Goal: Task Accomplishment & Management: Complete application form

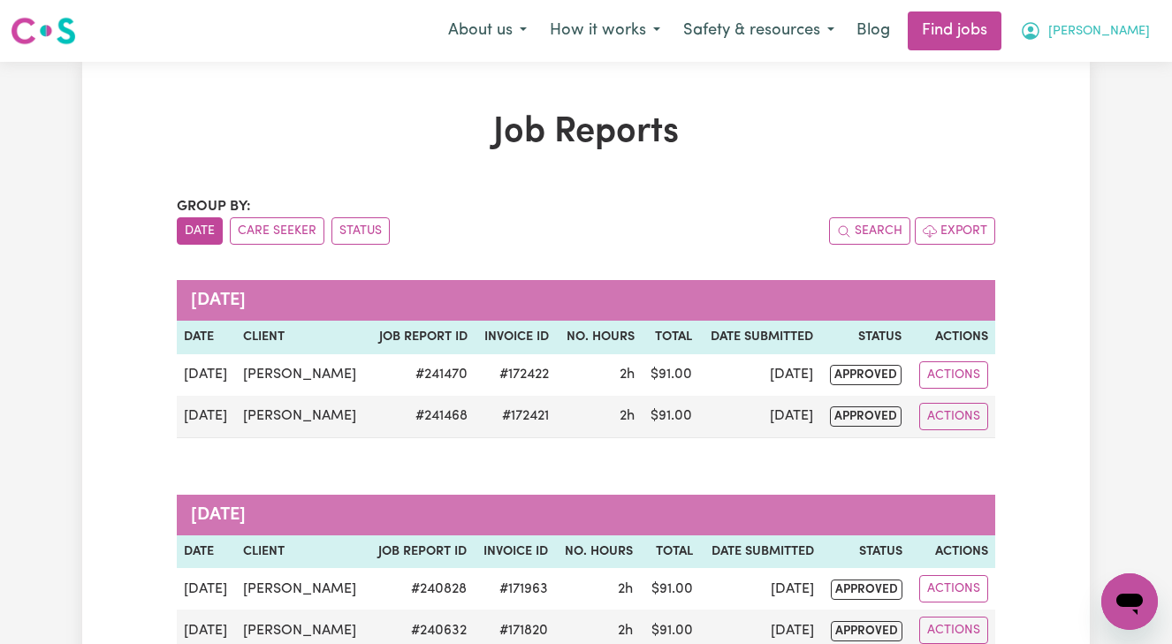
click at [1117, 31] on span "[PERSON_NAME]" at bounding box center [1099, 31] width 102 height 19
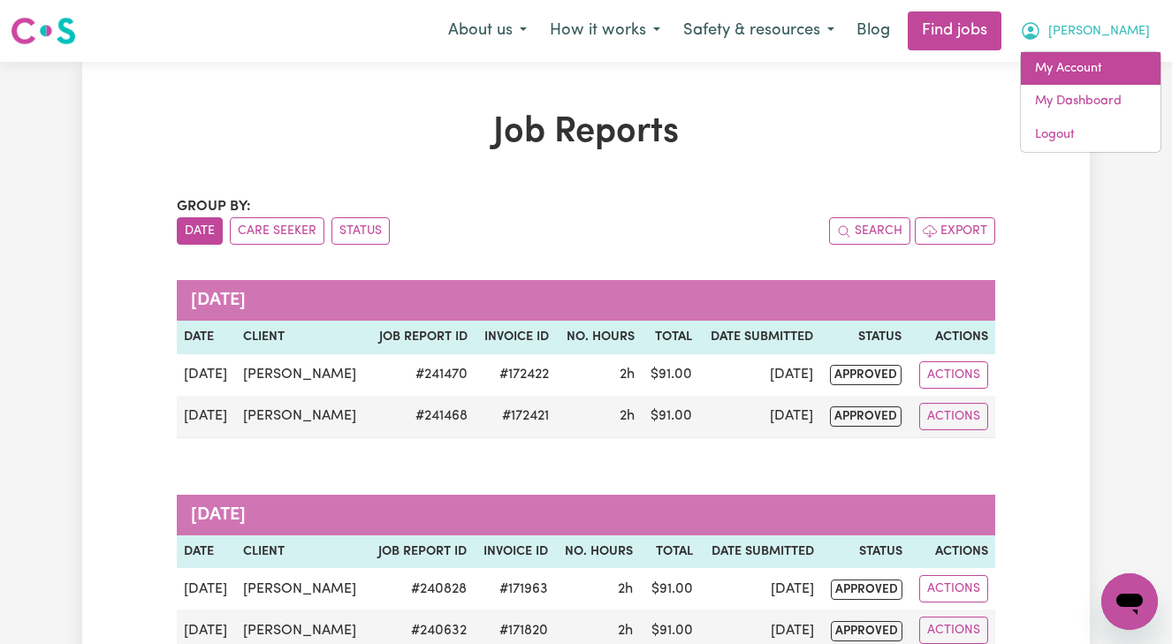
click at [1070, 70] on link "My Account" at bounding box center [1091, 69] width 140 height 34
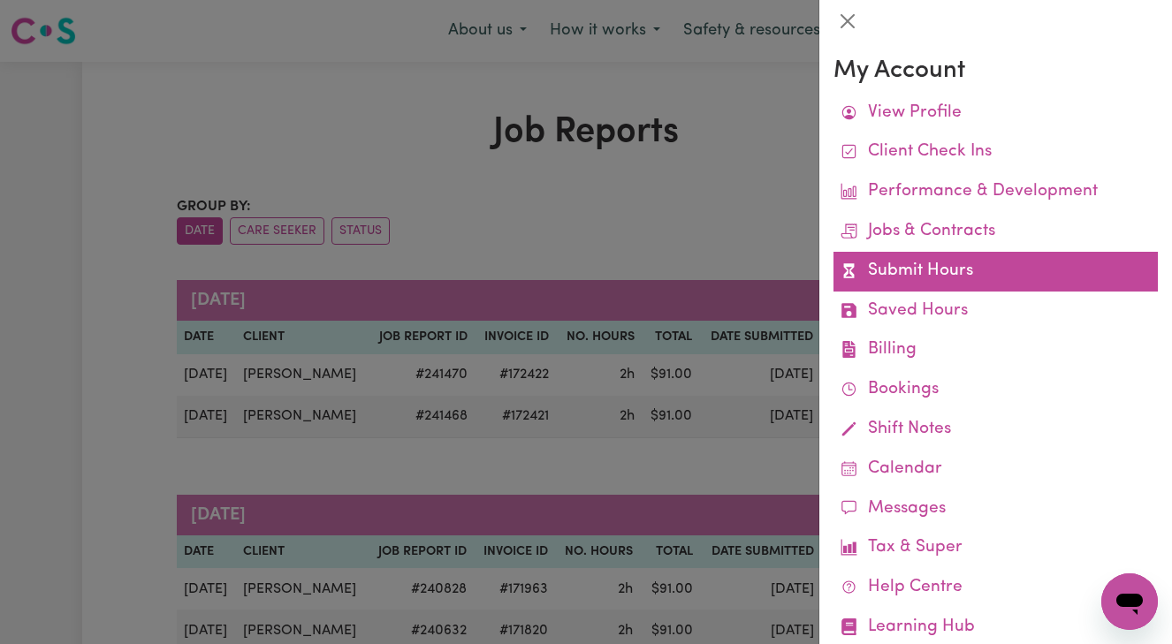
click at [941, 269] on link "Submit Hours" at bounding box center [995, 272] width 324 height 40
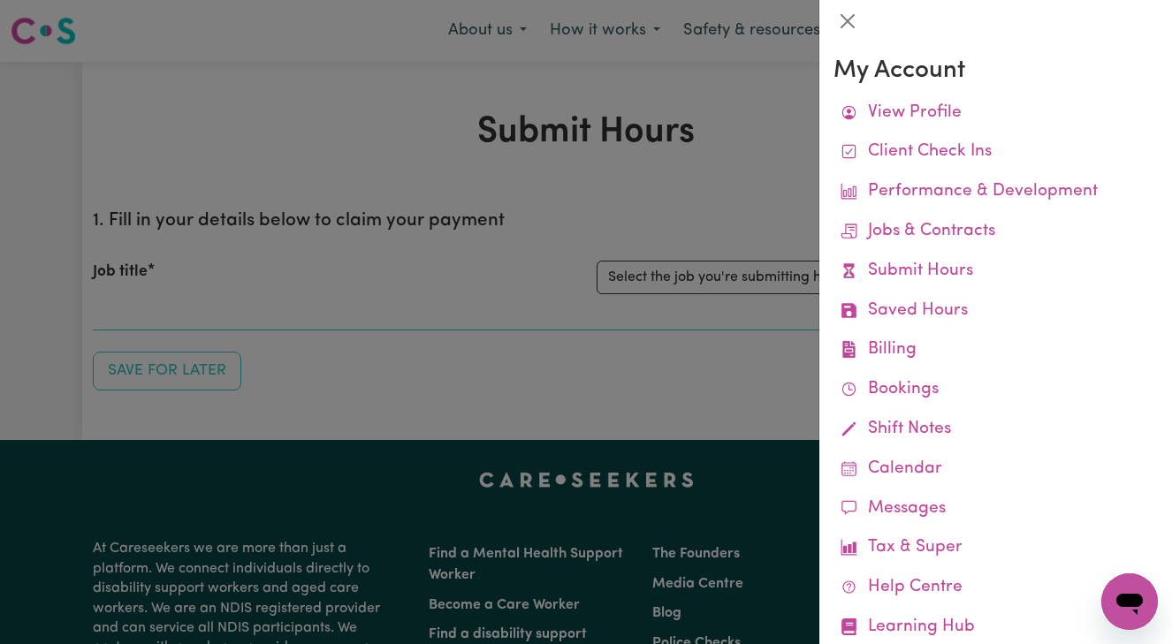
click at [778, 325] on div at bounding box center [586, 322] width 1172 height 644
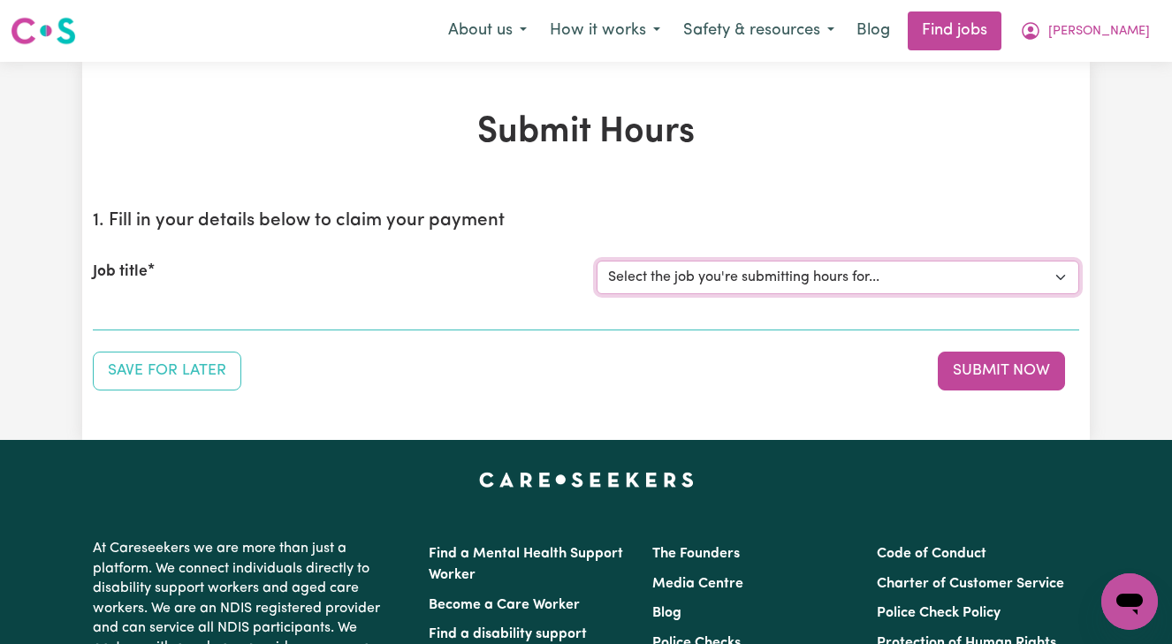
select select "13873"
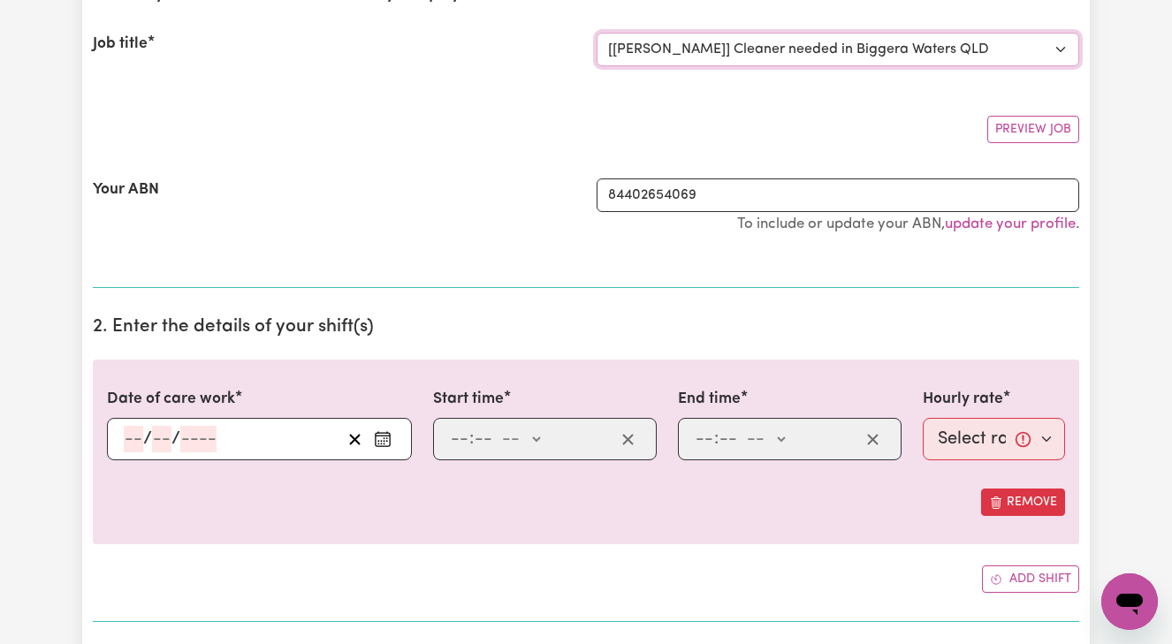
scroll to position [235, 0]
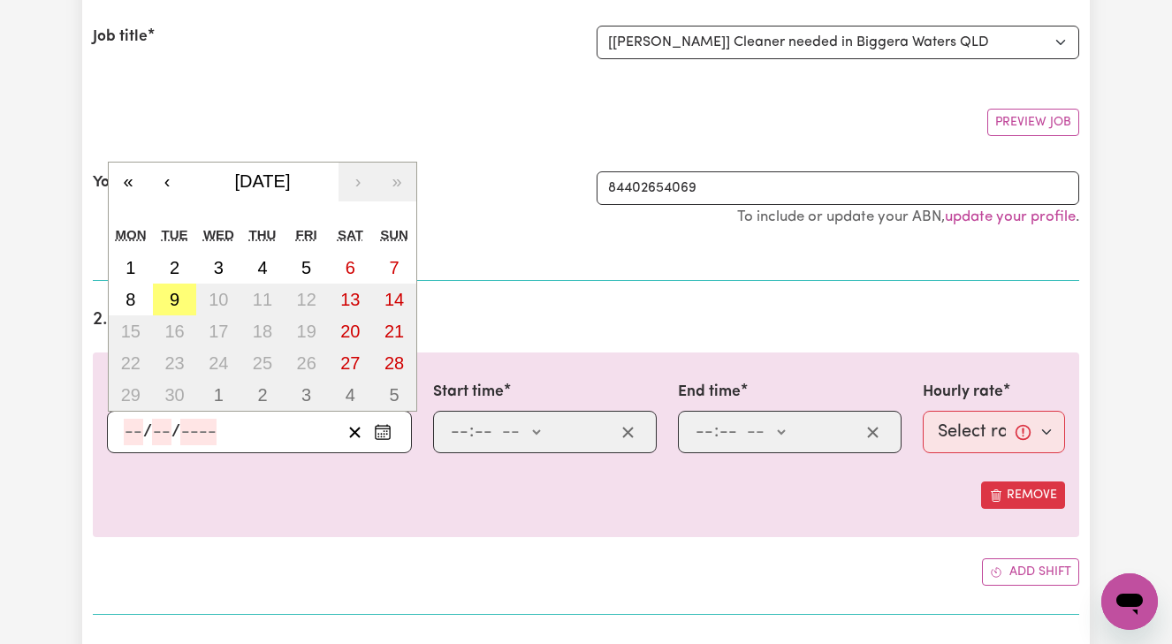
click at [125, 430] on input "number" at bounding box center [133, 432] width 19 height 27
click at [173, 299] on abbr "9" at bounding box center [175, 299] width 10 height 19
type input "[DATE]"
type input "9"
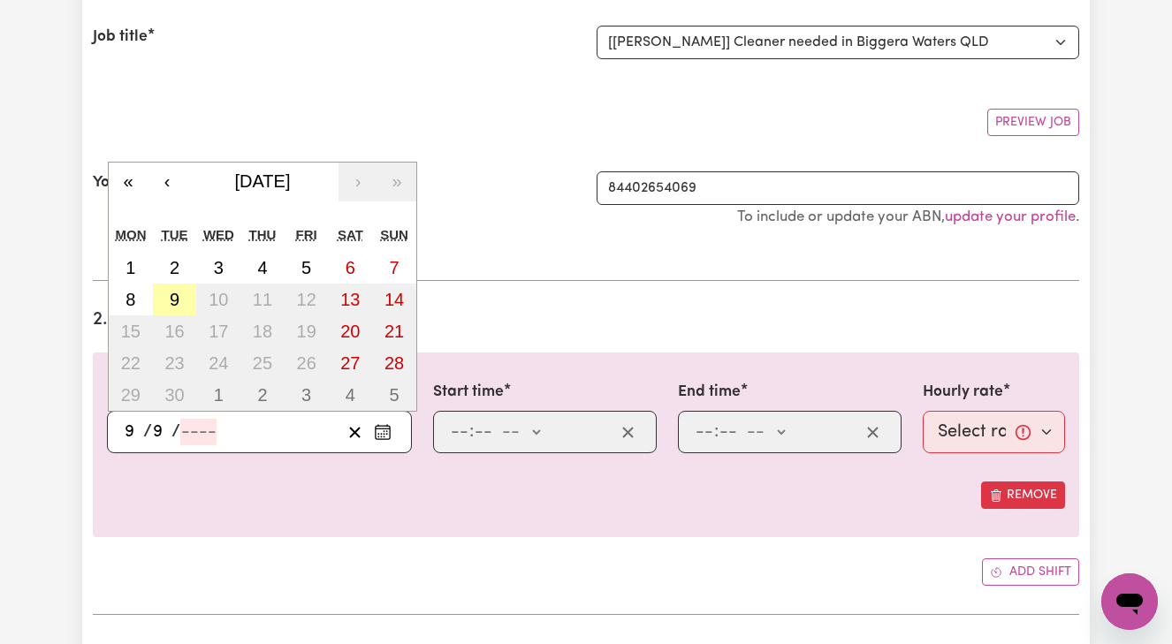
type input "2025"
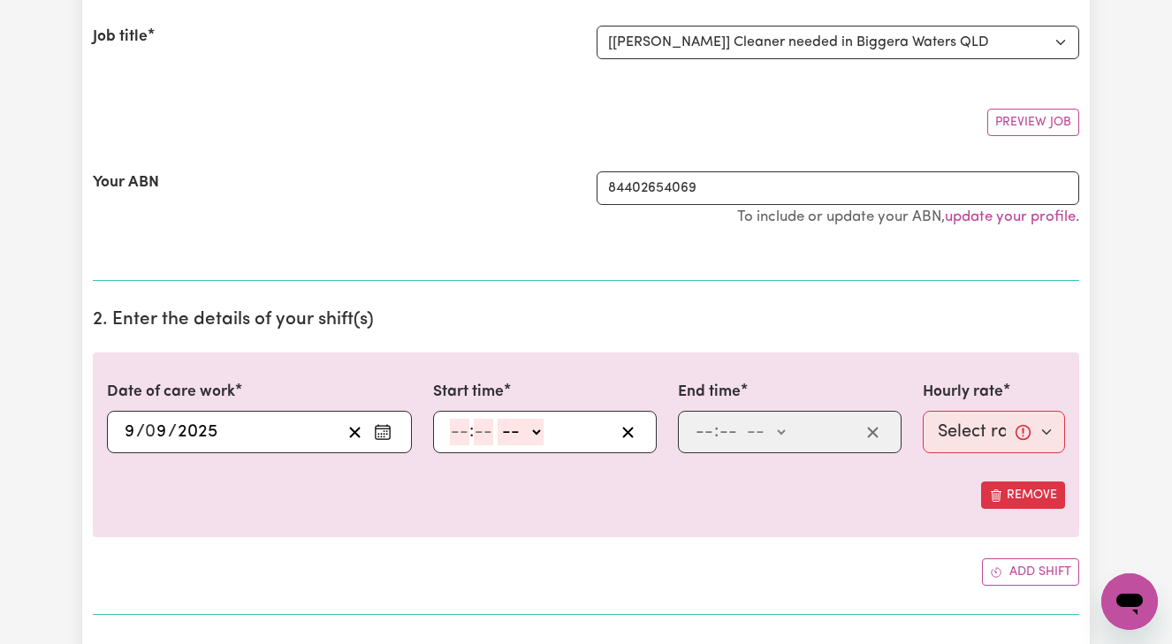
click at [452, 427] on input "number" at bounding box center [459, 432] width 19 height 27
type input "8"
type input "00"
select select "am"
type input "08:00"
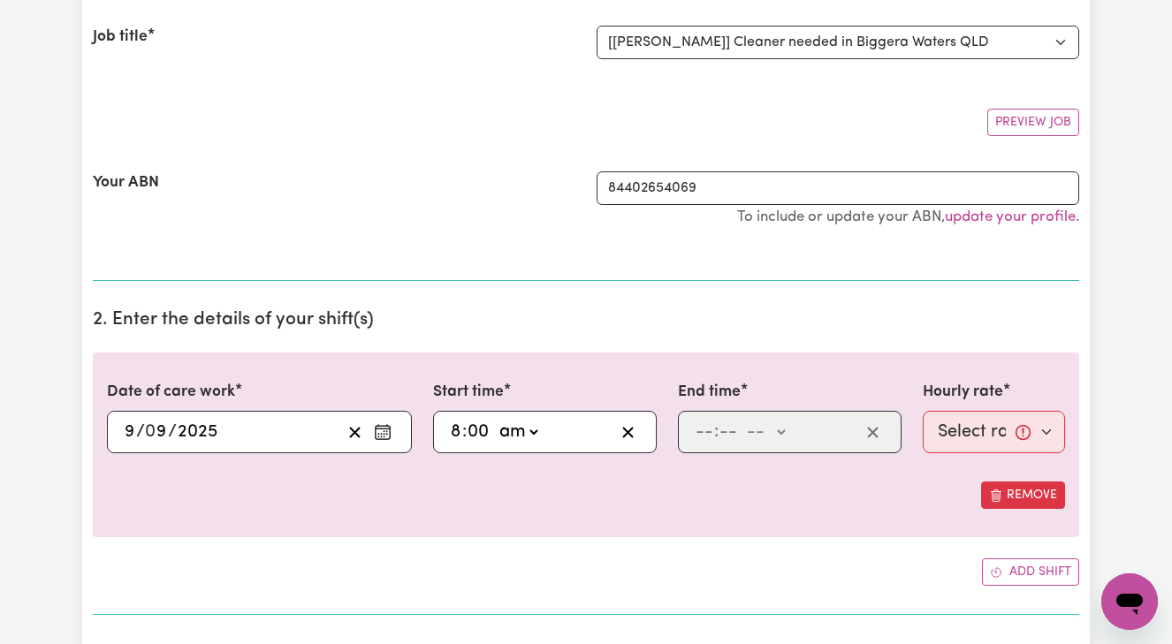
type input "0"
click at [696, 429] on input "number" at bounding box center [703, 432] width 19 height 27
type input "10"
type input "00"
select select "am"
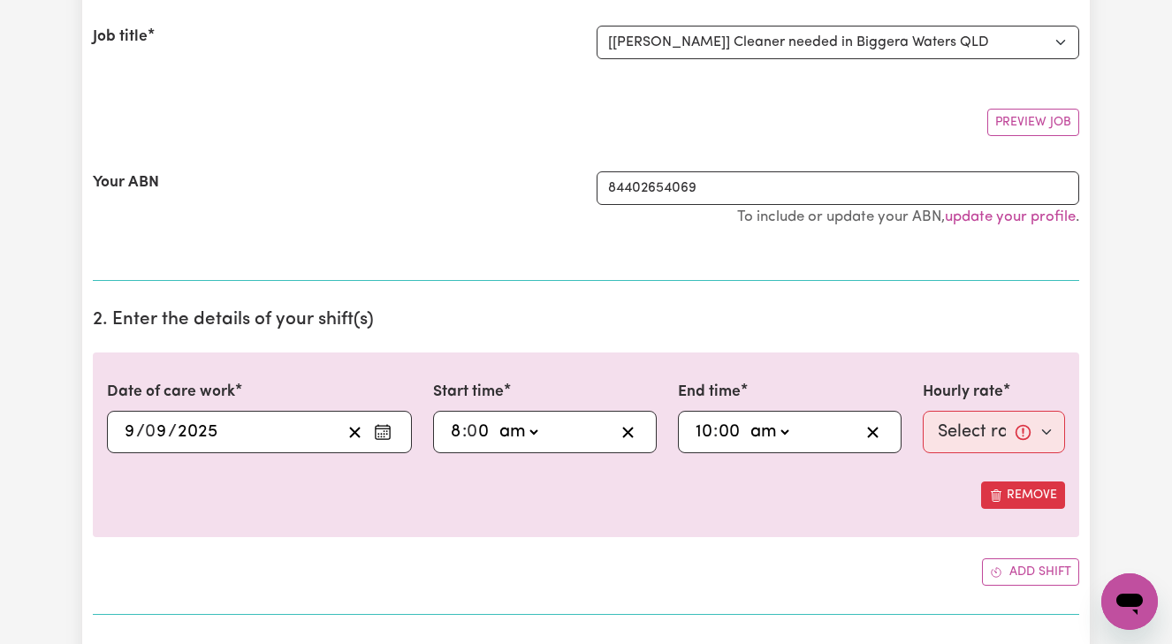
type input "10:00"
type input "0"
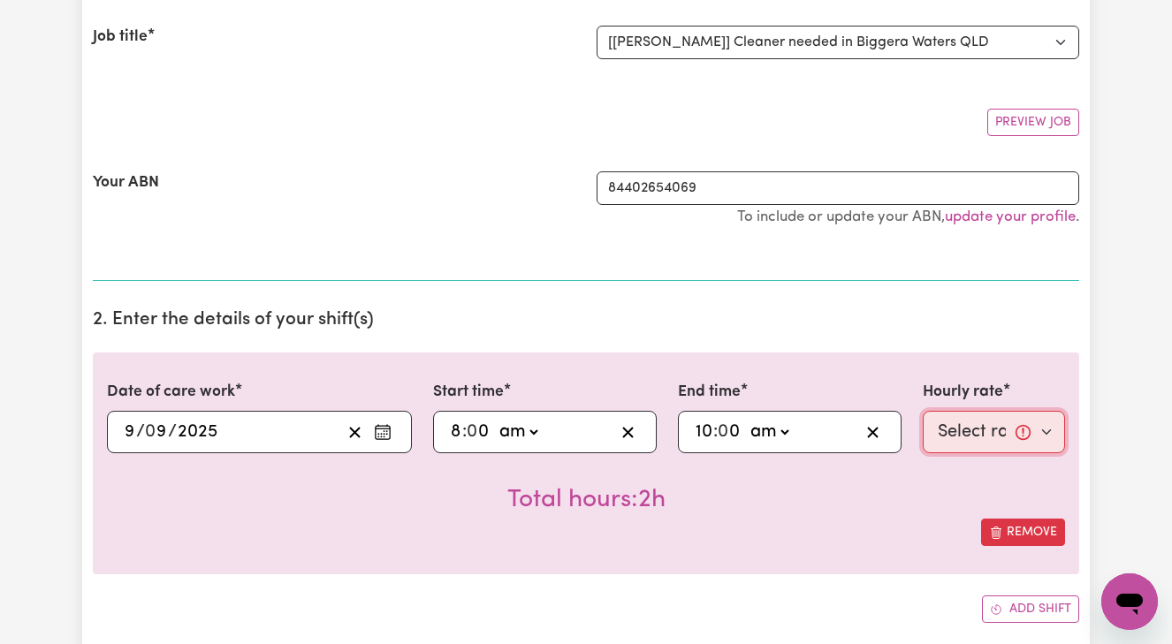
select select "50-Weekday"
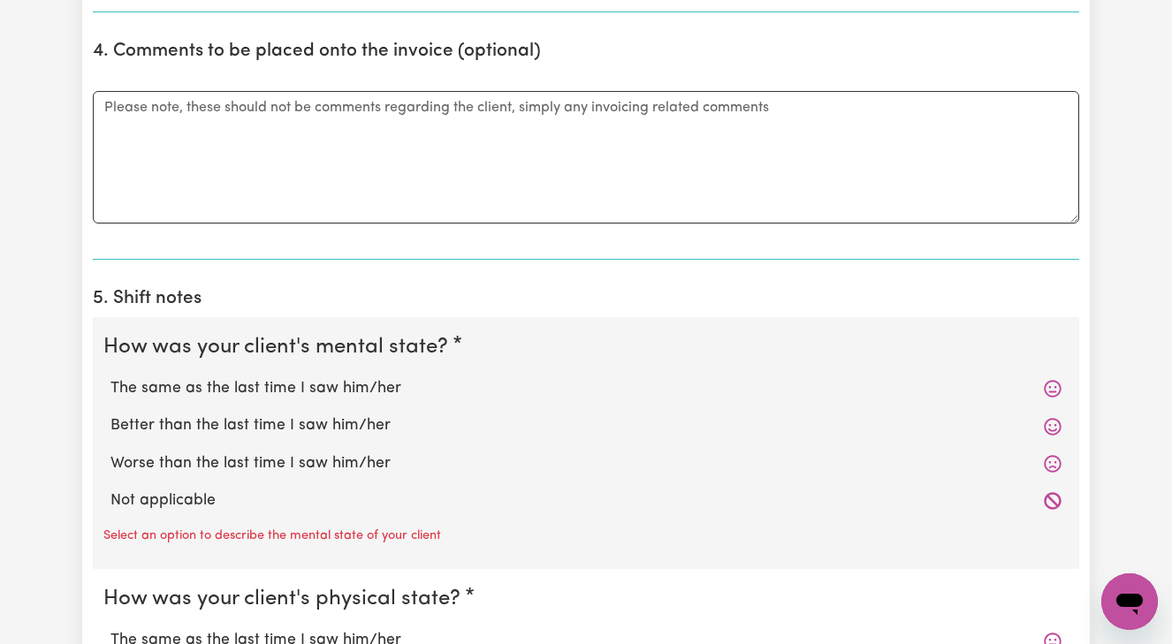
scroll to position [1053, 0]
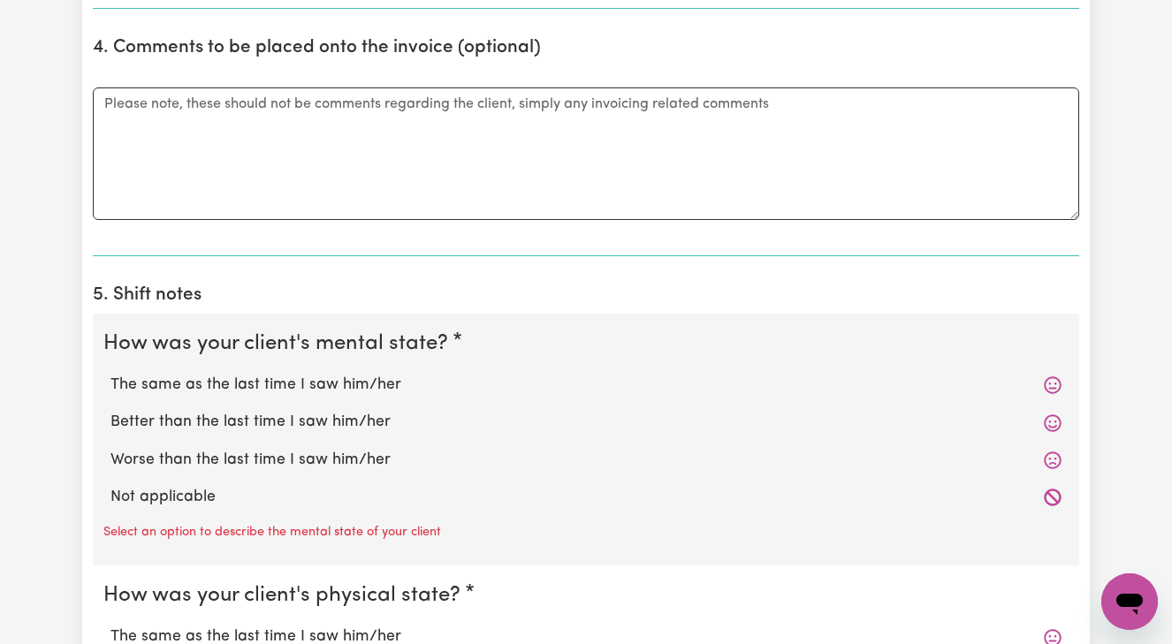
click at [313, 414] on label "Better than the last time I saw him/her" at bounding box center [585, 422] width 951 height 23
click at [110, 411] on input "Better than the last time I saw him/her" at bounding box center [110, 410] width 1 height 1
radio input "true"
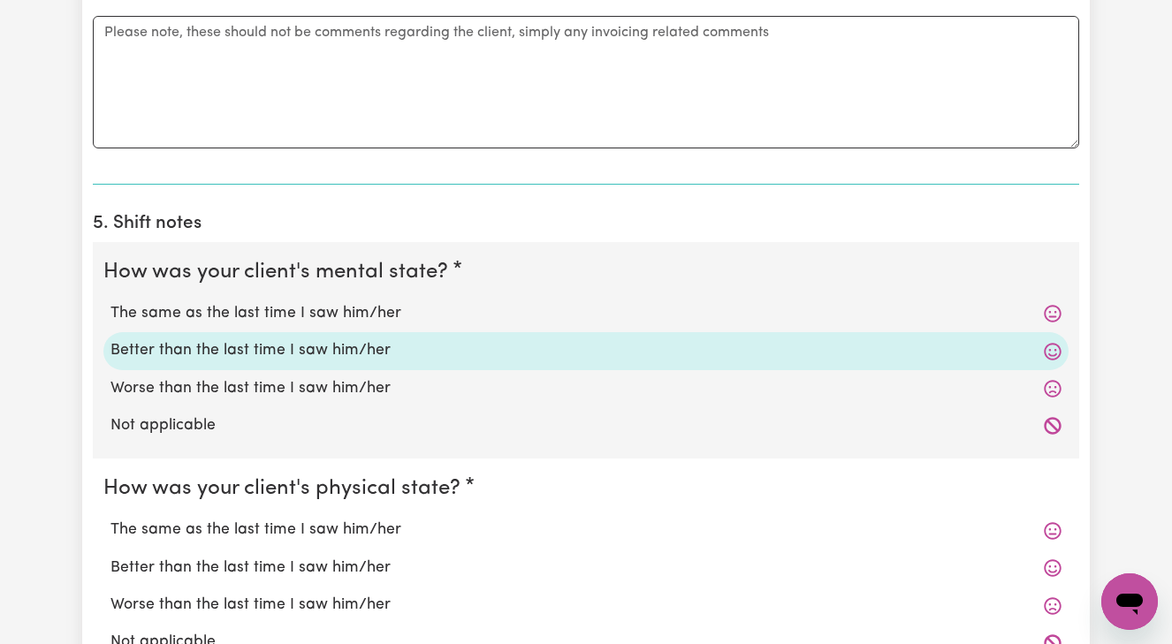
scroll to position [1156, 0]
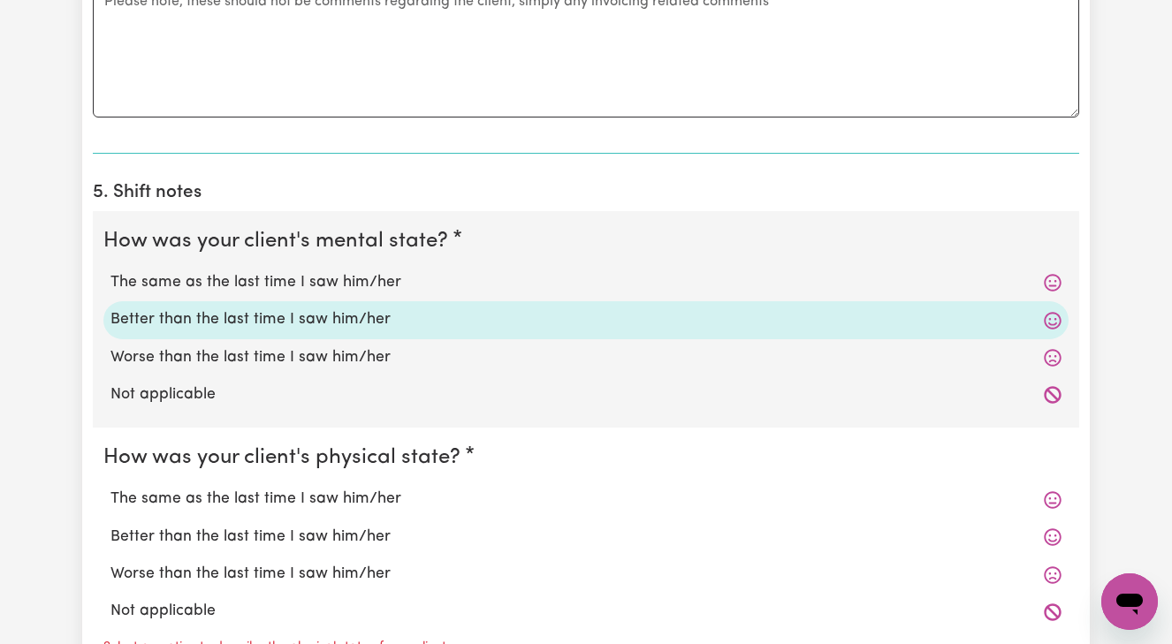
click at [304, 528] on label "Better than the last time I saw him/her" at bounding box center [585, 537] width 951 height 23
click at [110, 526] on input "Better than the last time I saw him/her" at bounding box center [110, 525] width 1 height 1
radio input "true"
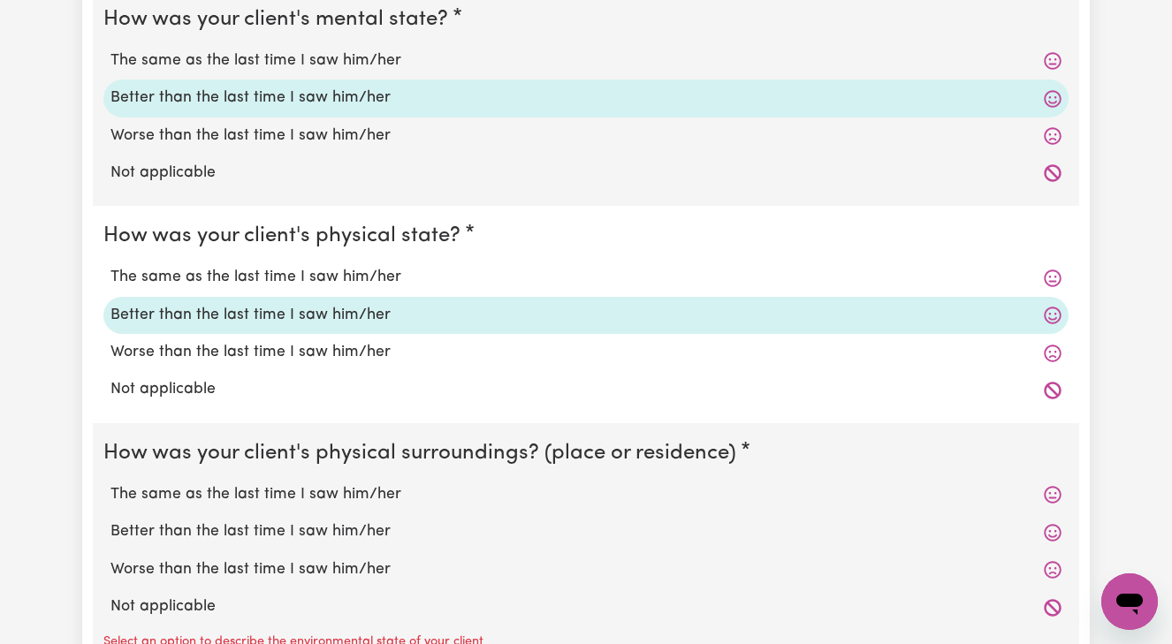
scroll to position [1382, 0]
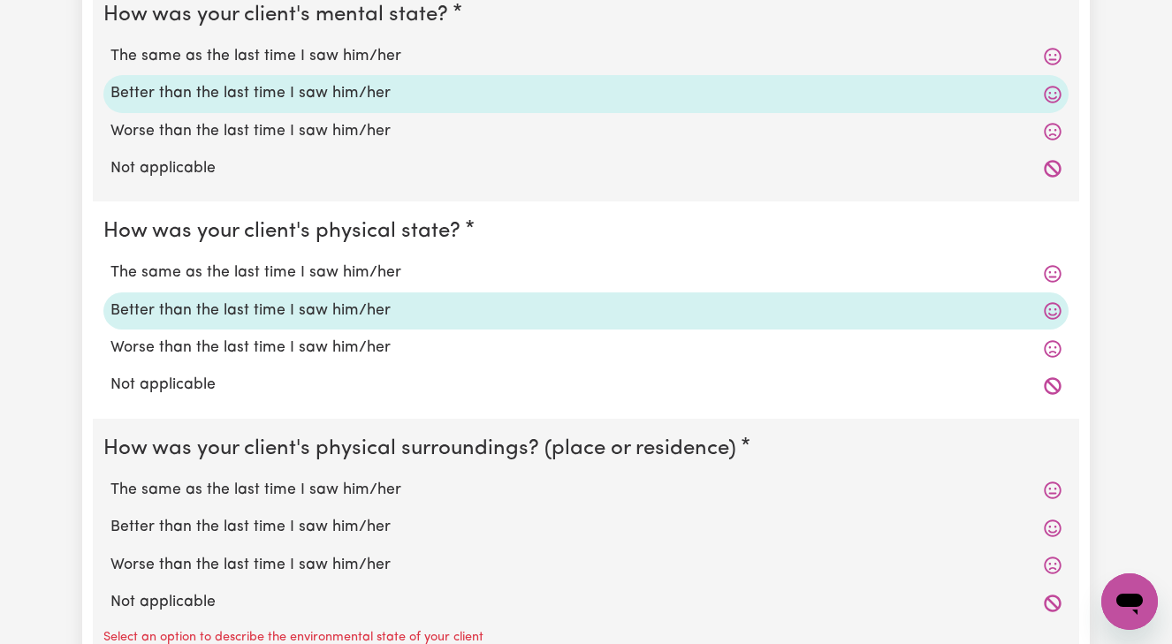
click at [311, 516] on label "Better than the last time I saw him/her" at bounding box center [585, 527] width 951 height 23
click at [110, 515] on input "Better than the last time I saw him/her" at bounding box center [110, 515] width 1 height 1
radio input "true"
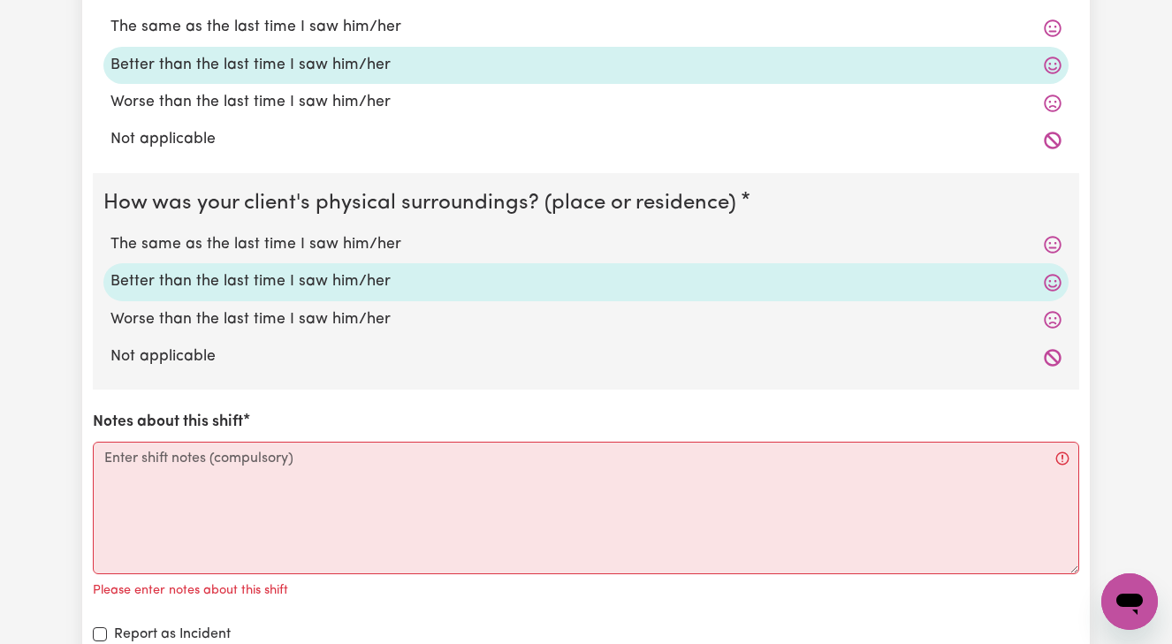
scroll to position [1630, 0]
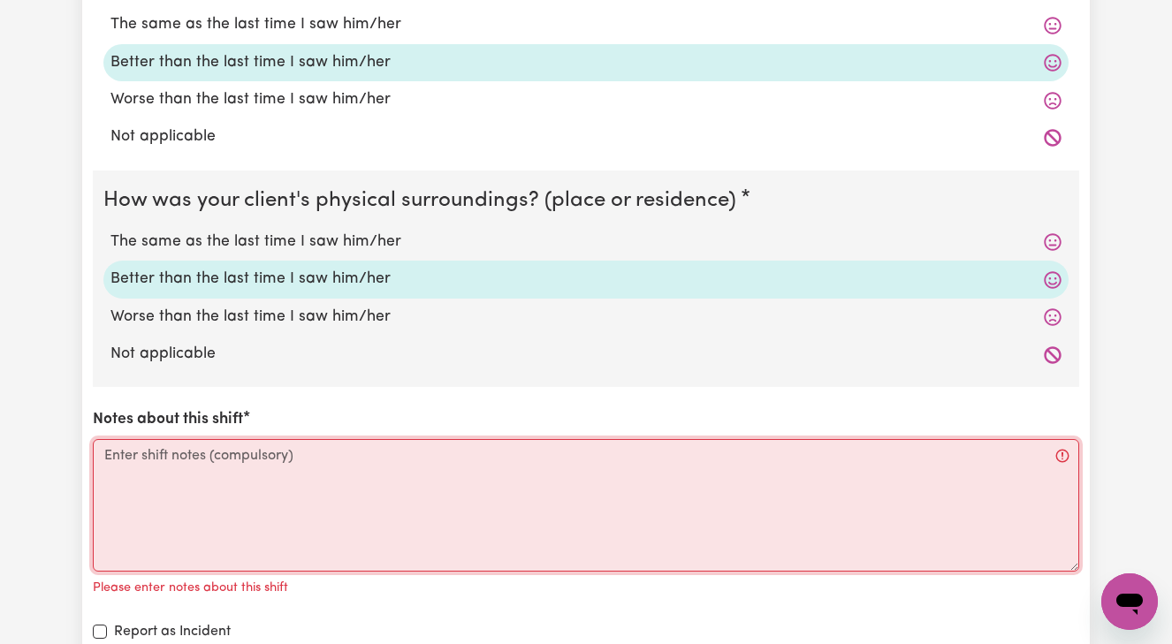
click at [125, 443] on textarea "Notes about this shift" at bounding box center [586, 505] width 986 height 133
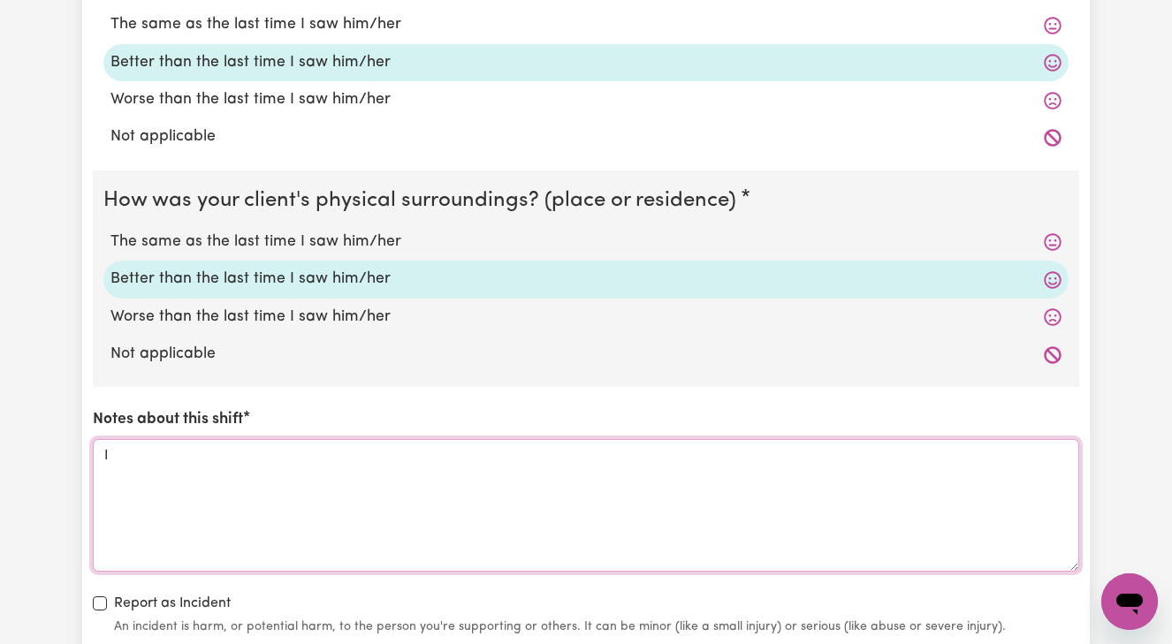
type textarea "I"
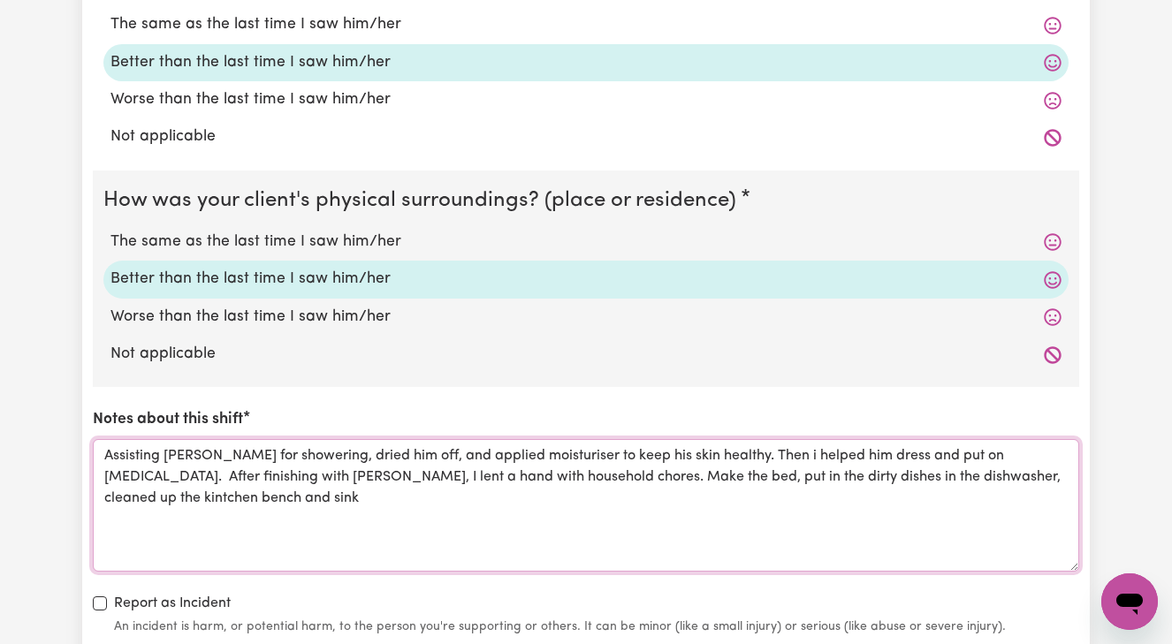
click at [128, 485] on textarea "Assisting Ron for showering, dried him off, and applied moisturiser to keep his…" at bounding box center [586, 505] width 986 height 133
click at [264, 491] on textarea "Assisting Ron for showering, dried him off, and applied moisturiser to keep his…" at bounding box center [586, 505] width 986 height 133
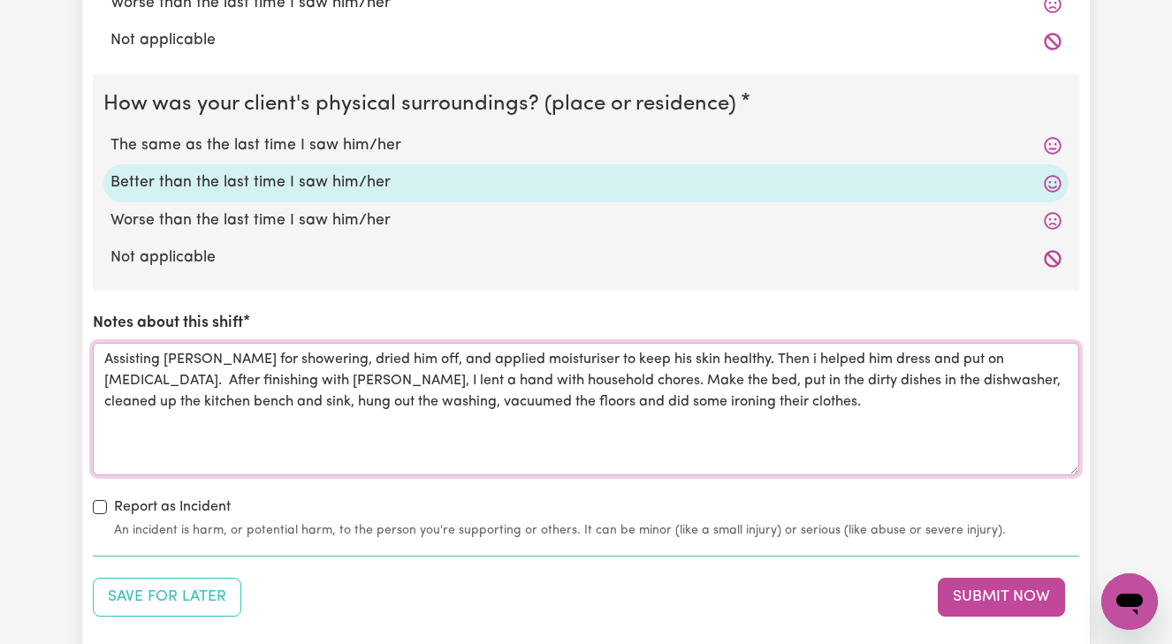
scroll to position [1737, 0]
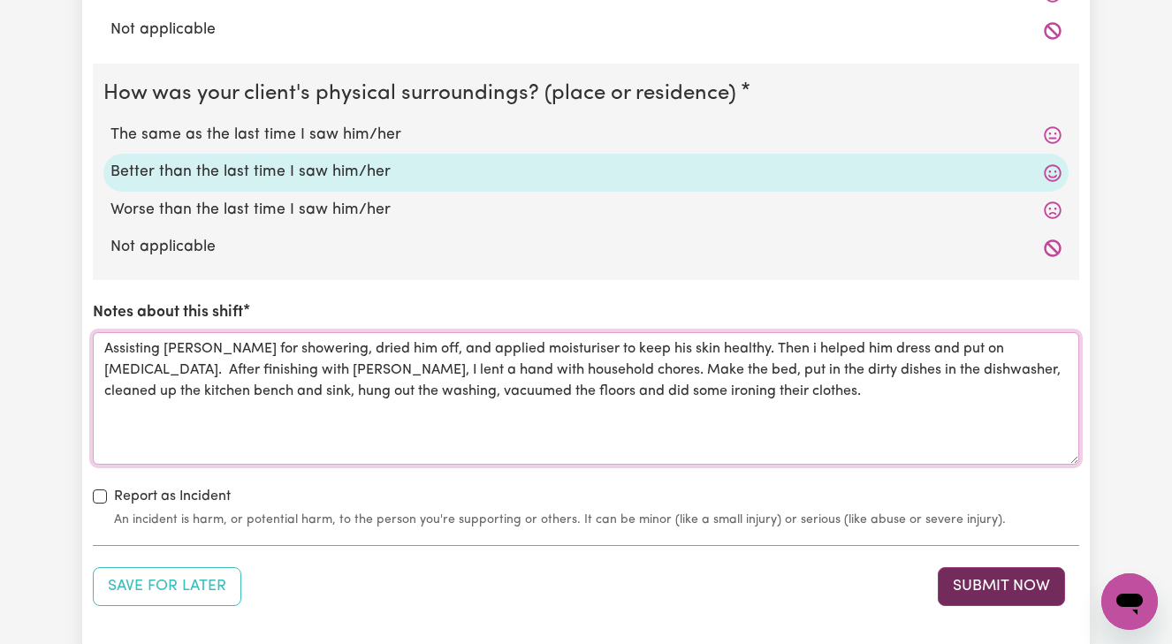
type textarea "Assisting Ron for showering, dried him off, and applied moisturiser to keep his…"
click at [1003, 580] on button "Submit Now" at bounding box center [1000, 586] width 127 height 39
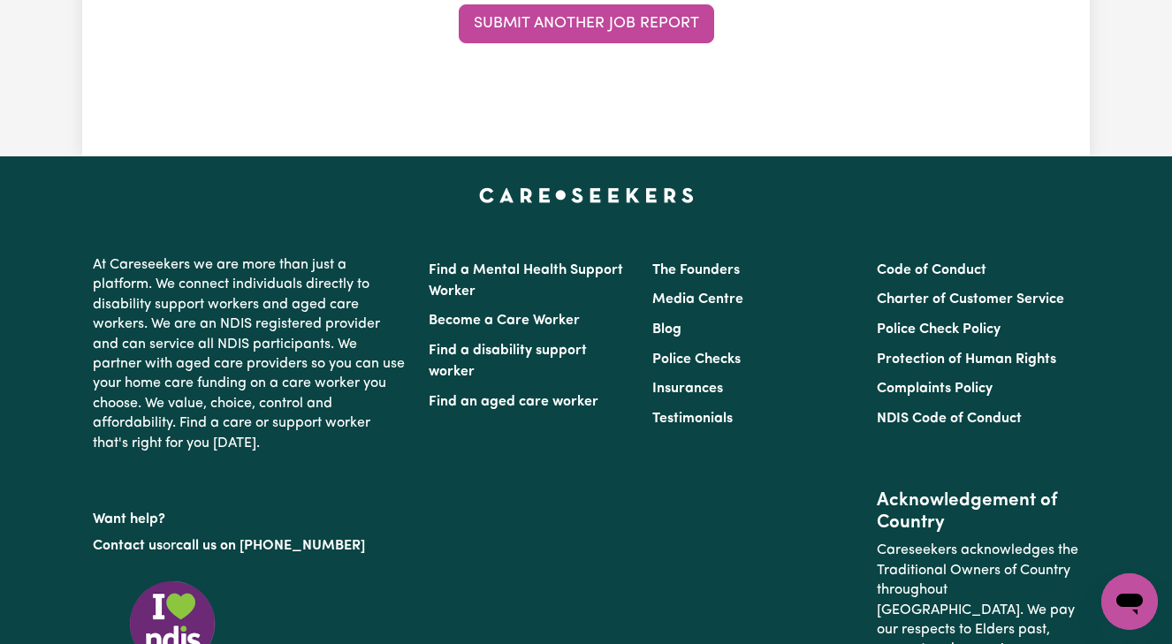
scroll to position [0, 0]
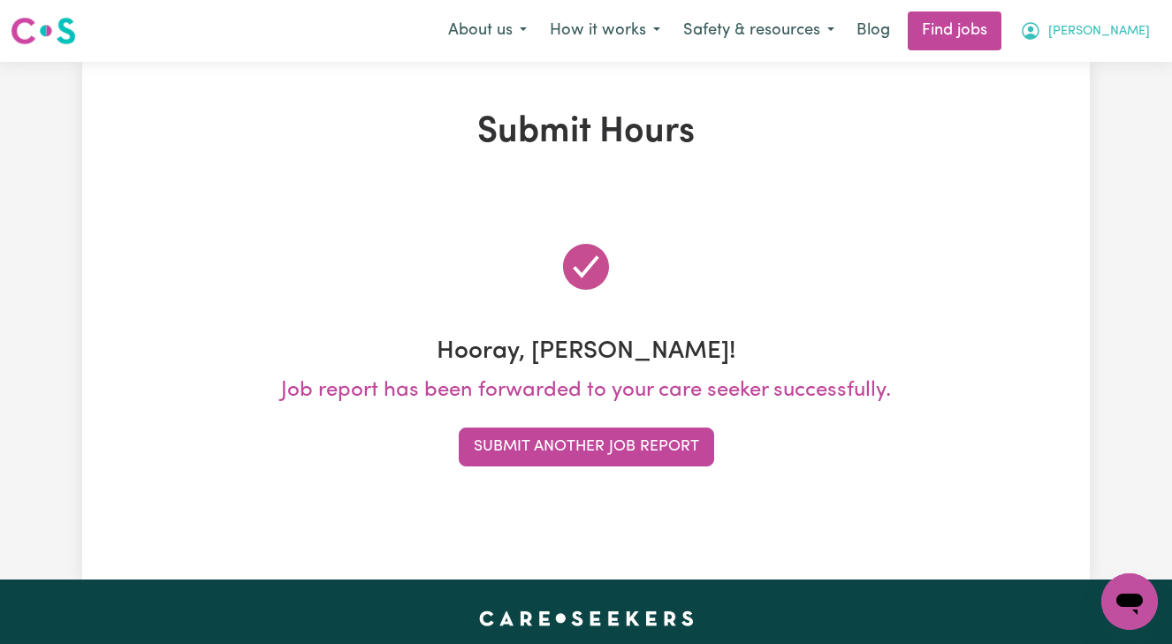
click at [1131, 28] on span "[PERSON_NAME]" at bounding box center [1099, 31] width 102 height 19
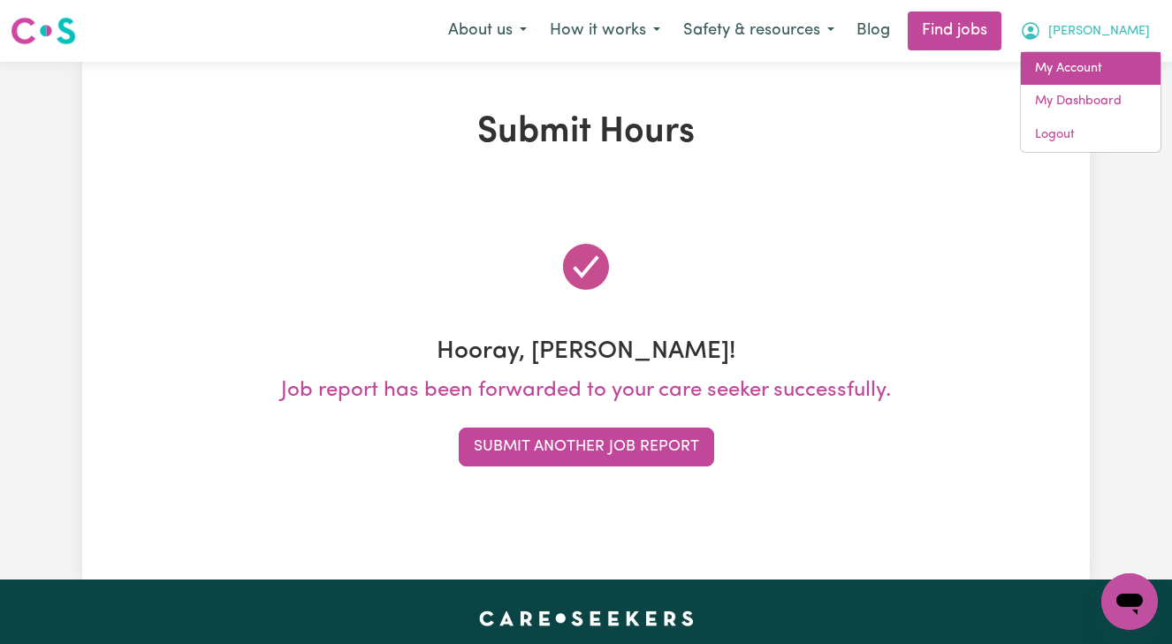
click at [1051, 69] on link "My Account" at bounding box center [1091, 69] width 140 height 34
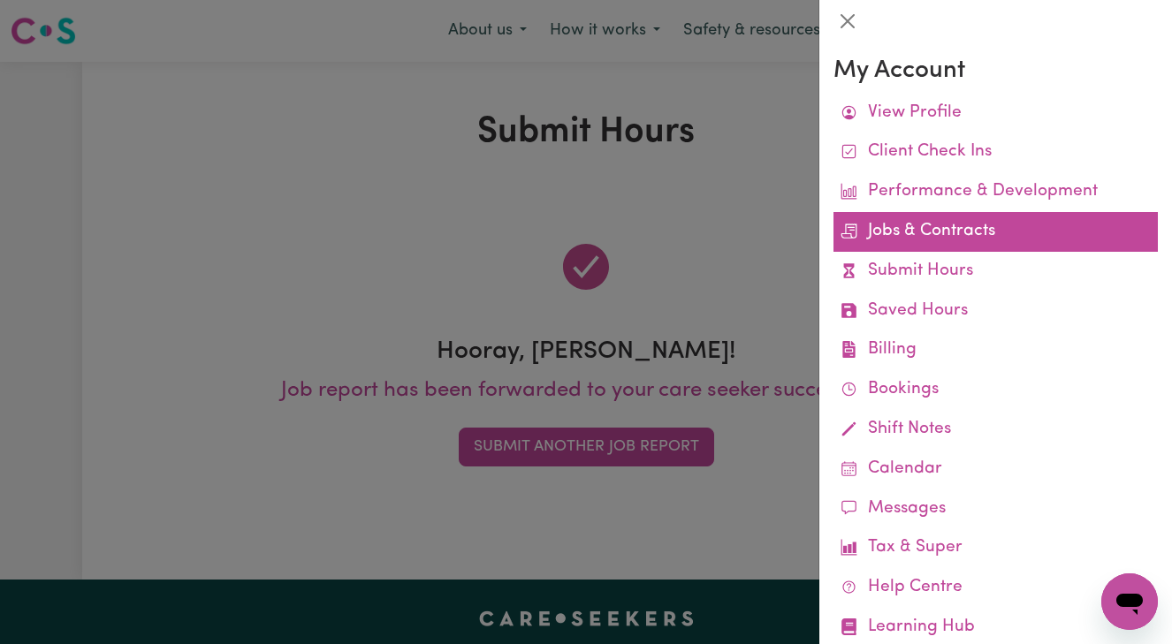
click at [995, 219] on link "Jobs & Contracts" at bounding box center [995, 232] width 324 height 40
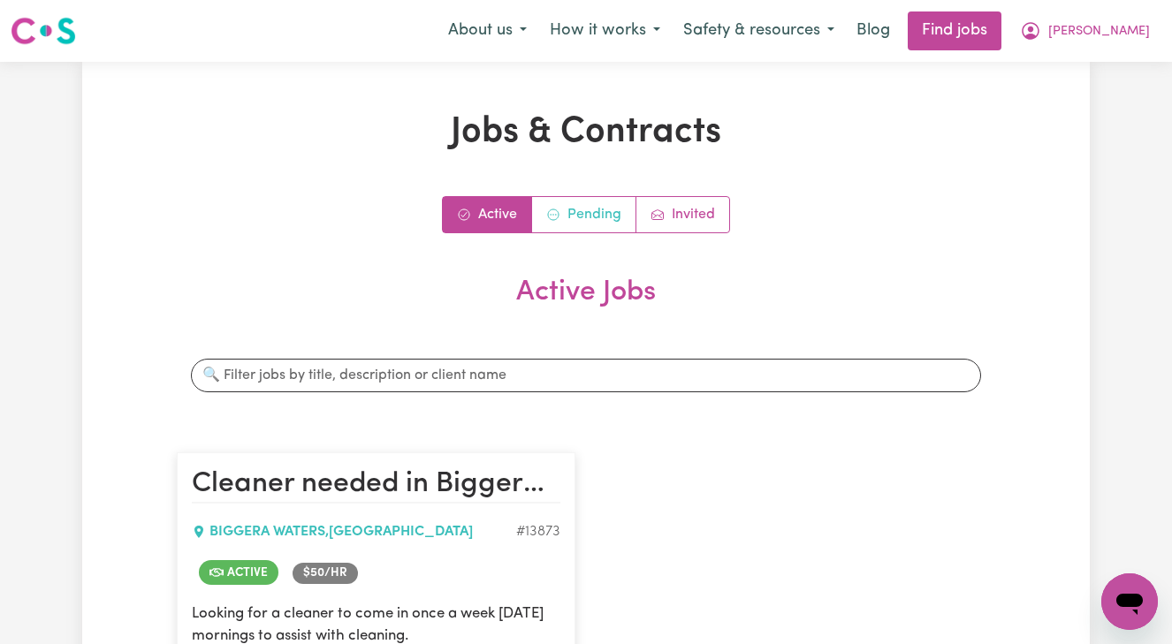
click at [573, 219] on link "Pending" at bounding box center [584, 214] width 104 height 35
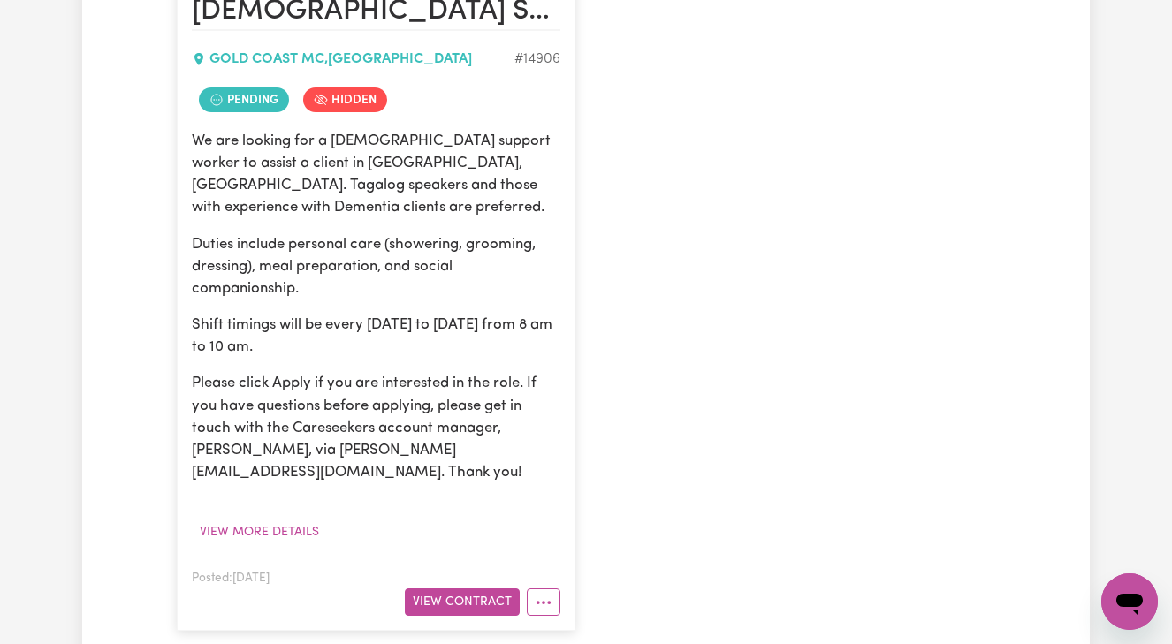
scroll to position [493, 0]
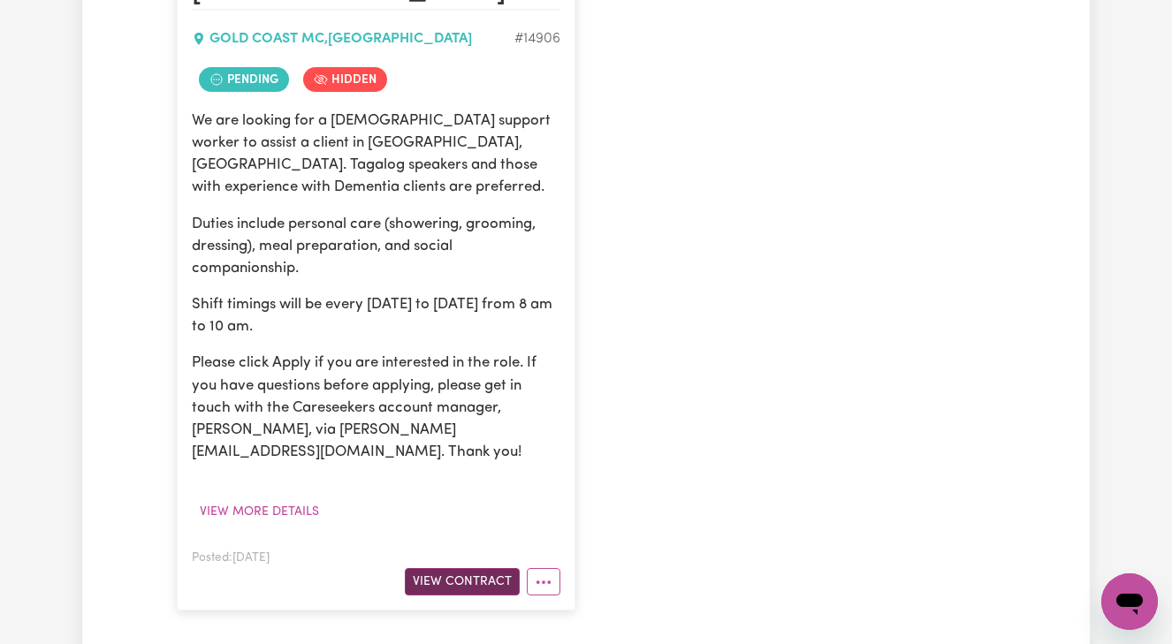
click at [461, 568] on button "View Contract" at bounding box center [462, 581] width 115 height 27
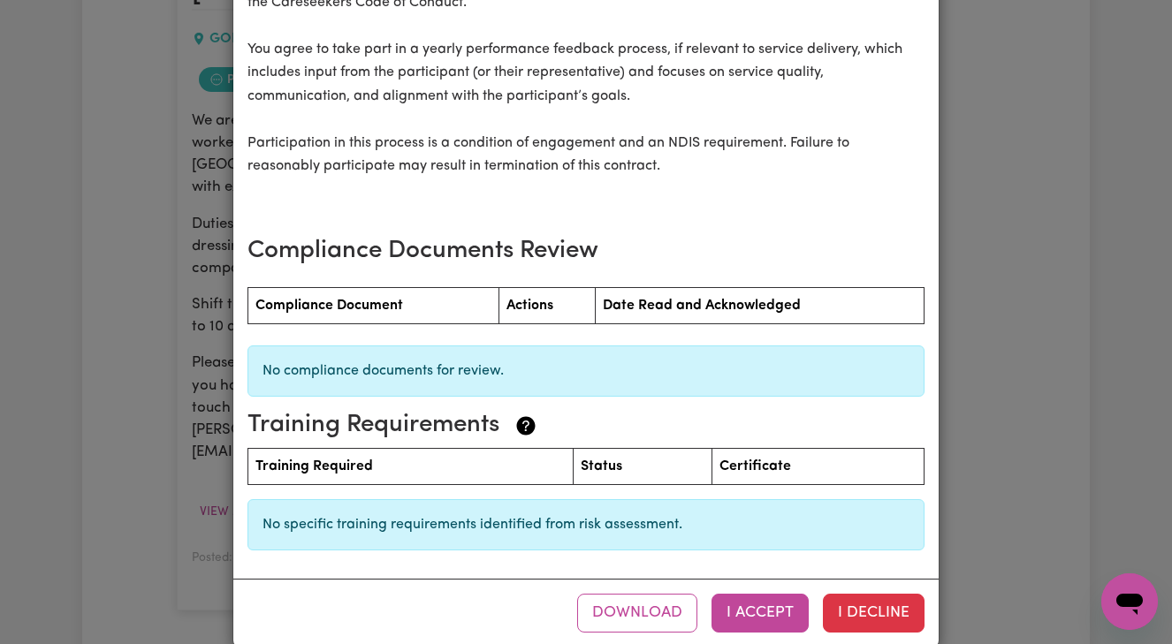
scroll to position [2384, 0]
click at [748, 595] on button "I Accept" at bounding box center [759, 614] width 97 height 39
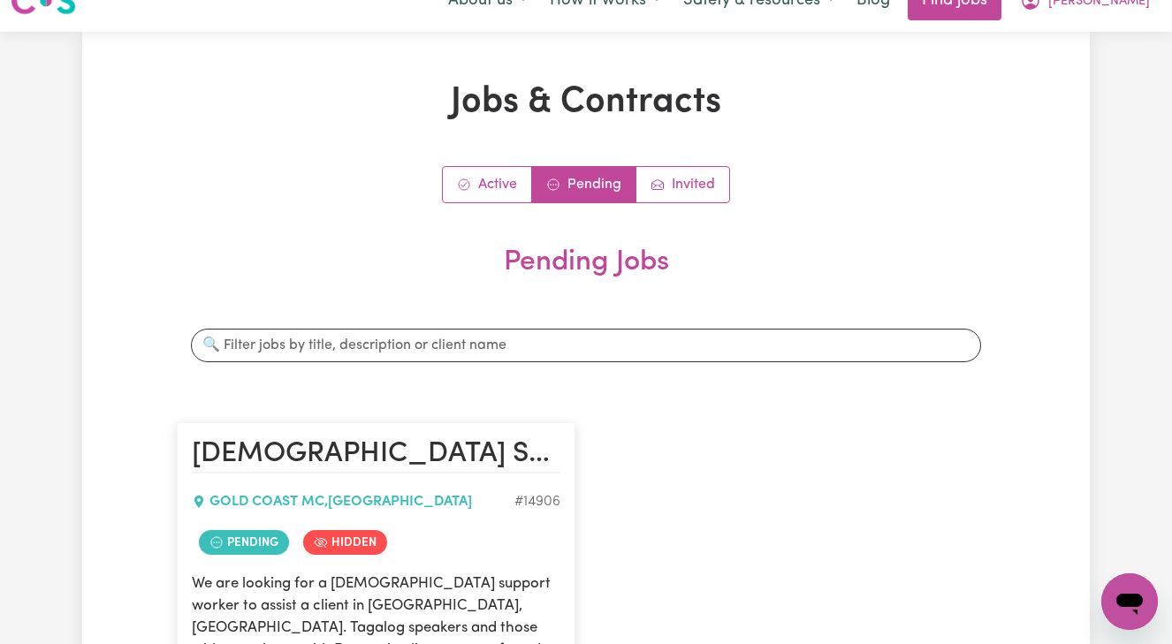
scroll to position [0, 0]
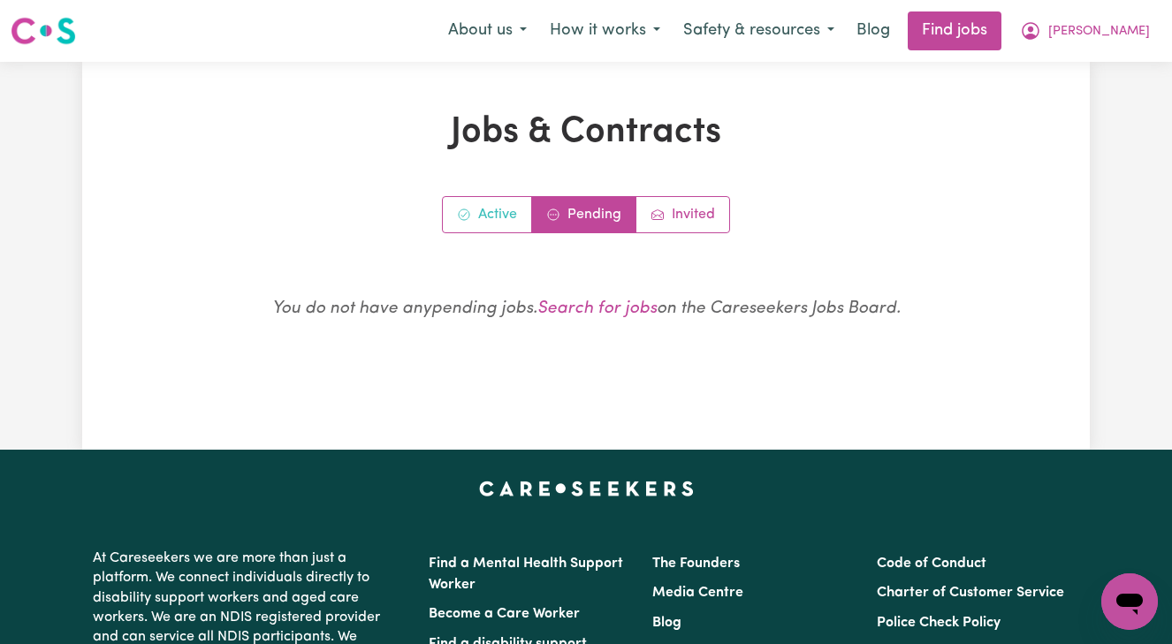
click at [491, 210] on link "Active" at bounding box center [487, 214] width 89 height 35
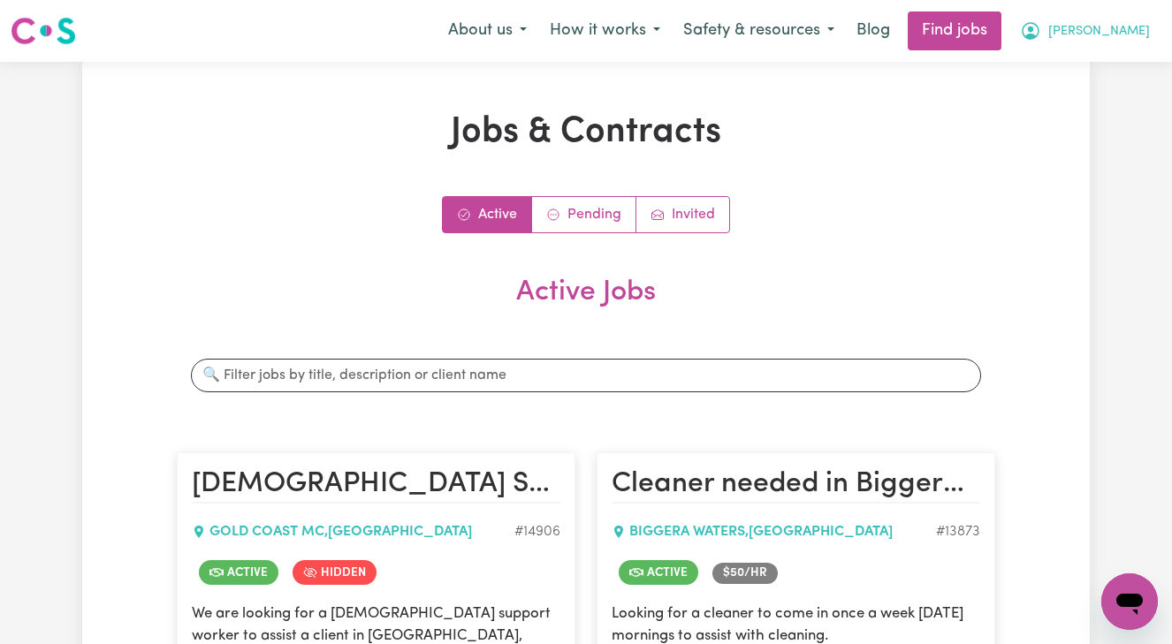
click at [1125, 27] on span "[PERSON_NAME]" at bounding box center [1099, 31] width 102 height 19
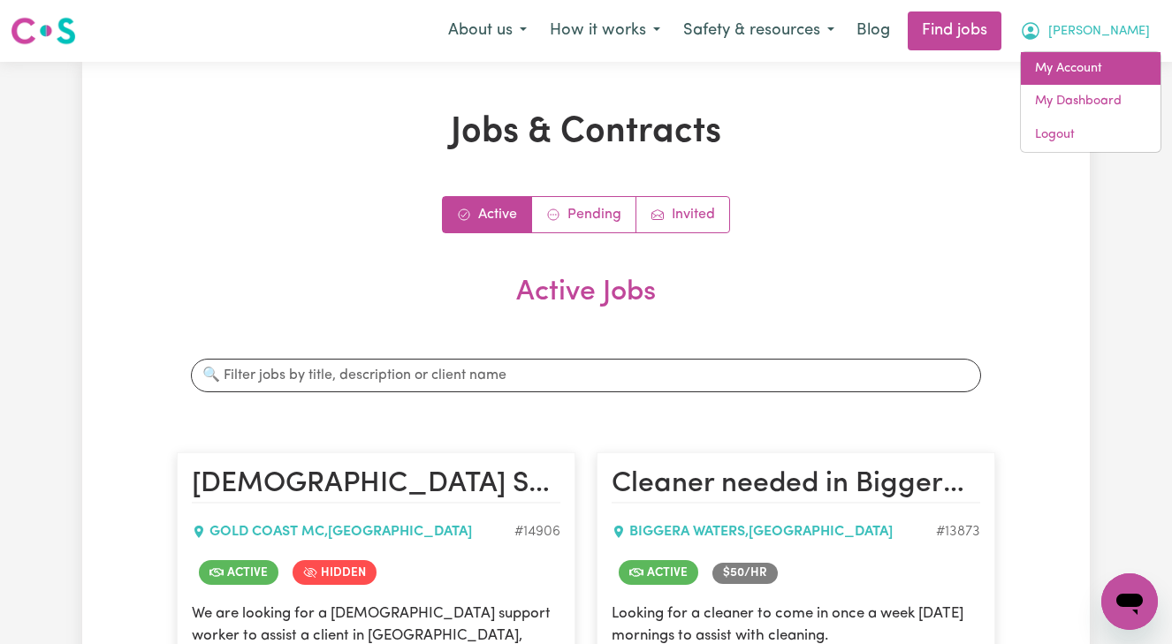
click at [1059, 69] on link "My Account" at bounding box center [1091, 69] width 140 height 34
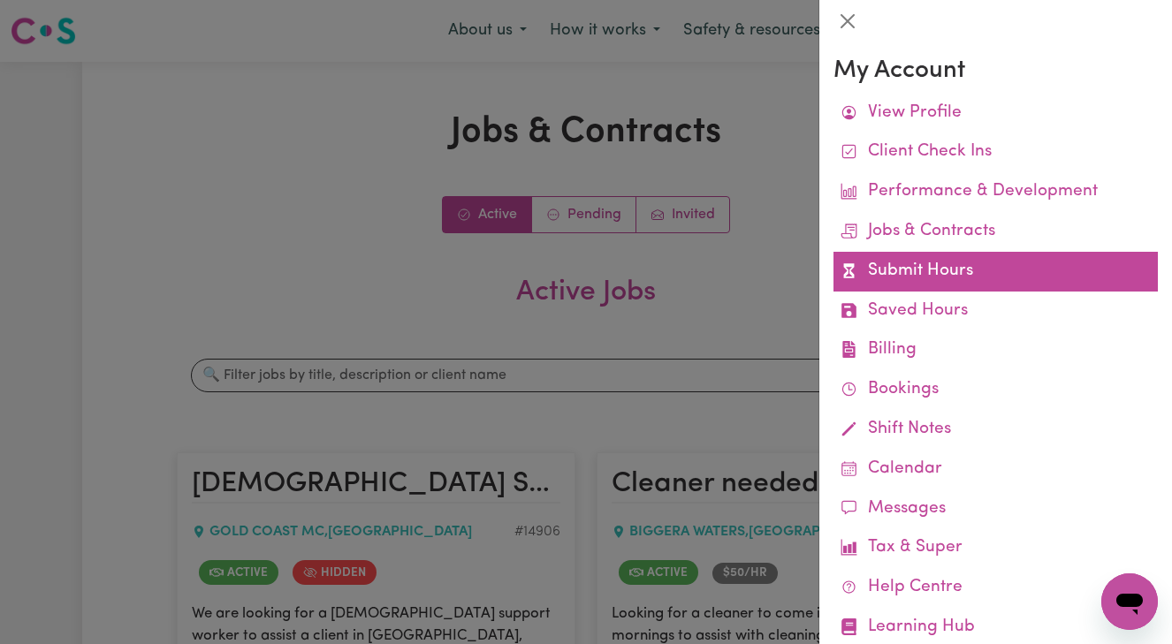
click at [937, 275] on link "Submit Hours" at bounding box center [995, 272] width 324 height 40
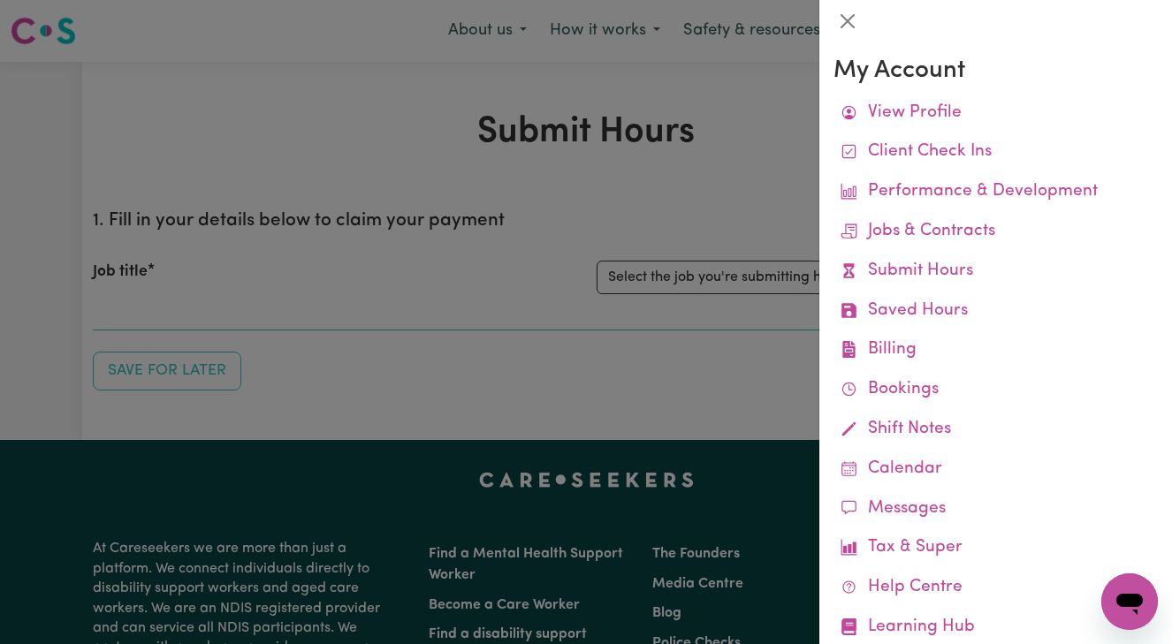
click at [766, 329] on div at bounding box center [586, 322] width 1172 height 644
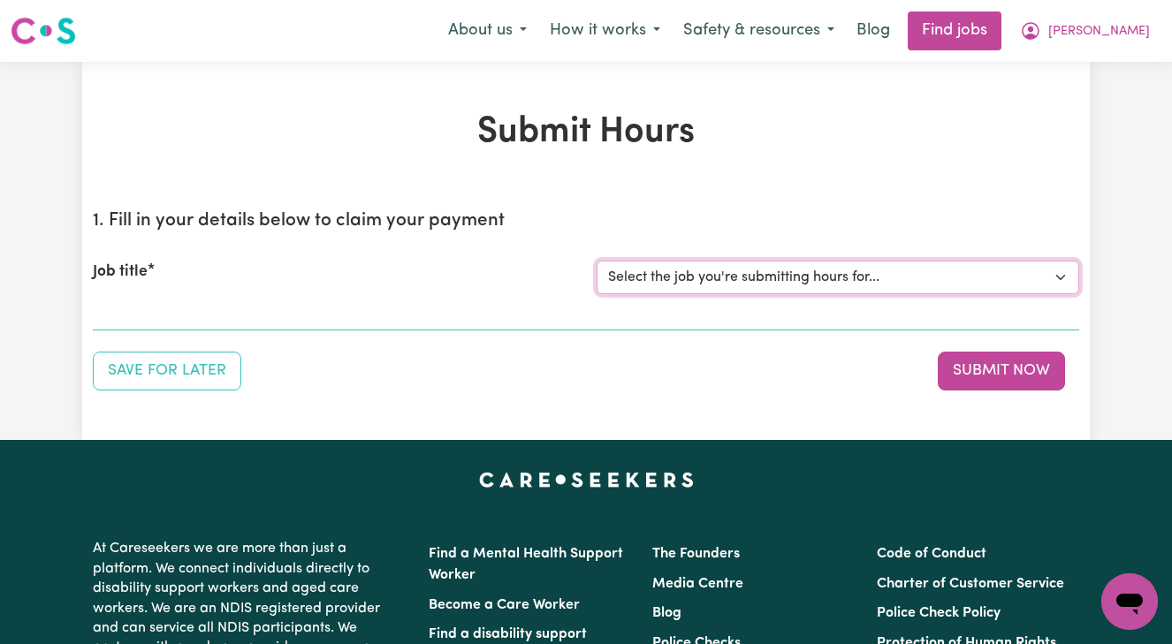
select select "14906"
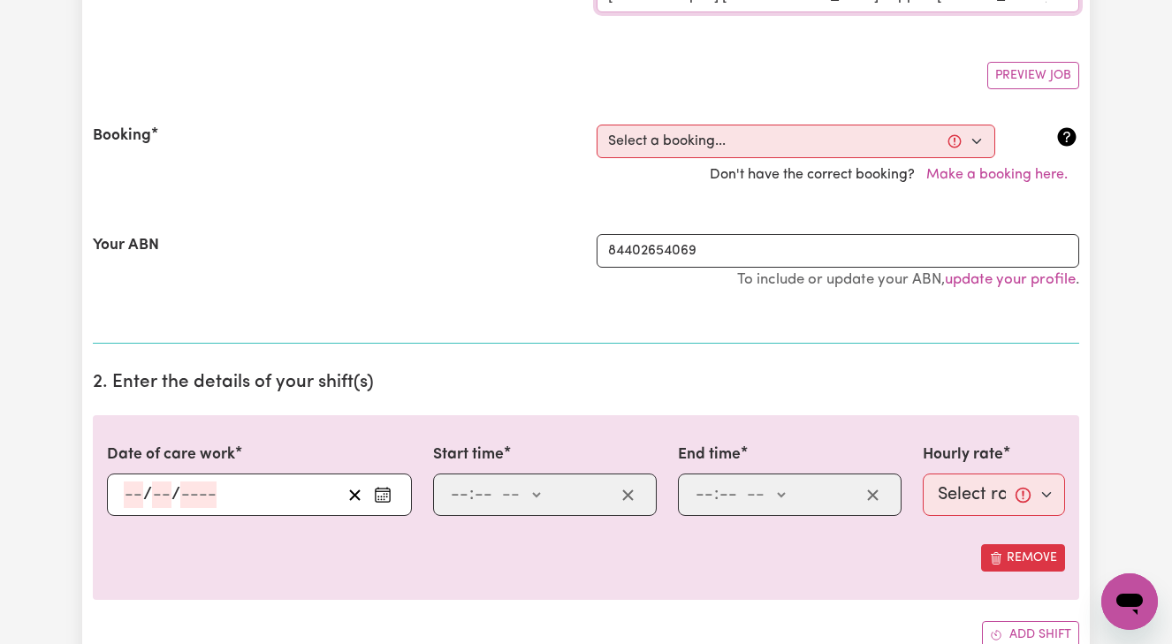
scroll to position [286, 0]
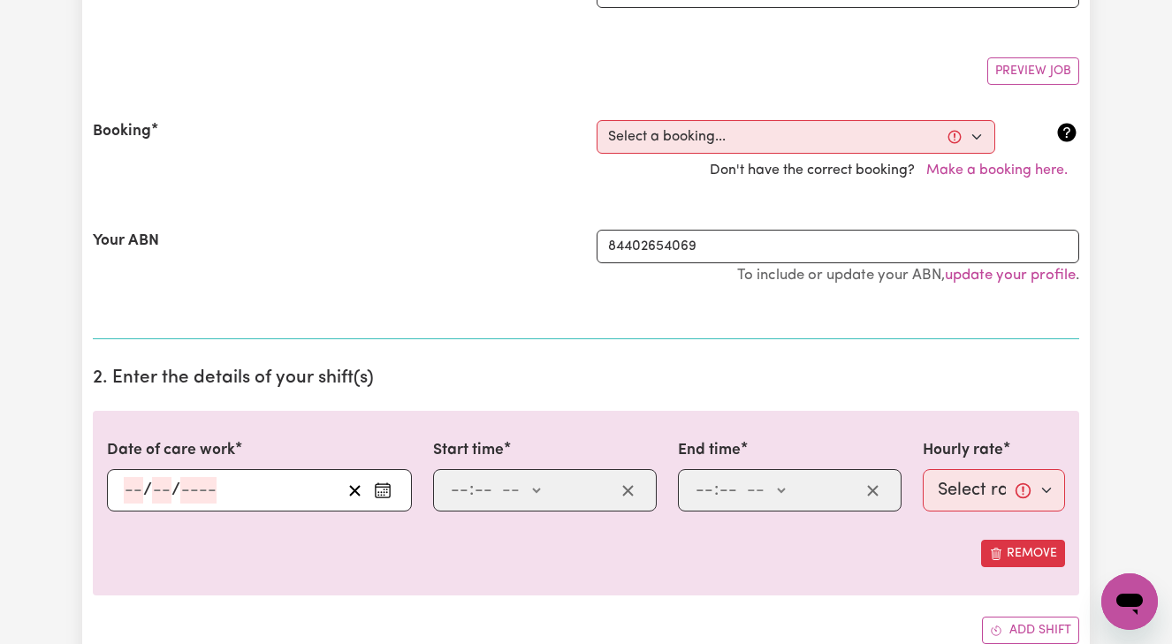
click at [127, 484] on input "number" at bounding box center [133, 490] width 19 height 27
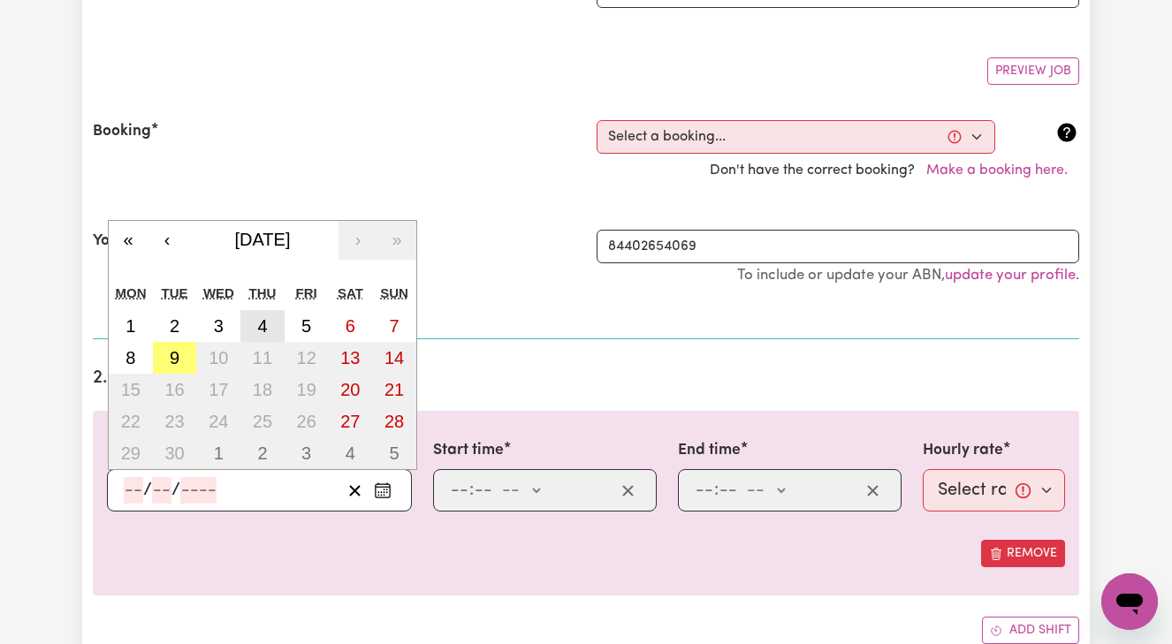
click at [268, 319] on button "4" at bounding box center [262, 326] width 44 height 32
type input "[DATE]"
type input "4"
type input "9"
type input "2025"
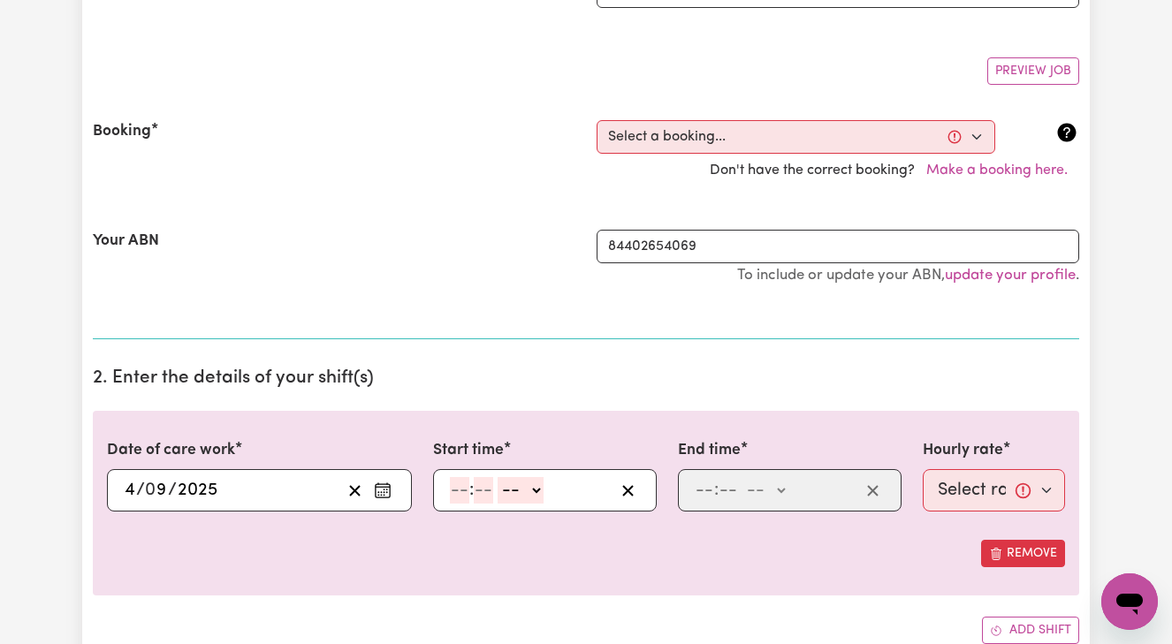
click at [454, 485] on input "number" at bounding box center [459, 490] width 19 height 27
type input "11"
type input "30"
select select "am"
type input "11:30"
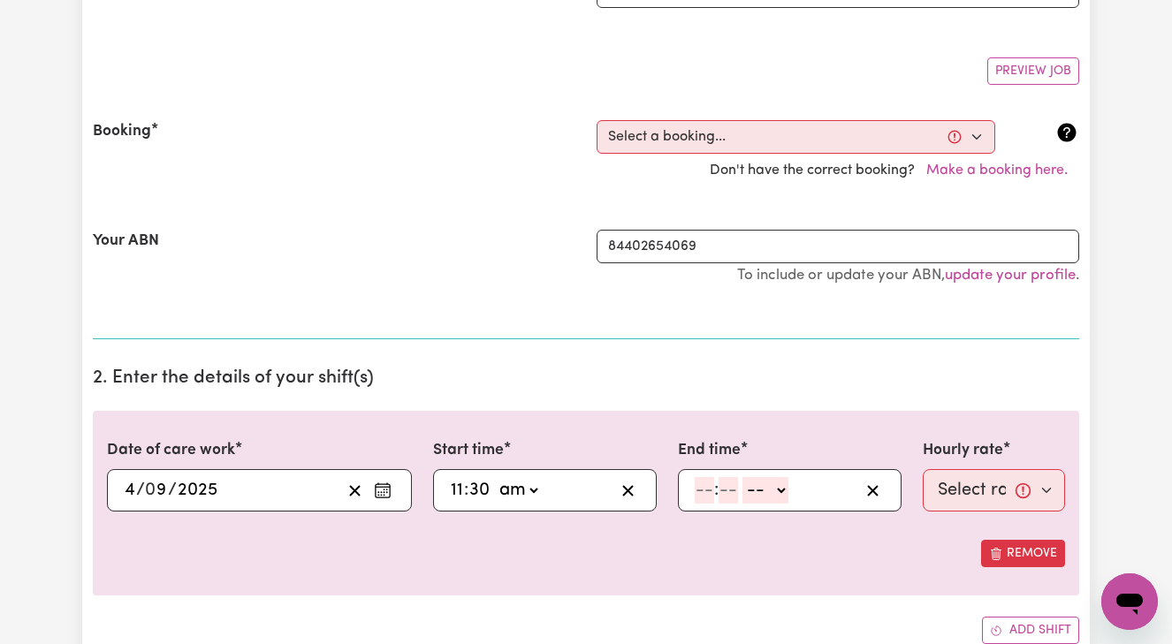
click at [697, 482] on input "number" at bounding box center [703, 490] width 19 height 27
type input "10"
type input "0"
click at [707, 487] on input "10" at bounding box center [703, 490] width 19 height 27
click at [713, 486] on input "10" at bounding box center [703, 490] width 19 height 27
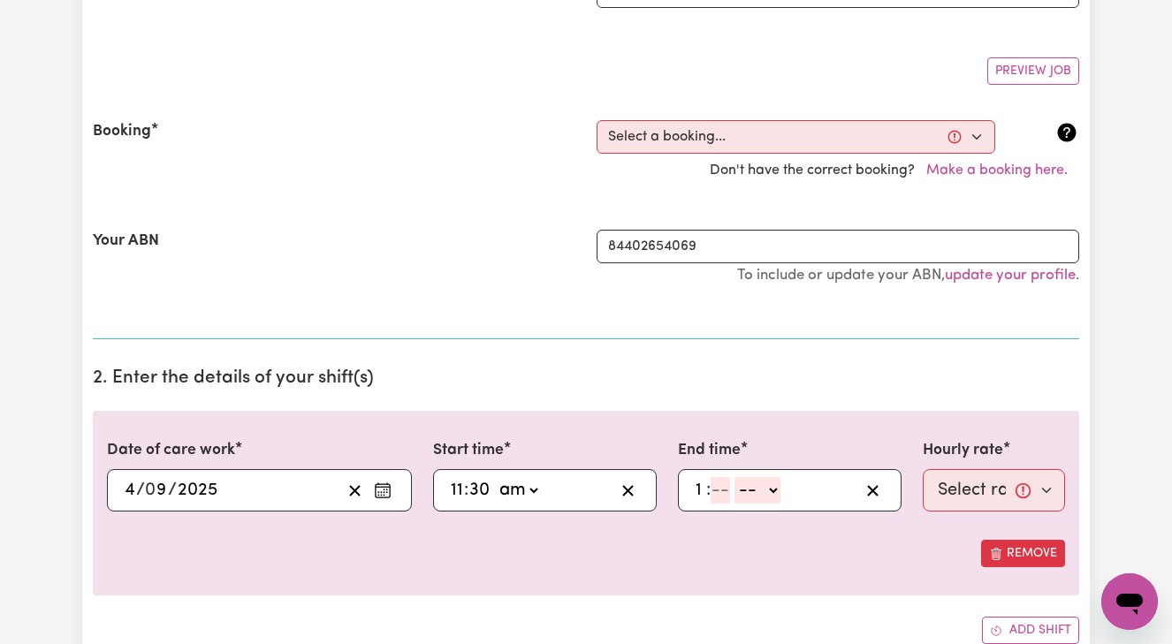
type input "1"
type input "12"
type input "1"
click at [705, 486] on input "12" at bounding box center [703, 490] width 18 height 27
click at [711, 487] on input "12" at bounding box center [703, 490] width 18 height 27
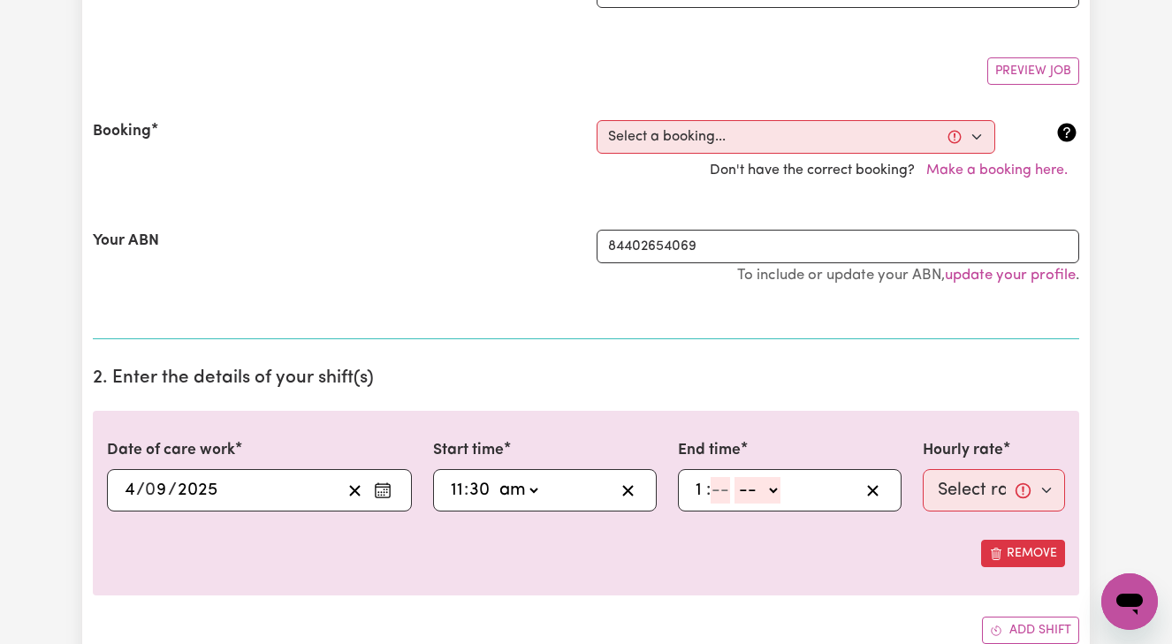
type input "1"
click at [717, 482] on input "number" at bounding box center [719, 490] width 19 height 27
type input "00"
select select "pm"
type input "13:00"
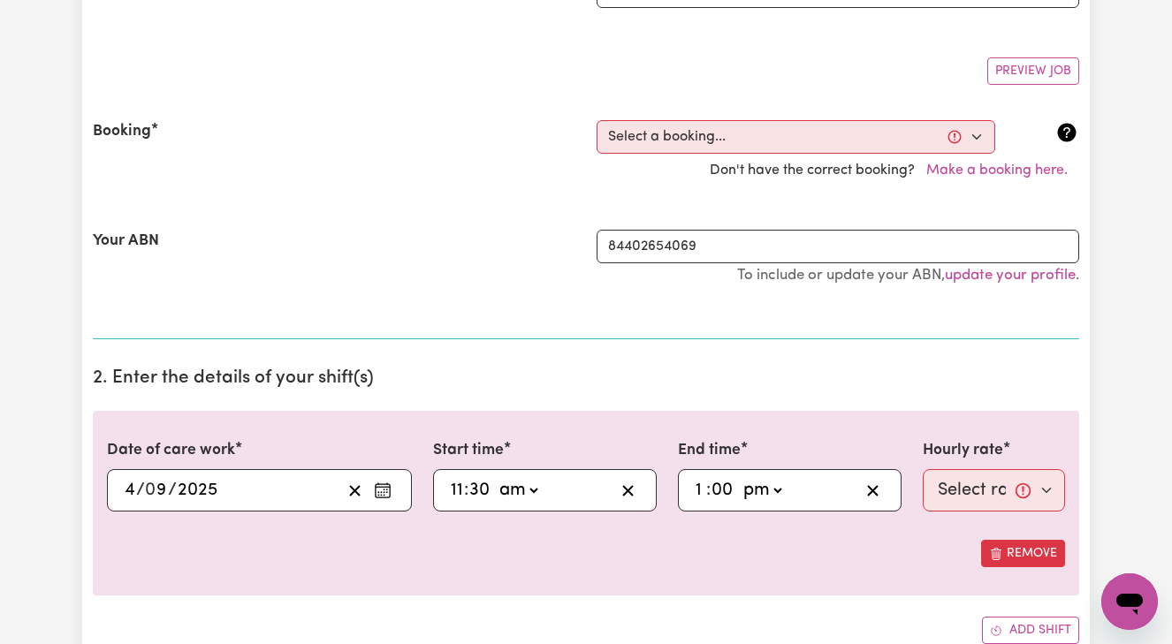
type input "0"
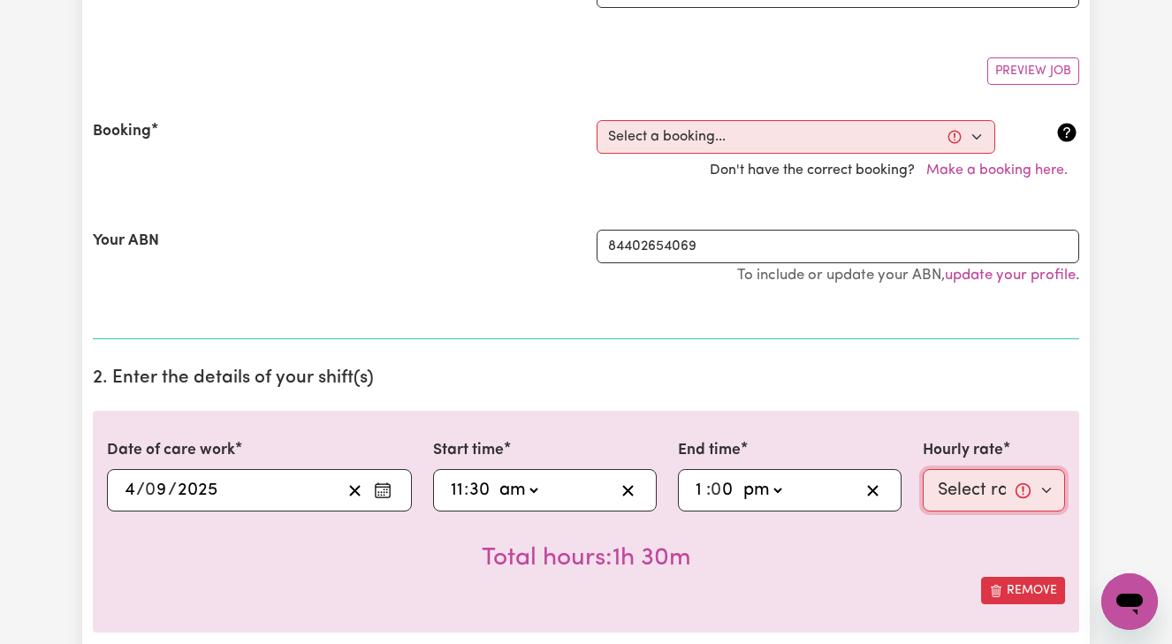
select select "45-Weekday"
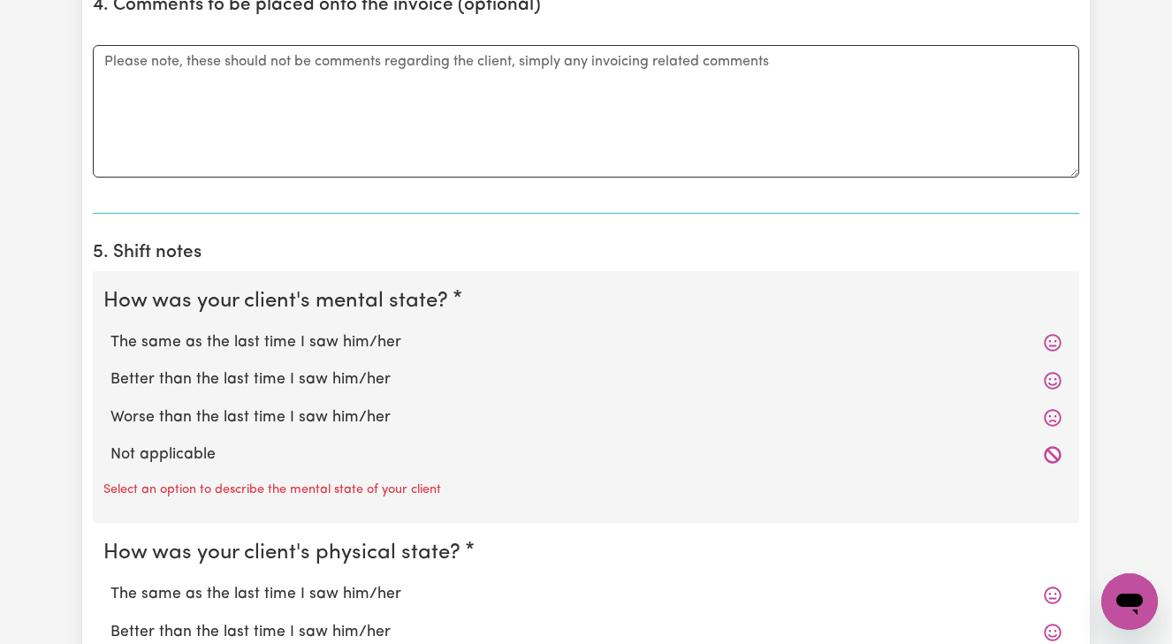
scroll to position [1212, 0]
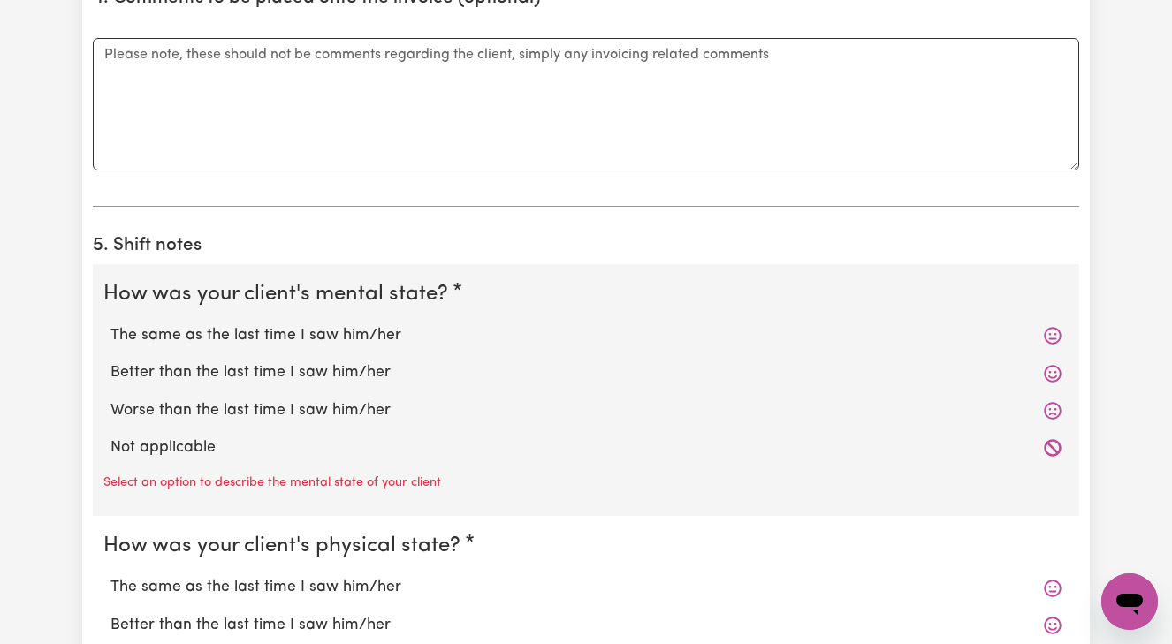
click at [260, 324] on label "The same as the last time I saw him/her" at bounding box center [585, 335] width 951 height 23
click at [110, 324] on input "The same as the last time I saw him/her" at bounding box center [110, 323] width 1 height 1
radio input "true"
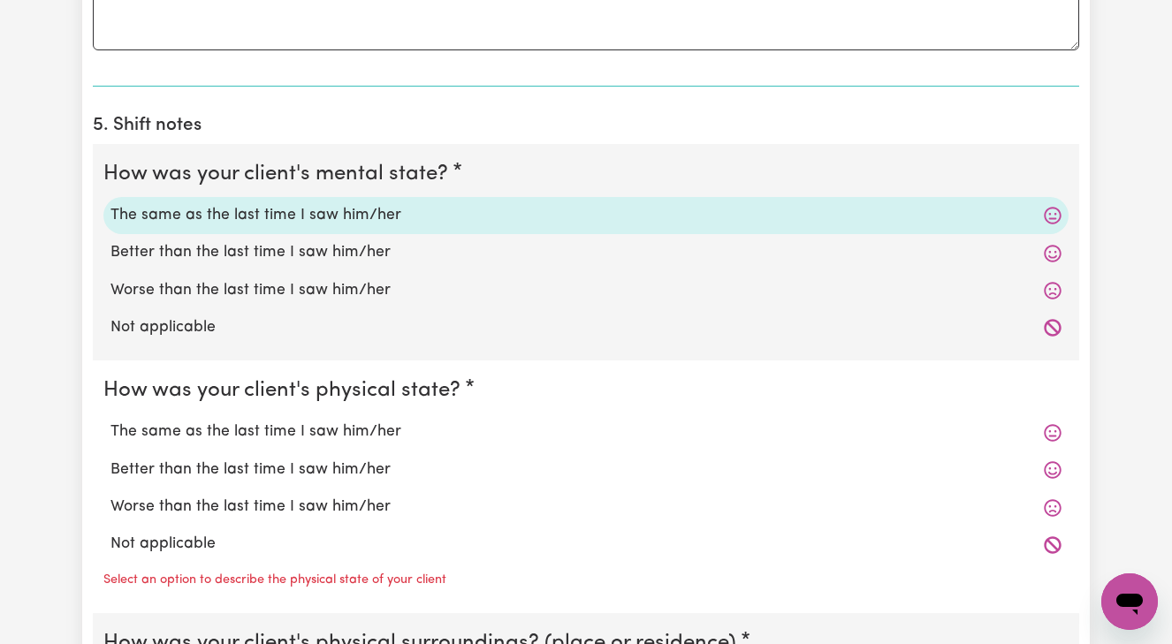
scroll to position [1334, 0]
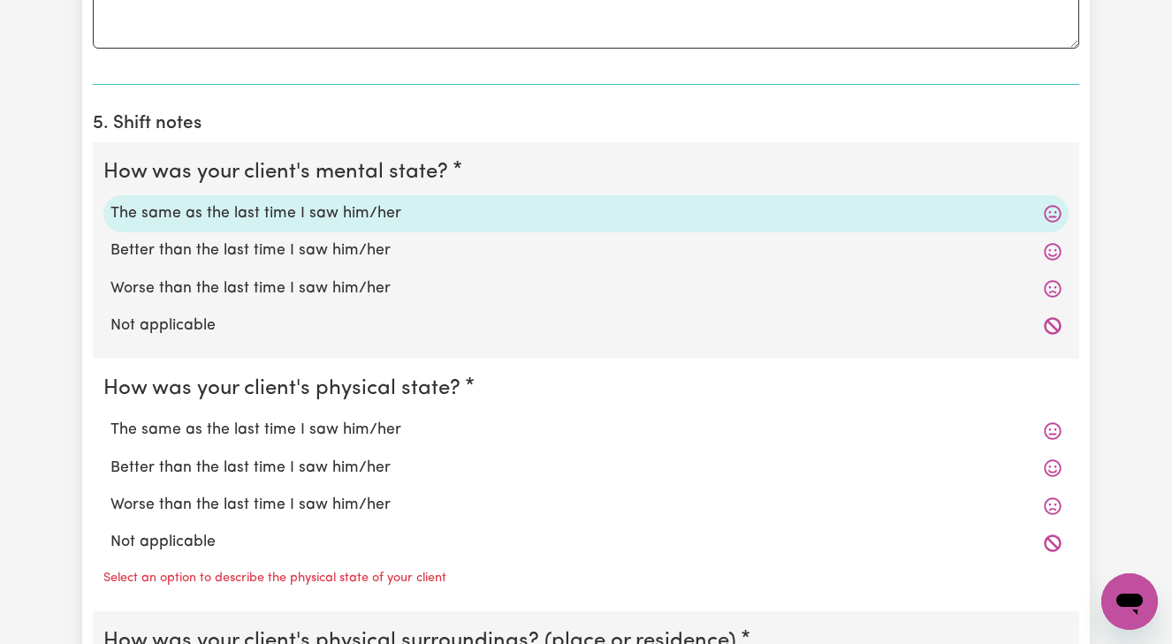
click at [285, 423] on label "The same as the last time I saw him/her" at bounding box center [585, 430] width 951 height 23
click at [110, 419] on input "The same as the last time I saw him/her" at bounding box center [110, 418] width 1 height 1
radio input "true"
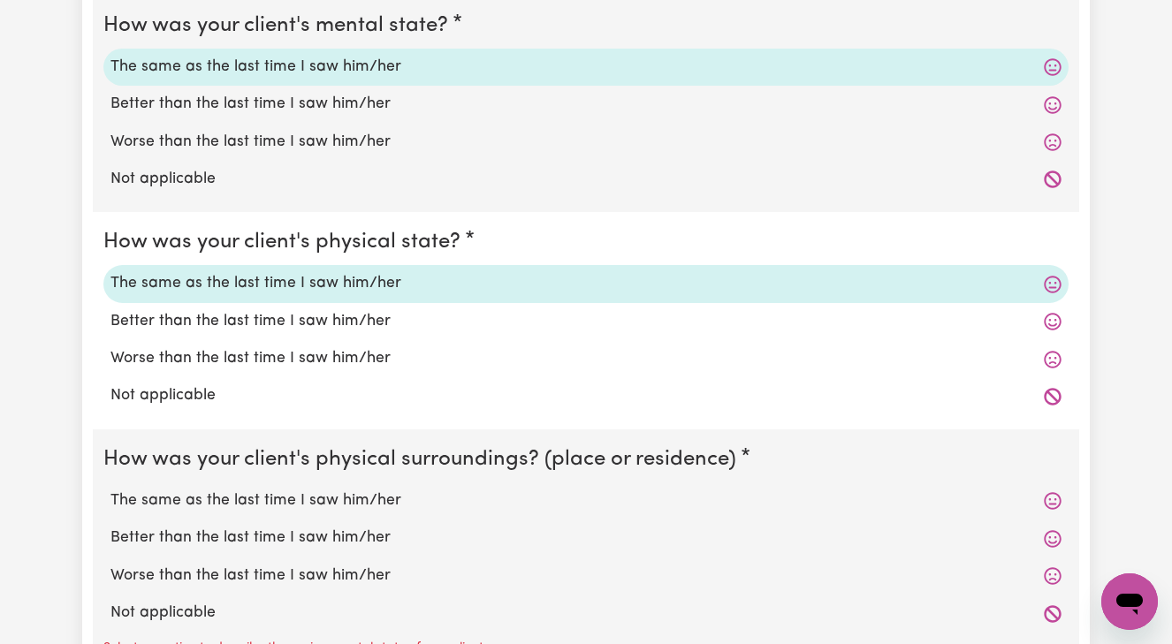
scroll to position [1498, 0]
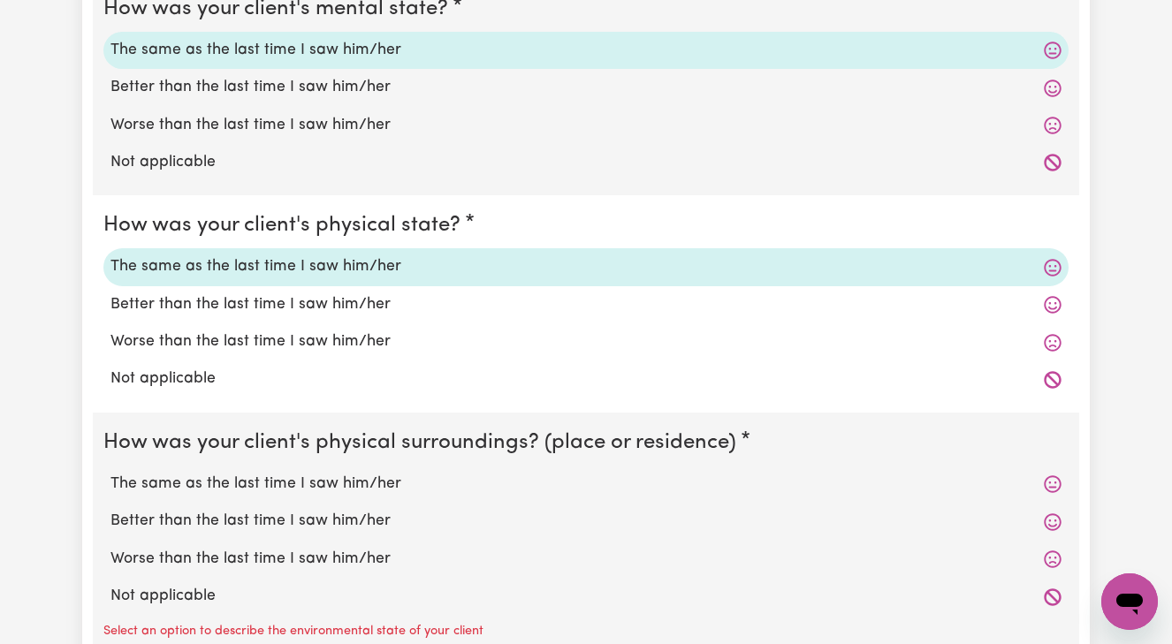
click at [281, 473] on label "The same as the last time I saw him/her" at bounding box center [585, 484] width 951 height 23
click at [110, 472] on input "The same as the last time I saw him/her" at bounding box center [110, 472] width 1 height 1
radio input "true"
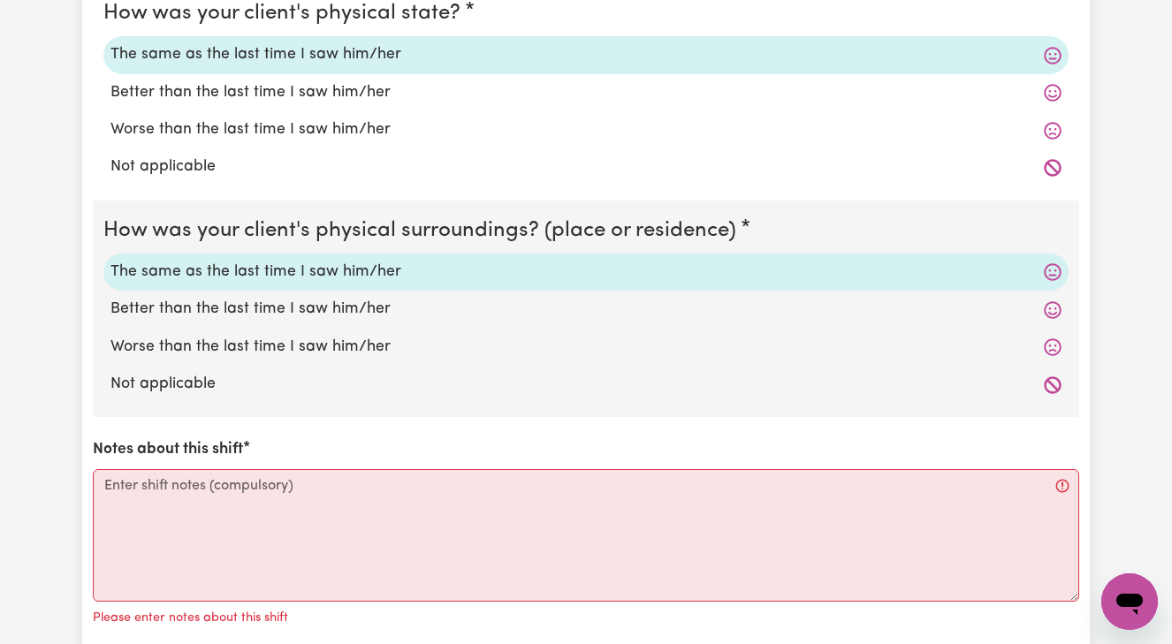
scroll to position [1715, 0]
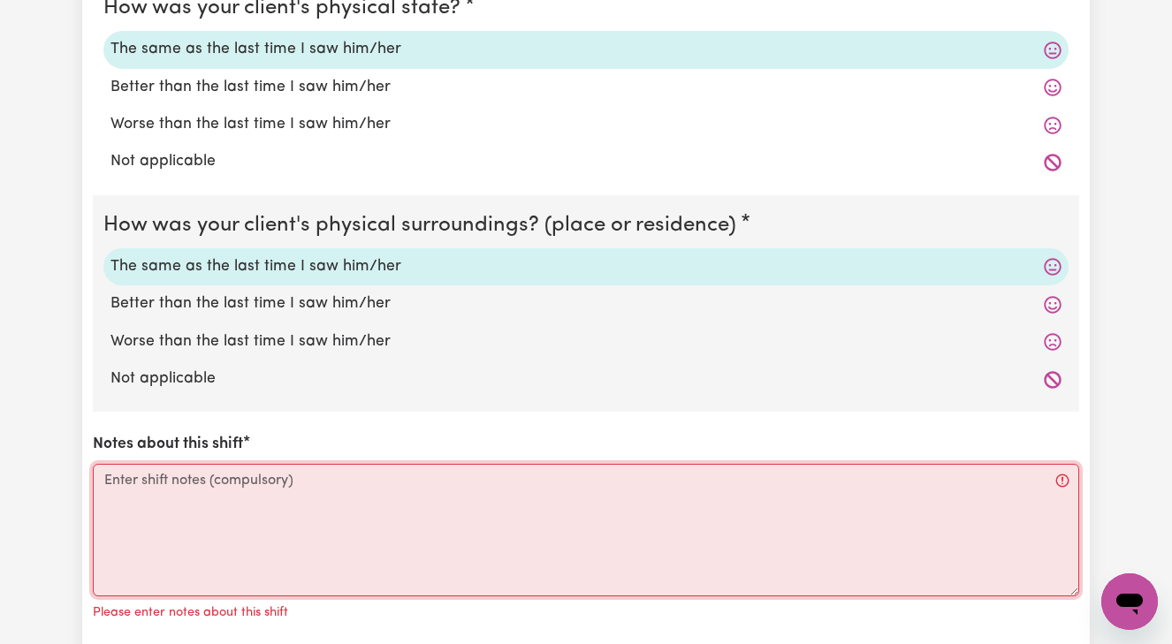
click at [110, 468] on textarea "Notes about this shift" at bounding box center [586, 530] width 986 height 133
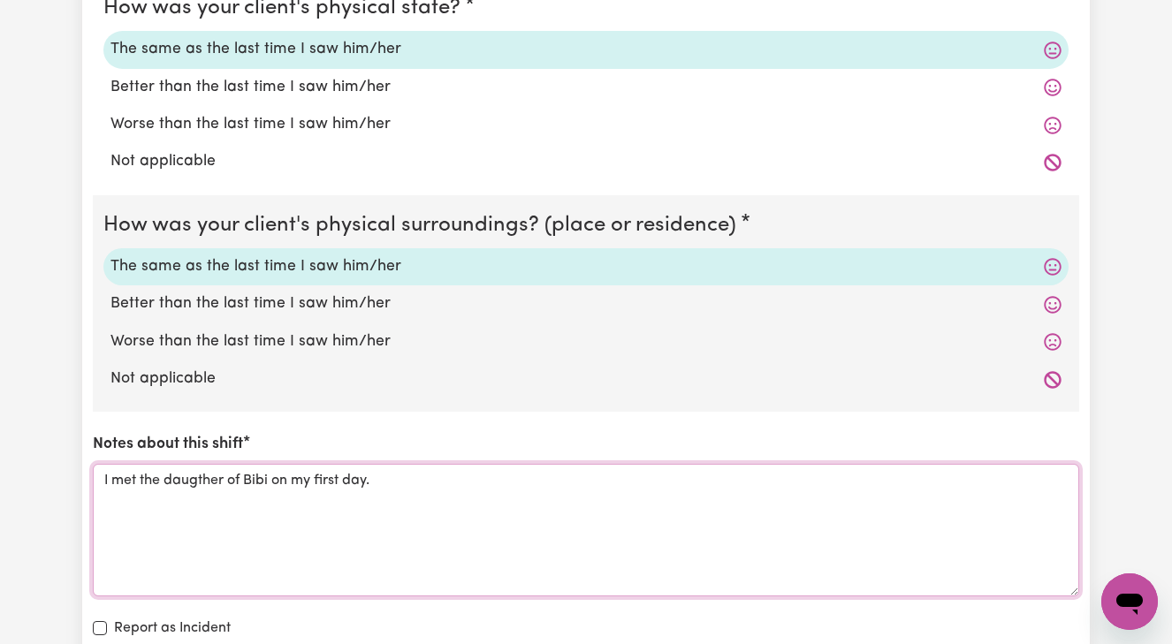
click at [184, 477] on textarea "I met the daugther of Bibi on my first day." at bounding box center [586, 530] width 986 height 133
click at [195, 470] on textarea "I met the daugther of Bibi on my first day." at bounding box center [586, 530] width 986 height 133
click at [186, 469] on textarea "I met the daugther of Bibi on my first day." at bounding box center [586, 530] width 986 height 133
click at [186, 475] on textarea "I met the daugther of Bibi on my first day." at bounding box center [586, 530] width 986 height 133
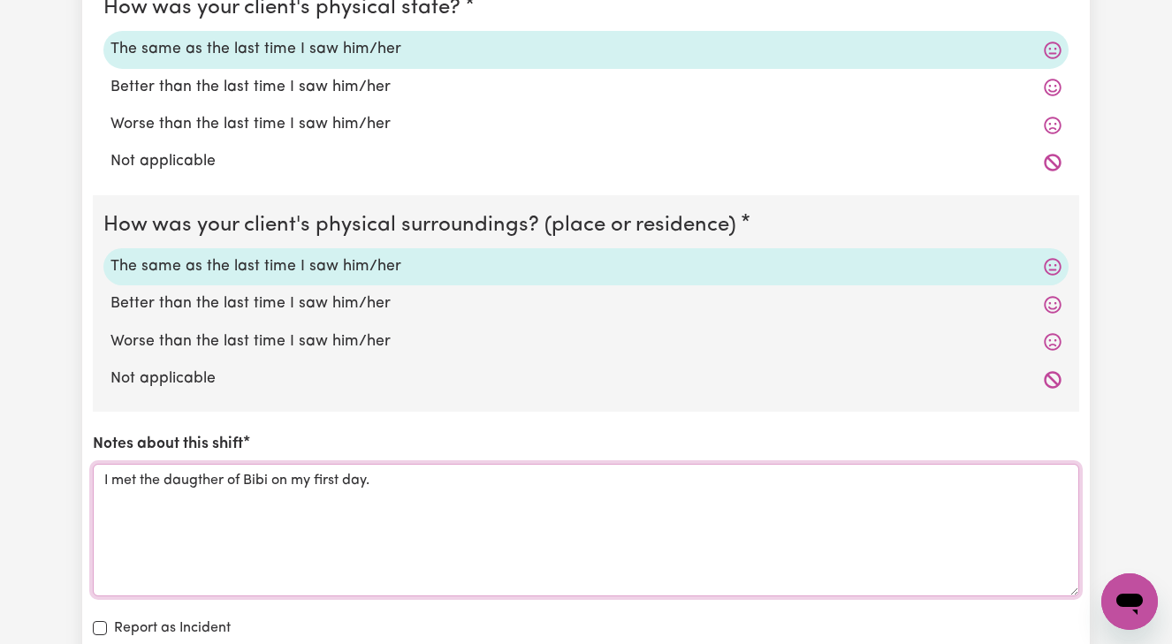
click at [186, 475] on textarea "I met the daugther of Bibi on my first day." at bounding box center [586, 530] width 986 height 133
click at [203, 473] on textarea "I met the daugther of Bibi on my first day." at bounding box center [586, 530] width 986 height 133
click at [194, 471] on textarea "I met the daugther of Bibi on my first day." at bounding box center [586, 530] width 986 height 133
click at [369, 473] on textarea "I met the dougther of Bibi on my first day." at bounding box center [586, 530] width 986 height 133
click at [184, 472] on textarea "I met the dougther of Bibi on my first day." at bounding box center [586, 530] width 986 height 133
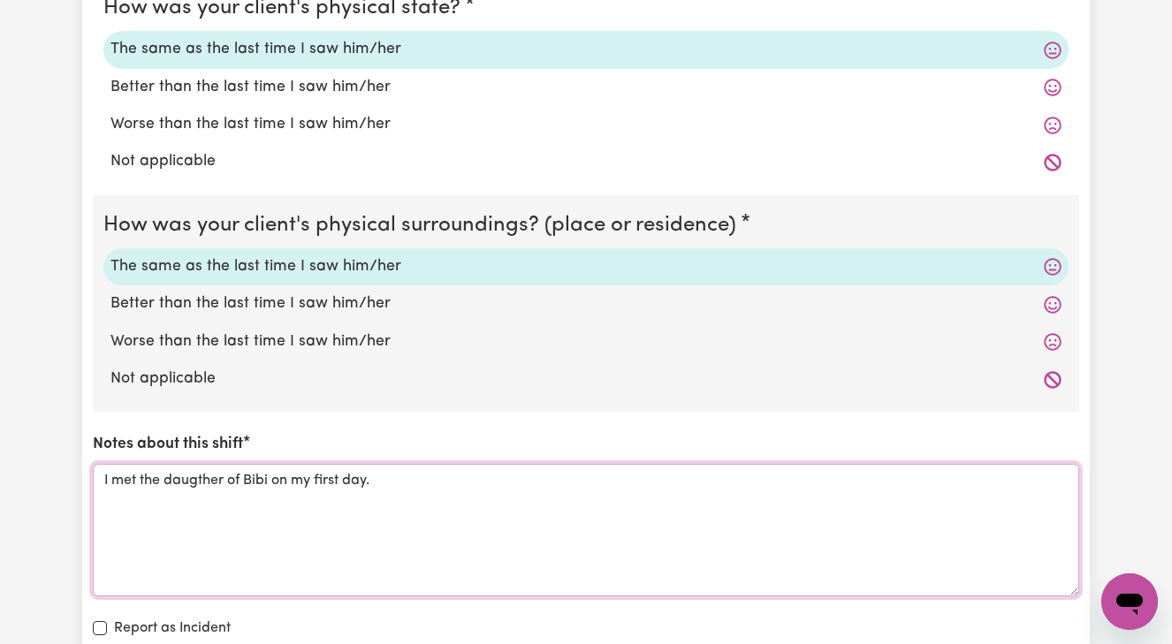
click at [211, 469] on textarea "I met the daugther of Bibi on my first day." at bounding box center [586, 530] width 986 height 133
click at [199, 467] on textarea "I met the daugter of Bibi on my first day." at bounding box center [586, 530] width 986 height 133
click at [390, 475] on textarea "I met the daughter of [PERSON_NAME] on my first day." at bounding box center [586, 530] width 986 height 133
click at [228, 469] on textarea "I met the daughter of [PERSON_NAME] on my first day." at bounding box center [586, 530] width 986 height 133
click at [423, 471] on textarea "I met the daughter [PERSON_NAME] of [PERSON_NAME] on my first day." at bounding box center [586, 530] width 986 height 133
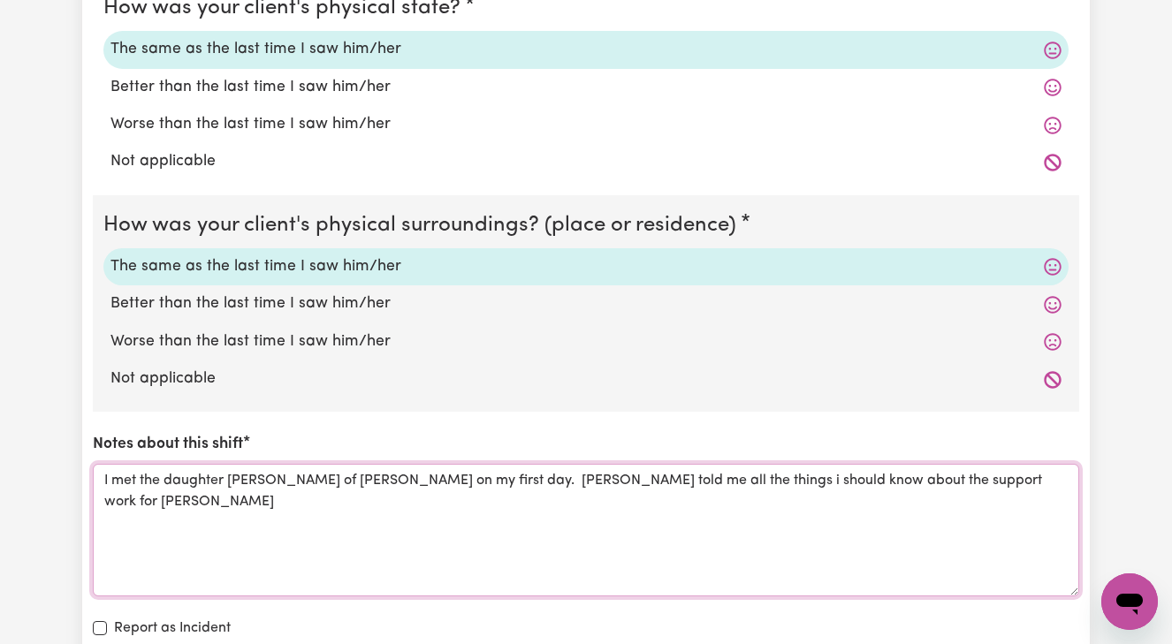
drag, startPoint x: 749, startPoint y: 469, endPoint x: 749, endPoint y: 491, distance: 22.1
click at [749, 475] on textarea "I met the daughter [PERSON_NAME] of [PERSON_NAME] on my first day. [PERSON_NAME…" at bounding box center [586, 530] width 986 height 133
click at [835, 467] on textarea "I met the daughter [PERSON_NAME] of [PERSON_NAME] on my first day. [PERSON_NAME…" at bounding box center [586, 530] width 986 height 133
click at [859, 473] on textarea "I met the daughter [PERSON_NAME] of [PERSON_NAME] on my first day. [PERSON_NAME…" at bounding box center [586, 530] width 986 height 133
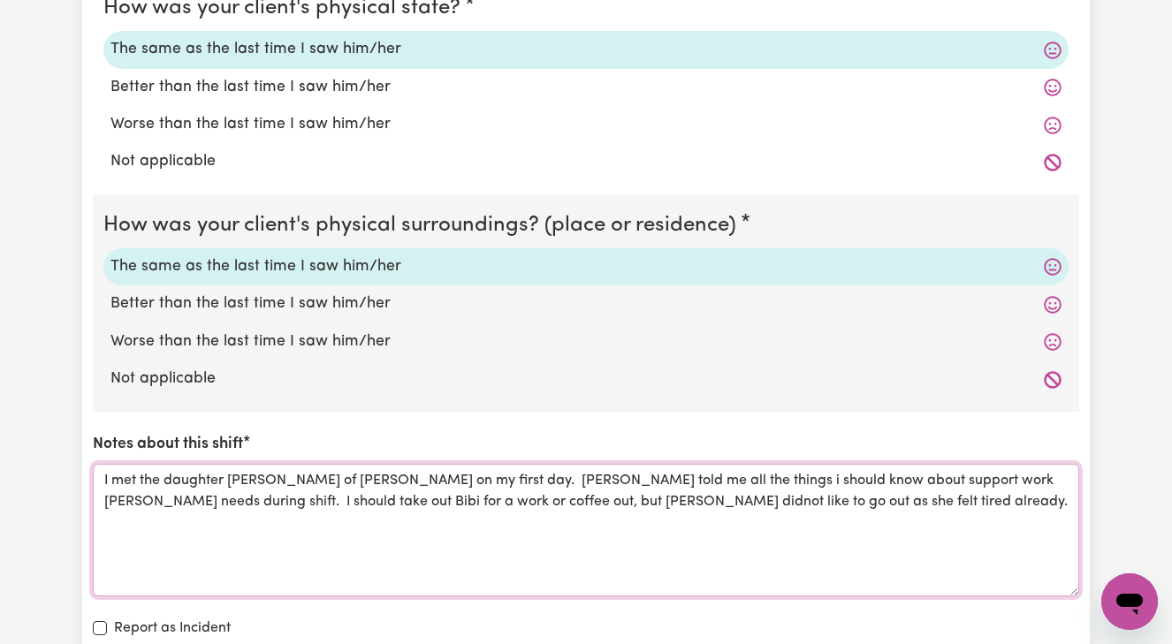
click at [386, 497] on textarea "I met the daughter [PERSON_NAME] of [PERSON_NAME] on my first day. [PERSON_NAME…" at bounding box center [586, 530] width 986 height 133
drag, startPoint x: 414, startPoint y: 491, endPoint x: 397, endPoint y: 524, distance: 37.2
click at [414, 491] on textarea "I met the daughter [PERSON_NAME] of [PERSON_NAME] on my first day. [PERSON_NAME…" at bounding box center [586, 530] width 986 height 133
click at [673, 491] on textarea "I met the daughter [PERSON_NAME] of [PERSON_NAME] on my first day. [PERSON_NAME…" at bounding box center [586, 530] width 986 height 133
click at [224, 489] on textarea "I met the daughter [PERSON_NAME] of [PERSON_NAME] on my first day. [PERSON_NAME…" at bounding box center [586, 530] width 986 height 133
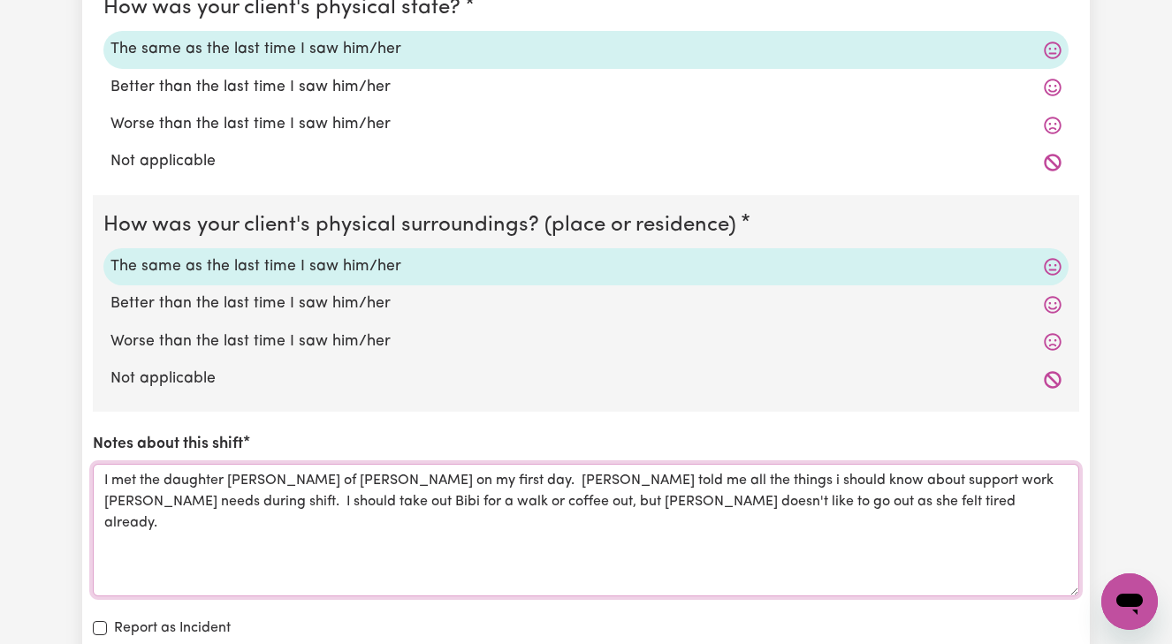
click at [673, 494] on textarea "I met the daughter [PERSON_NAME] of [PERSON_NAME] on my first day. [PERSON_NAME…" at bounding box center [586, 530] width 986 height 133
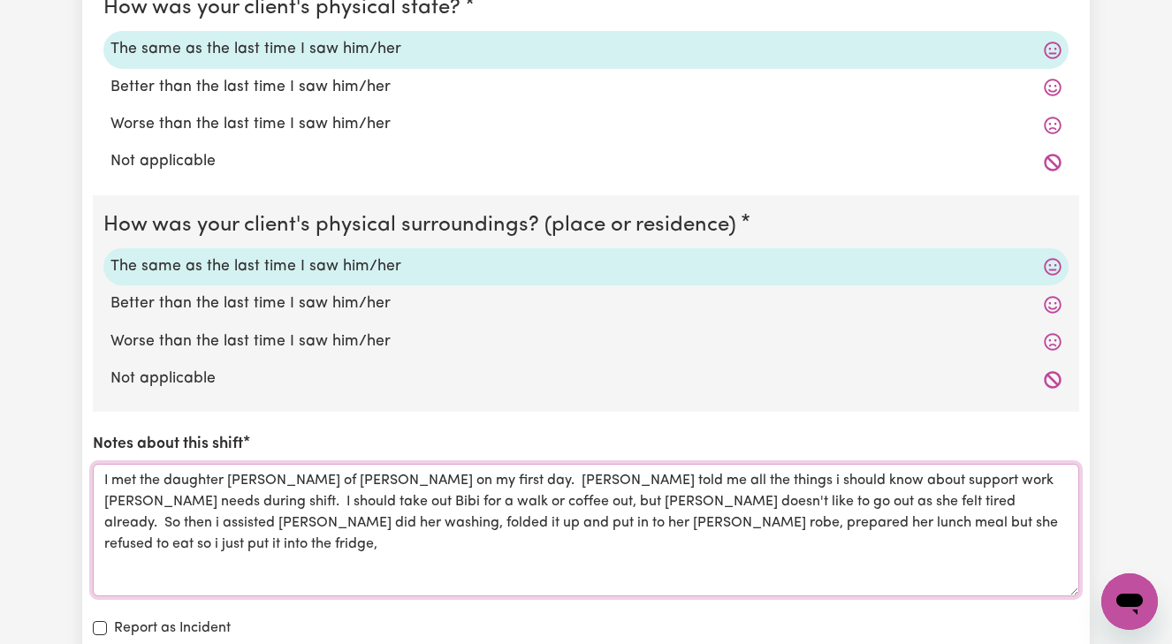
click at [527, 511] on textarea "I met the daughter [PERSON_NAME] of [PERSON_NAME] on my first day. [PERSON_NAME…" at bounding box center [586, 530] width 986 height 133
click at [877, 509] on textarea "I met the daughter [PERSON_NAME] of [PERSON_NAME] on my first day. [PERSON_NAME…" at bounding box center [586, 530] width 986 height 133
drag, startPoint x: 863, startPoint y: 509, endPoint x: 952, endPoint y: 551, distance: 98.8
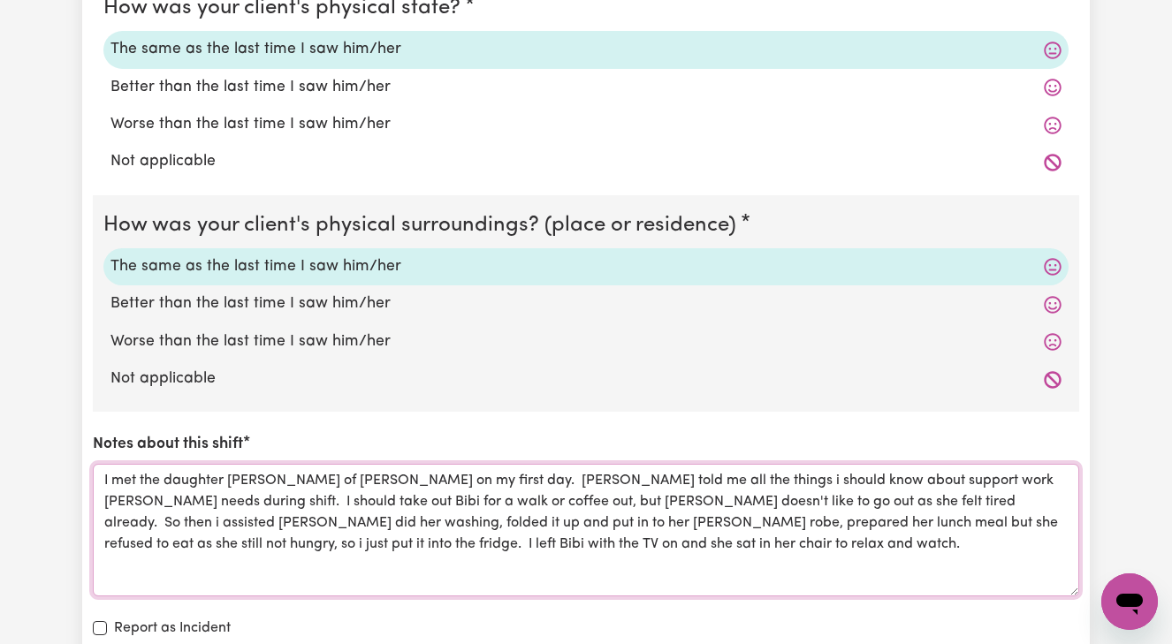
click at [230, 465] on textarea "I met the daughter [PERSON_NAME] of [PERSON_NAME] on my first day. [PERSON_NAME…" at bounding box center [586, 530] width 986 height 133
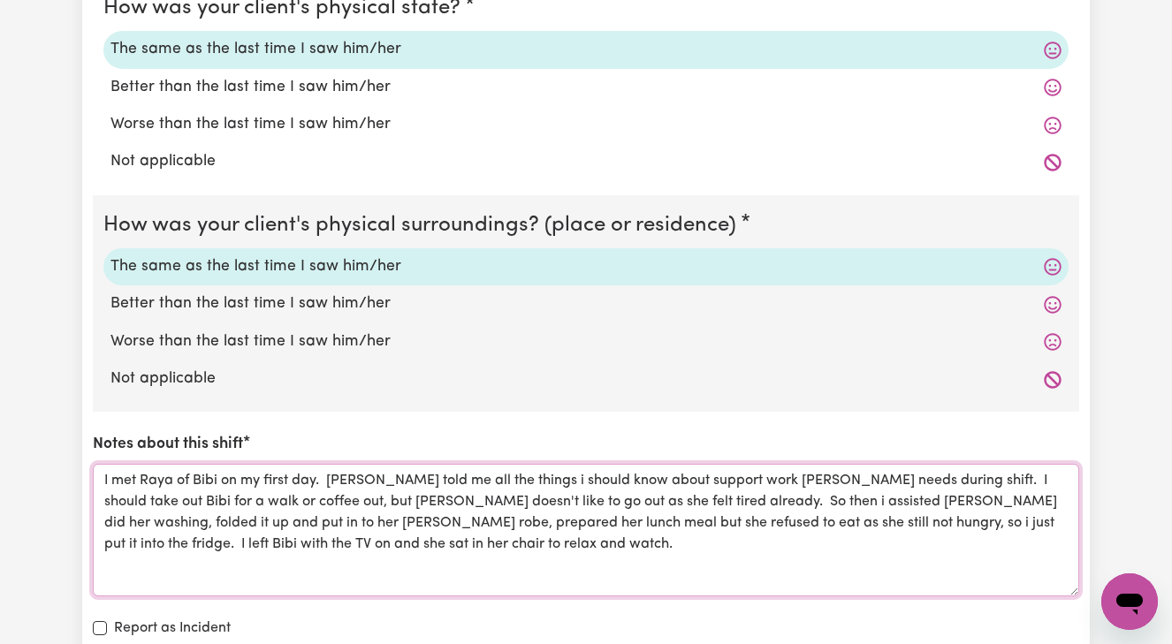
click at [196, 465] on textarea "I met Raya of Bibi on my first day. [PERSON_NAME] told me all the things i shou…" at bounding box center [586, 530] width 986 height 133
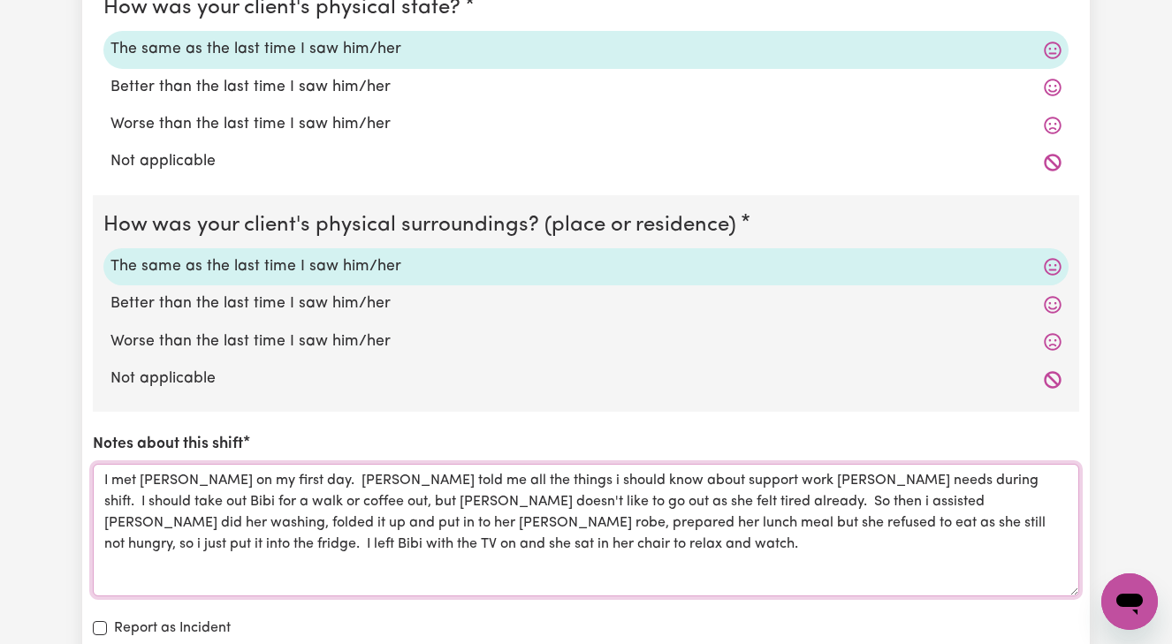
click at [206, 469] on textarea "I met [PERSON_NAME] on my first day. [PERSON_NAME] told me all the things i sho…" at bounding box center [586, 530] width 986 height 133
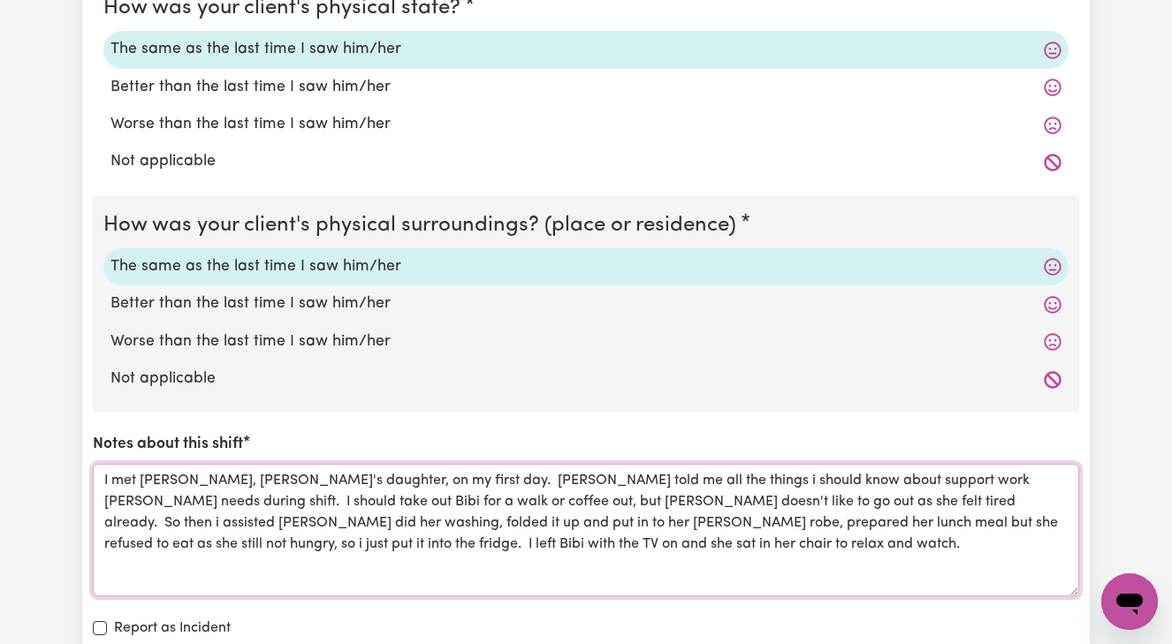
click at [392, 466] on textarea "I met [PERSON_NAME], [PERSON_NAME]'s daughter, on my first day. [PERSON_NAME] t…" at bounding box center [586, 530] width 986 height 133
click at [429, 470] on textarea "I met [PERSON_NAME], [PERSON_NAME]'s daughter, on my first day. I recieved all …" at bounding box center [586, 530] width 986 height 133
click at [476, 466] on textarea "I met [PERSON_NAME], [PERSON_NAME]'s daughter, on my first day. I received all …" at bounding box center [586, 530] width 986 height 133
click at [497, 467] on textarea "I met [PERSON_NAME], [PERSON_NAME]'s daughter, on my first day. I received all …" at bounding box center [586, 530] width 986 height 133
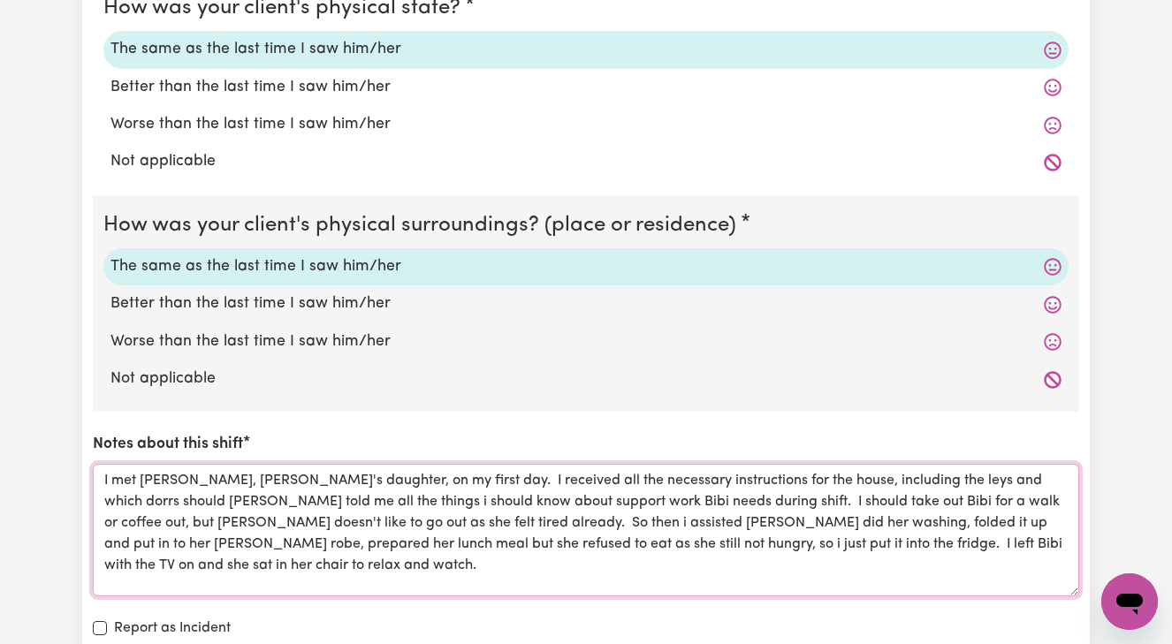
click at [947, 464] on textarea "I met [PERSON_NAME], [PERSON_NAME]'s daughter, on my first day. I received all …" at bounding box center [586, 530] width 986 height 133
click at [1013, 469] on textarea "I met [PERSON_NAME], [PERSON_NAME]'s daughter, on my first day. I received all …" at bounding box center [586, 530] width 986 height 133
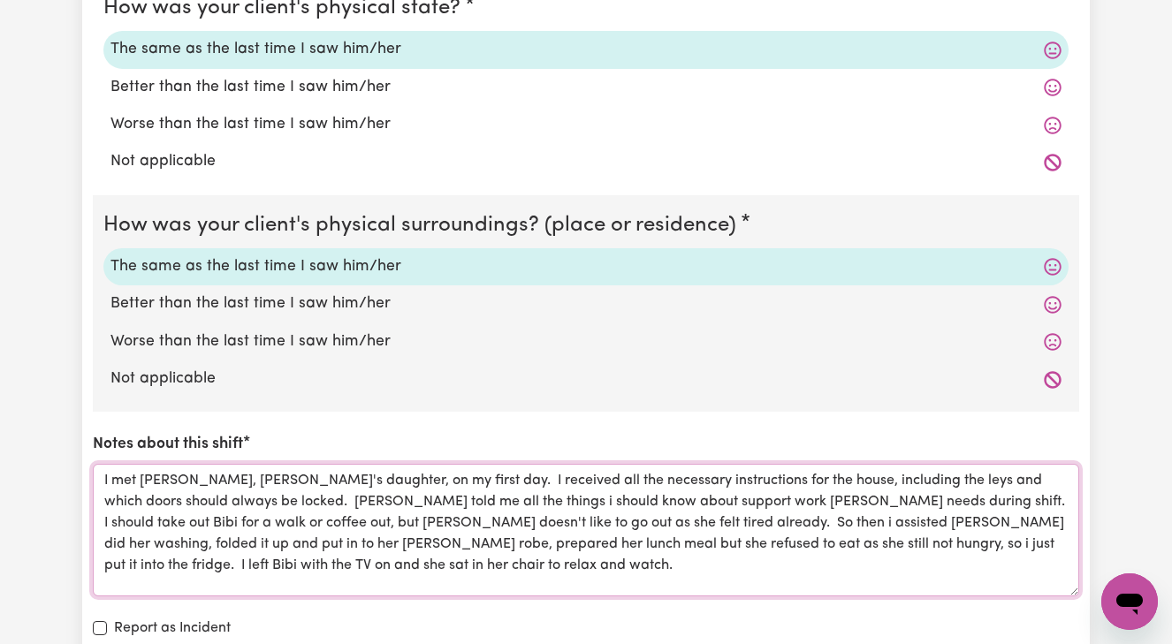
drag, startPoint x: 174, startPoint y: 483, endPoint x: 504, endPoint y: 554, distance: 337.1
click at [504, 554] on textarea "I met [PERSON_NAME], [PERSON_NAME]'s daughter, on my first day. I received all …" at bounding box center [586, 530] width 986 height 133
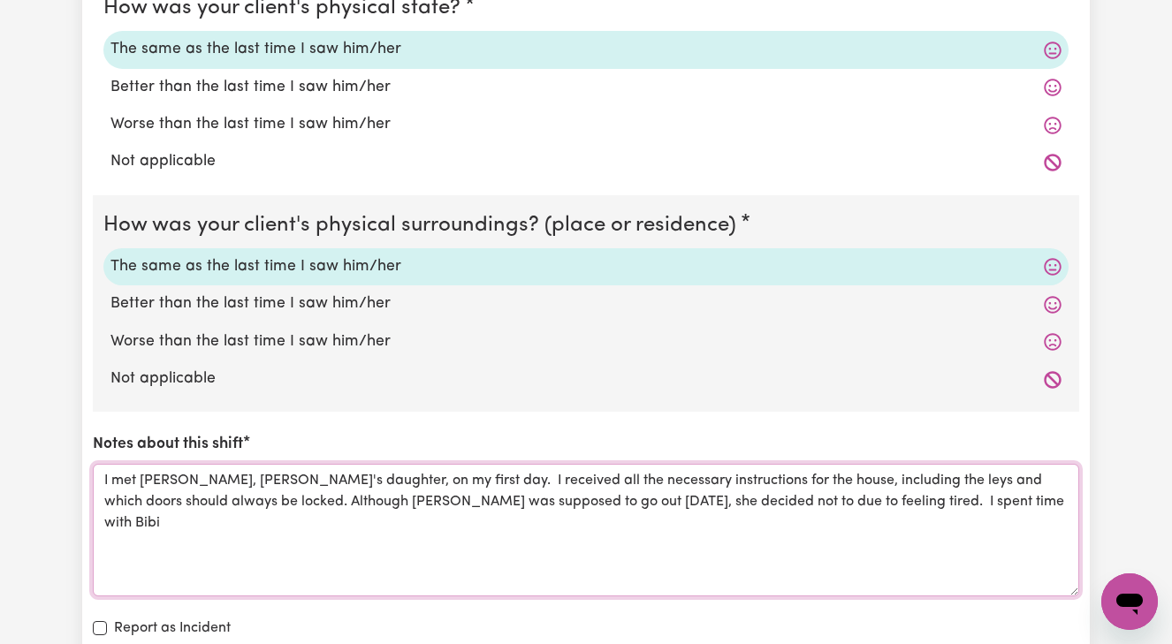
click at [830, 468] on textarea "I met [PERSON_NAME], [PERSON_NAME]'s daughter, on my first day. I received all …" at bounding box center [586, 530] width 986 height 133
click at [869, 498] on textarea "I met [PERSON_NAME], [PERSON_NAME]'s daughter, on my first day. I received all …" at bounding box center [586, 530] width 986 height 133
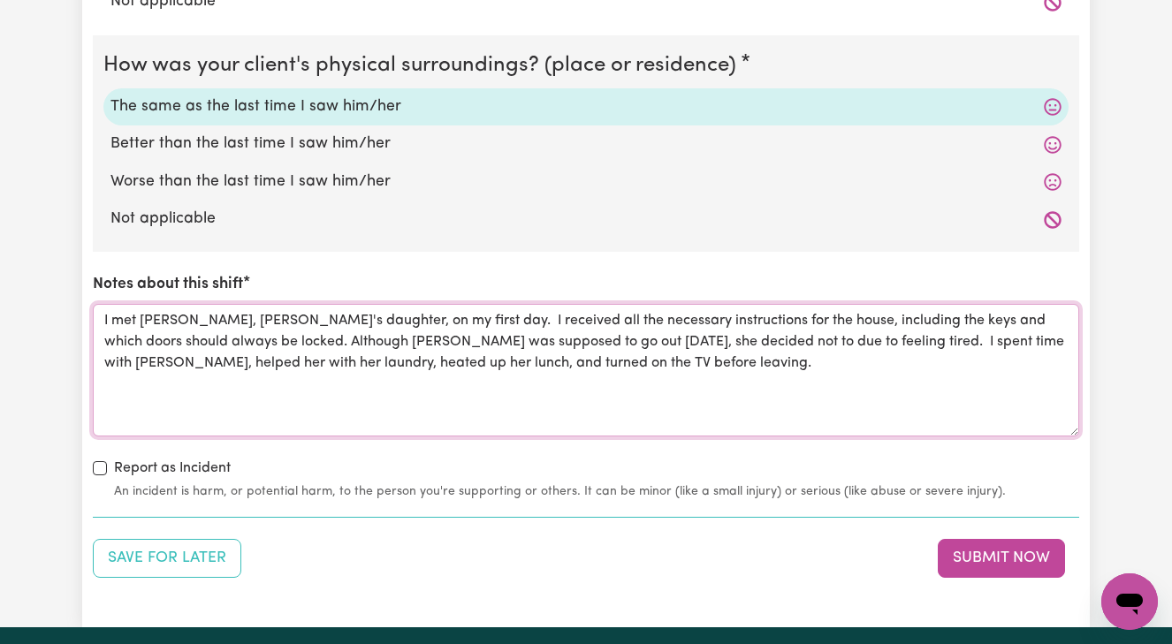
scroll to position [1876, 0]
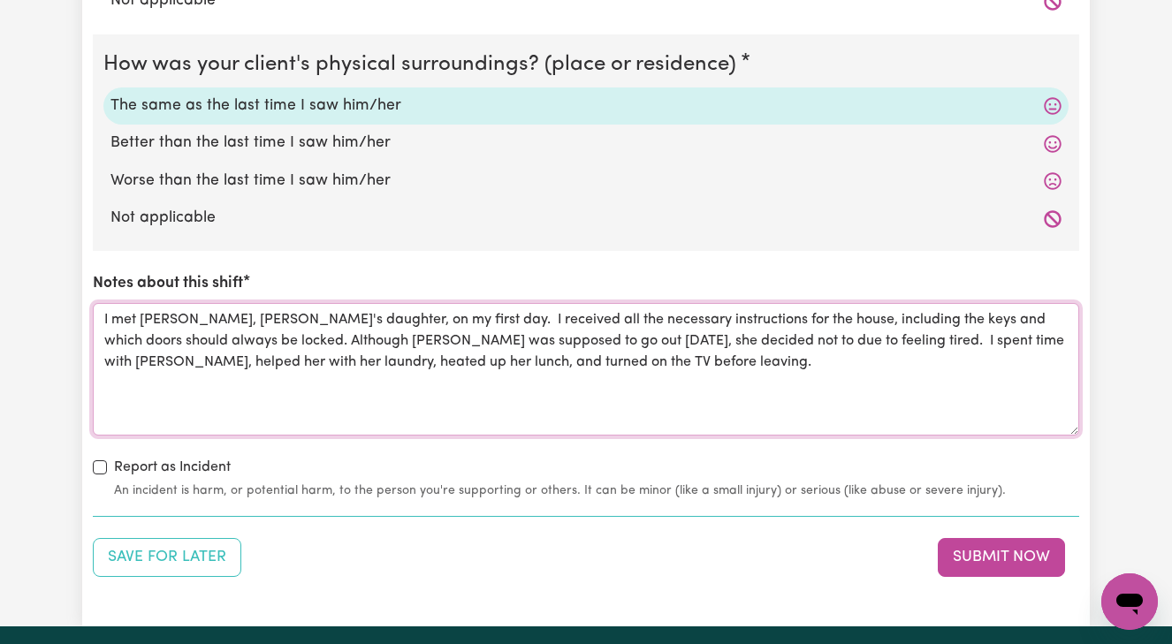
click at [380, 346] on textarea "I met [PERSON_NAME], [PERSON_NAME]'s daughter, on my first day. I received all …" at bounding box center [586, 369] width 986 height 133
type textarea "I met [PERSON_NAME], [PERSON_NAME]'s daughter, on my first day. I received all …"
click at [991, 543] on button "Submit Now" at bounding box center [1000, 557] width 127 height 39
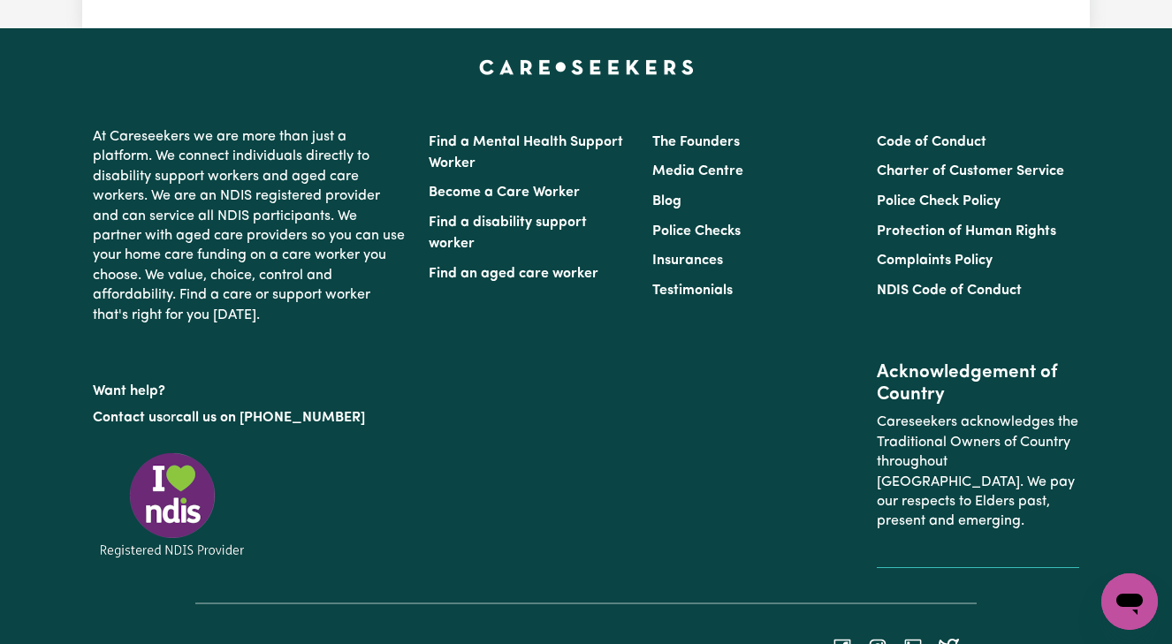
scroll to position [0, 0]
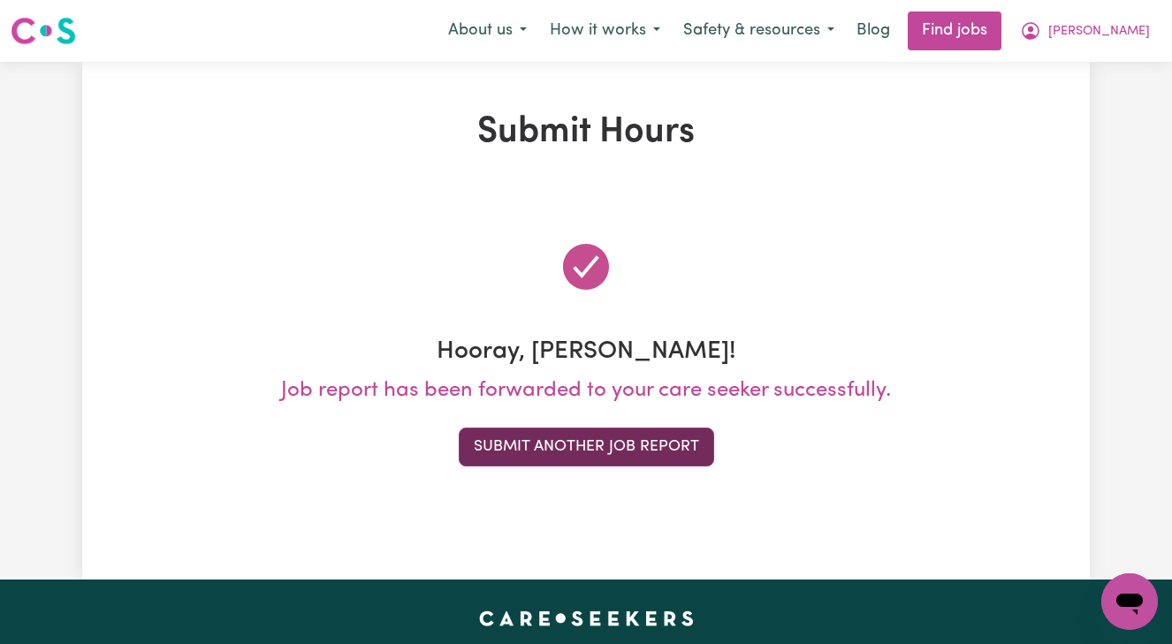
click at [569, 448] on button "Submit Another Job Report" at bounding box center [586, 447] width 255 height 39
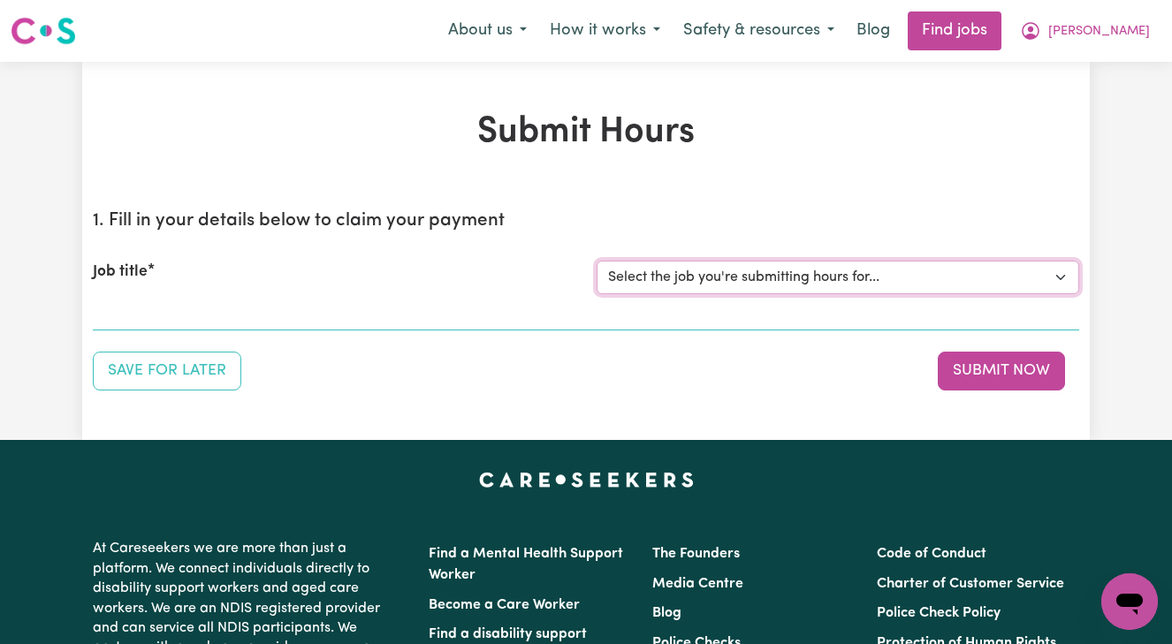
select select "14906"
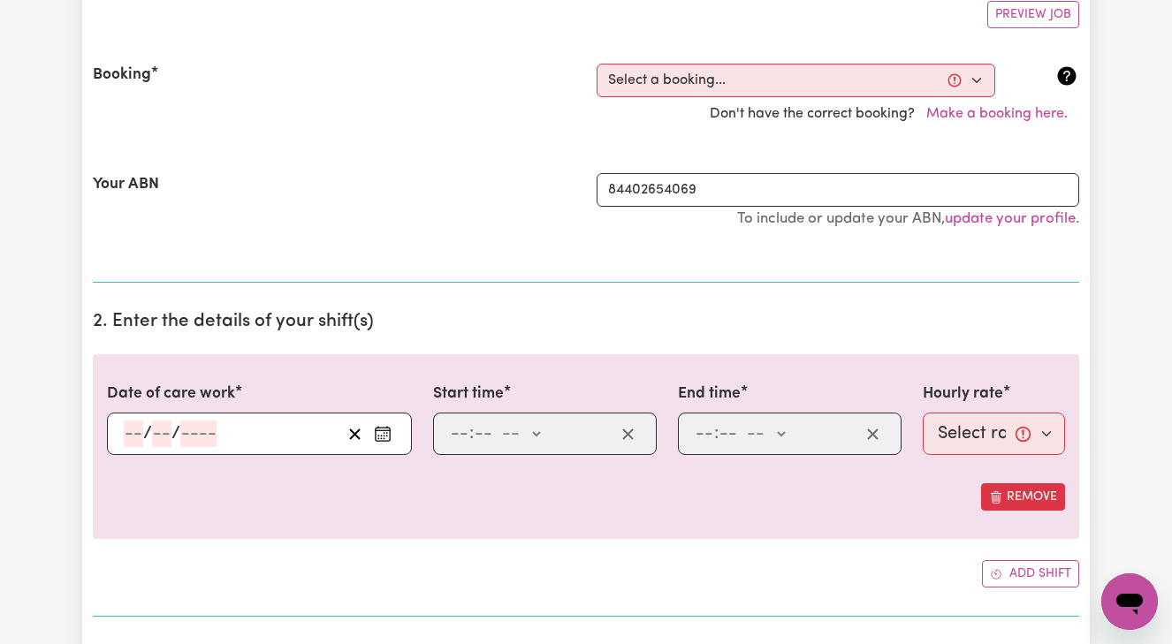
scroll to position [345, 0]
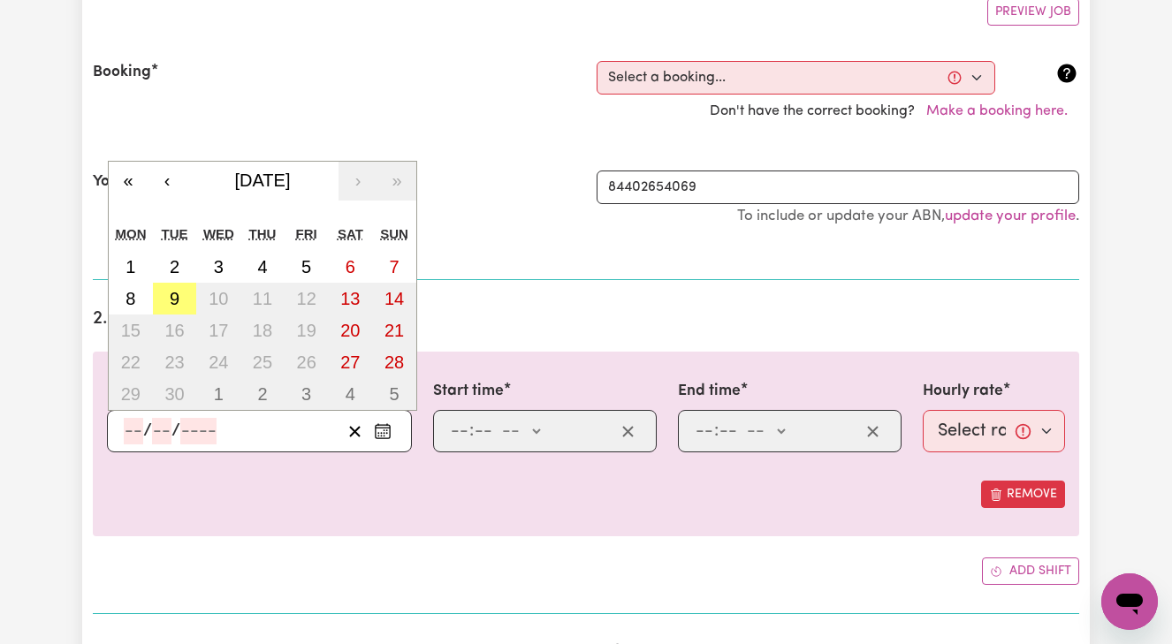
click at [125, 424] on input "number" at bounding box center [133, 431] width 19 height 27
click at [171, 294] on abbr "9" at bounding box center [175, 298] width 10 height 19
type input "[DATE]"
type input "9"
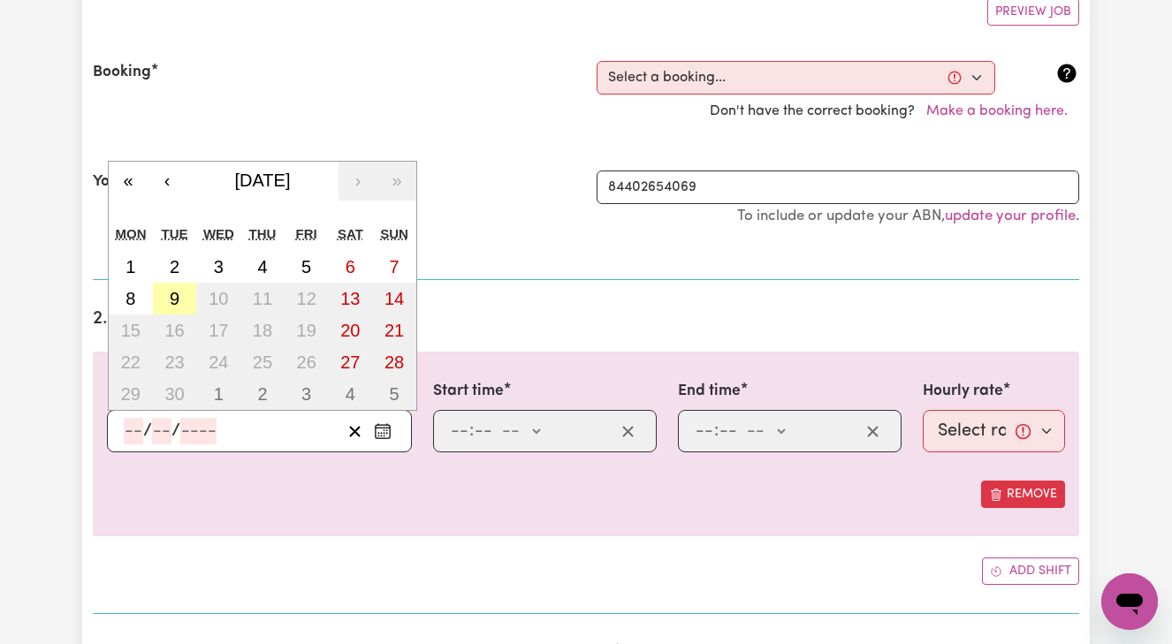
type input "2025"
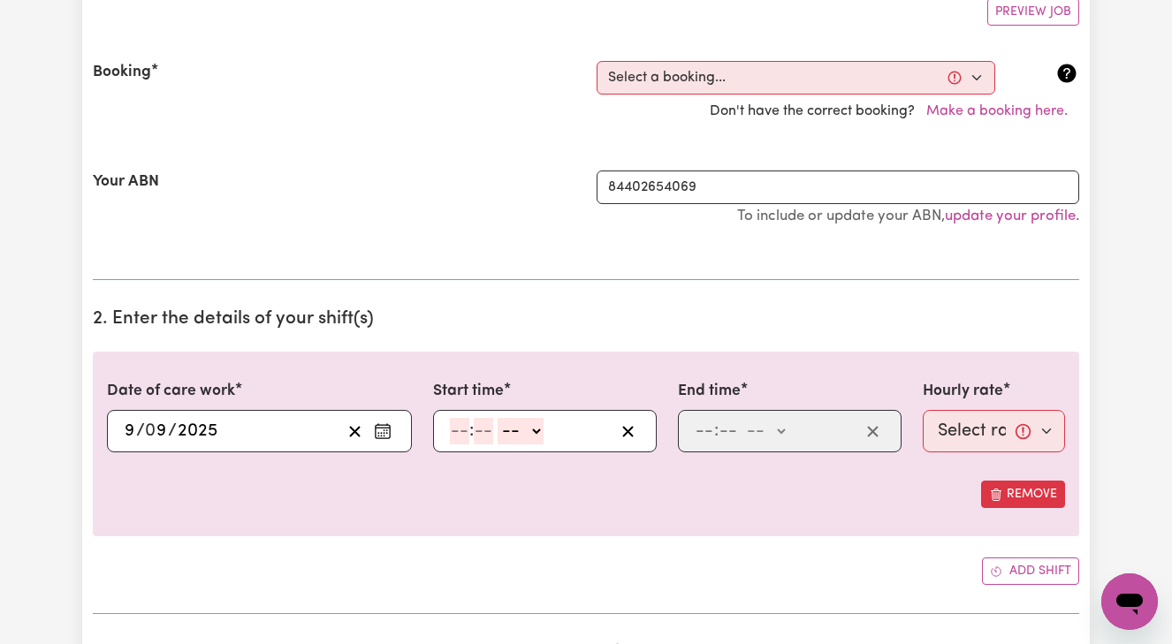
click at [455, 422] on input "number" at bounding box center [459, 431] width 19 height 27
type input "11"
type input "15"
select select "am"
type input "11:15"
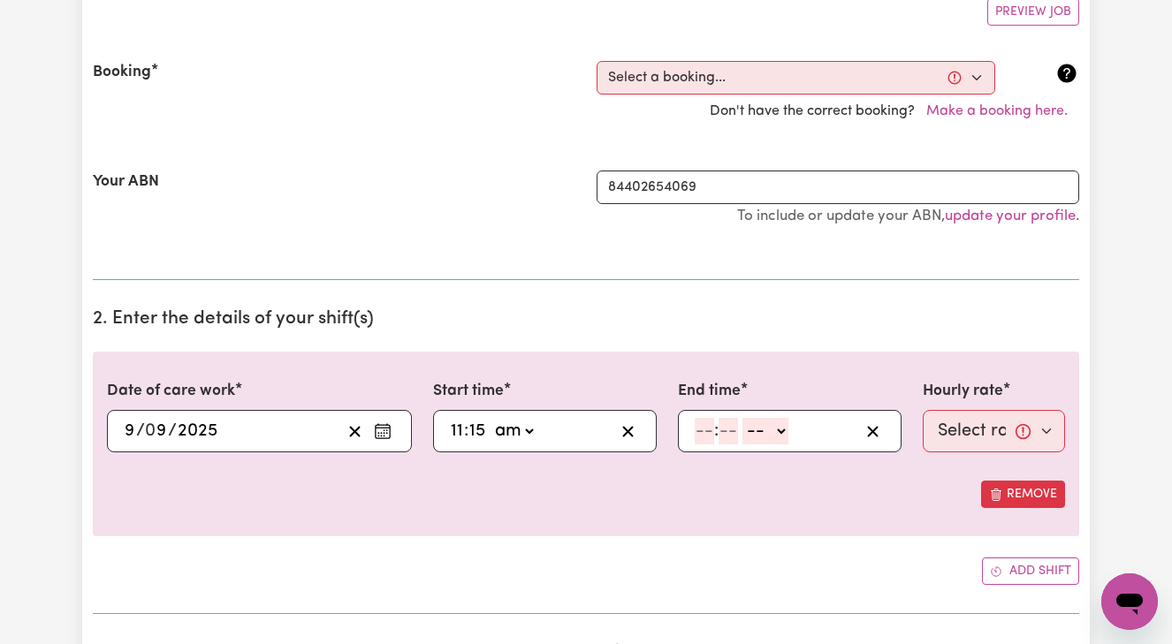
click at [698, 437] on input "number" at bounding box center [703, 431] width 19 height 27
type input "12"
type input "45"
select select "pm"
type input "12:45"
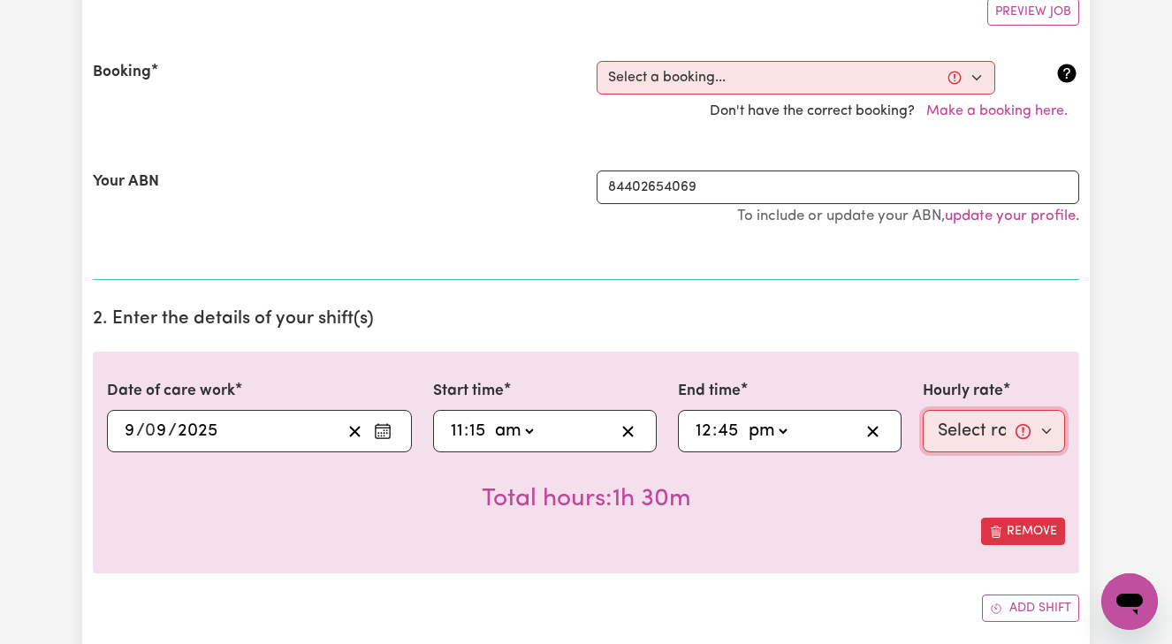
select select "45-Weekday"
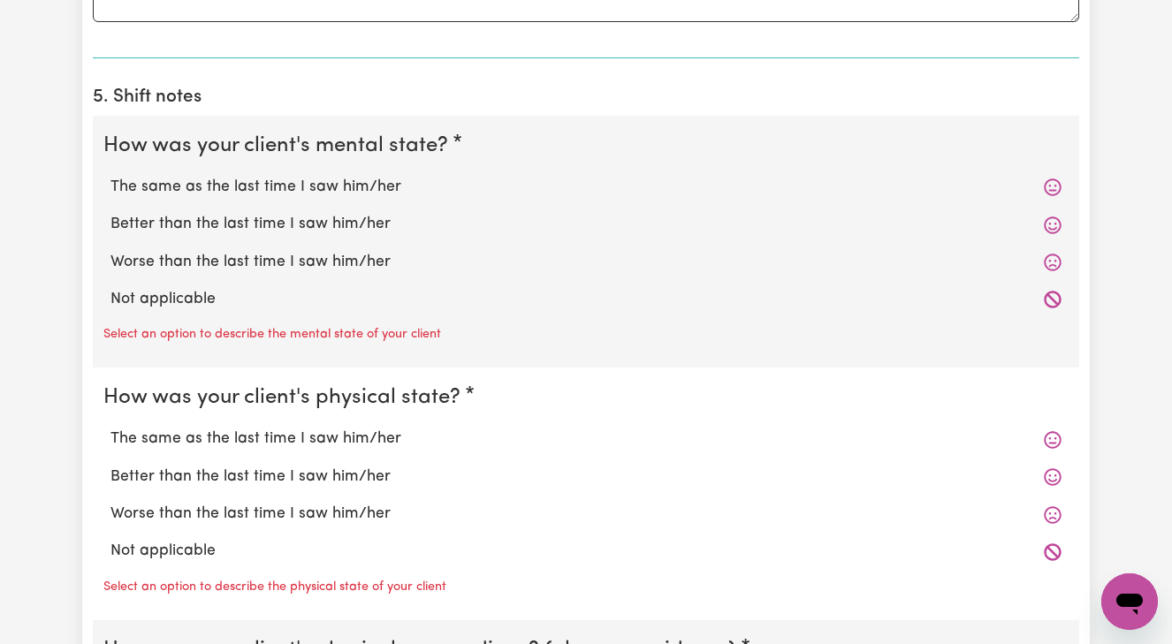
scroll to position [1363, 0]
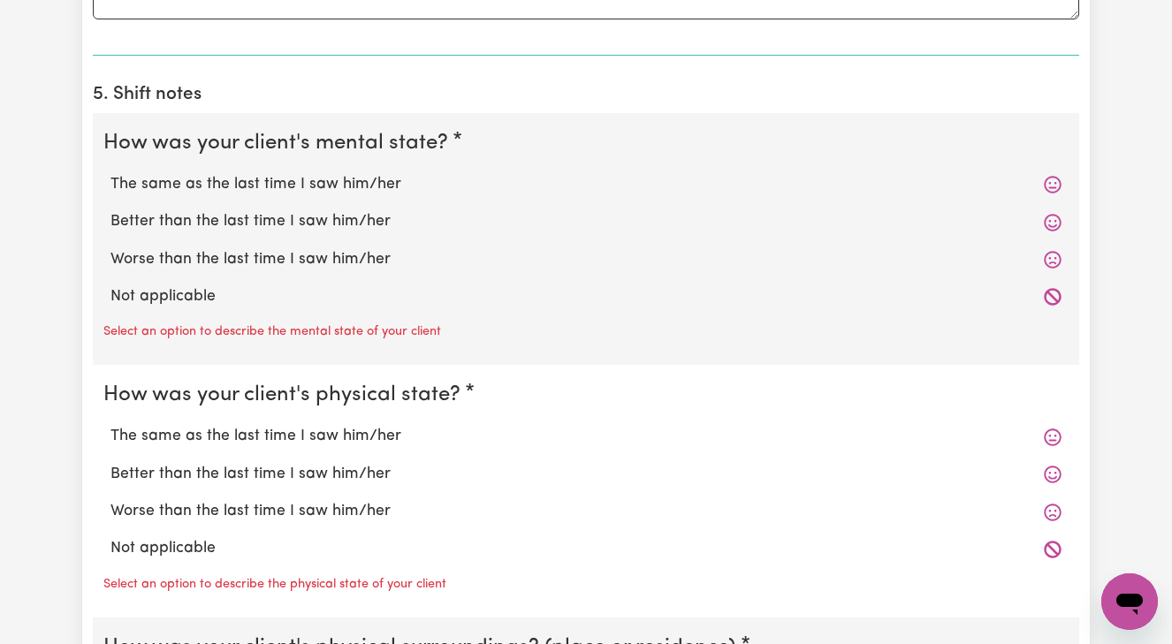
click at [353, 216] on label "Better than the last time I saw him/her" at bounding box center [585, 221] width 951 height 23
click at [110, 210] on input "Better than the last time I saw him/her" at bounding box center [110, 209] width 1 height 1
radio input "true"
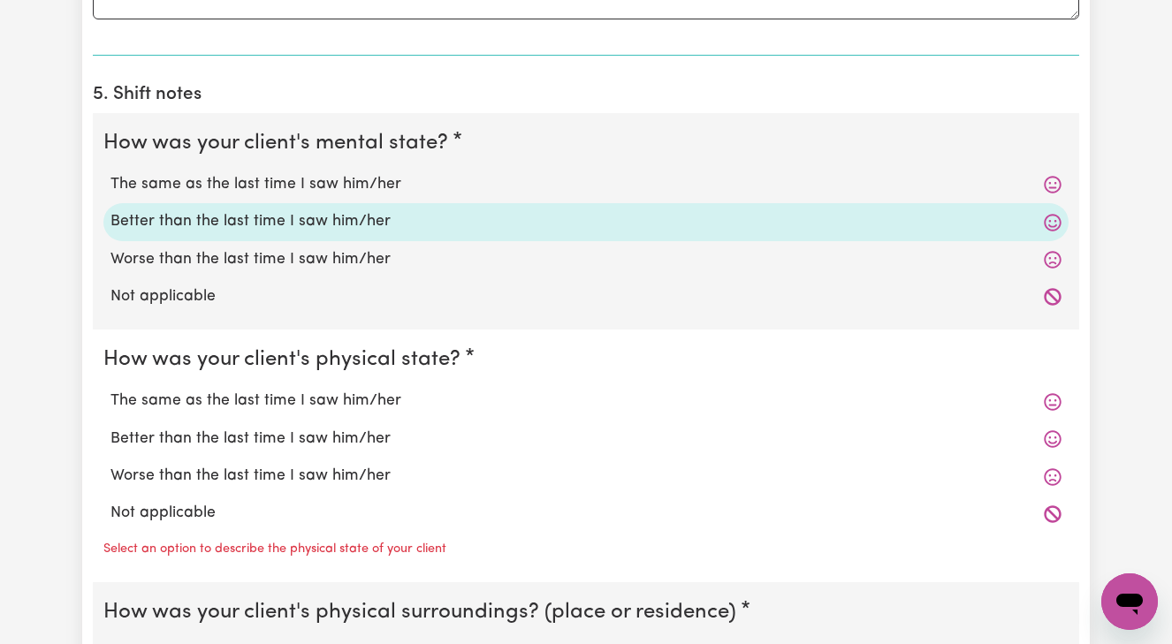
click at [323, 430] on label "Better than the last time I saw him/her" at bounding box center [585, 439] width 951 height 23
click at [110, 428] on input "Better than the last time I saw him/her" at bounding box center [110, 427] width 1 height 1
radio input "true"
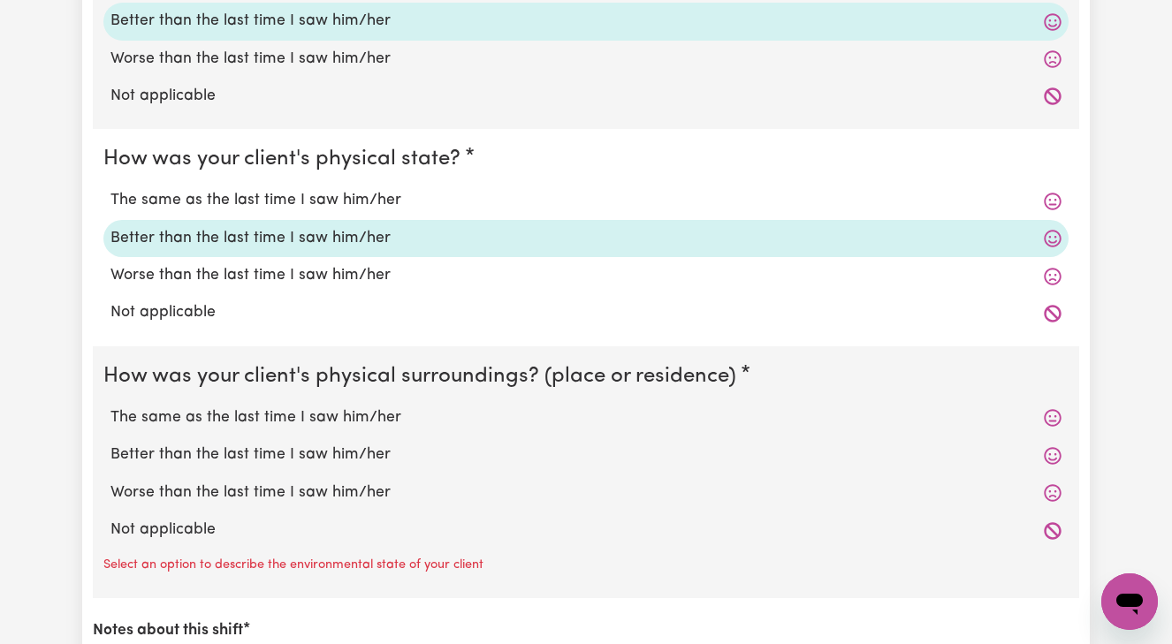
scroll to position [1568, 0]
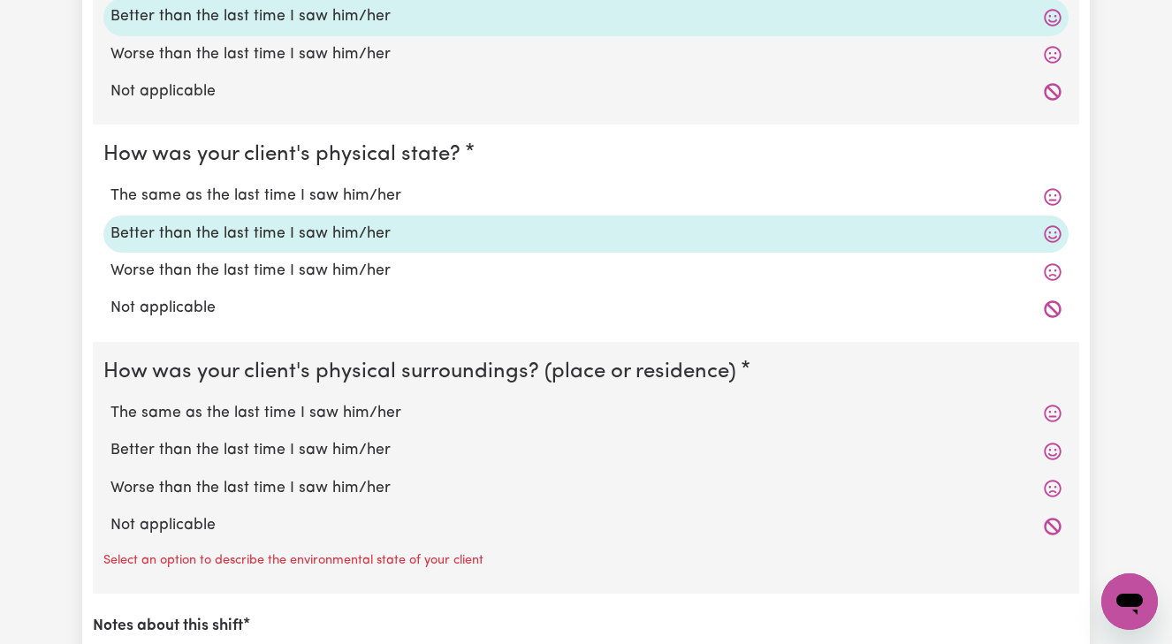
click at [278, 440] on label "Better than the last time I saw him/her" at bounding box center [585, 450] width 951 height 23
click at [110, 439] on input "Better than the last time I saw him/her" at bounding box center [110, 438] width 1 height 1
radio input "true"
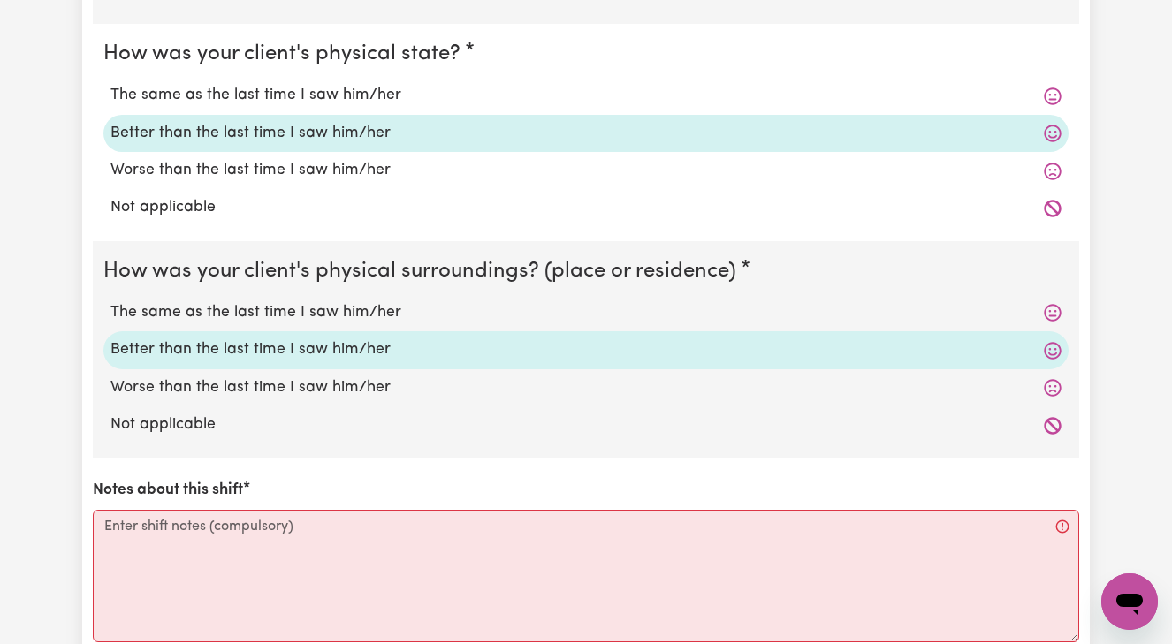
scroll to position [1672, 0]
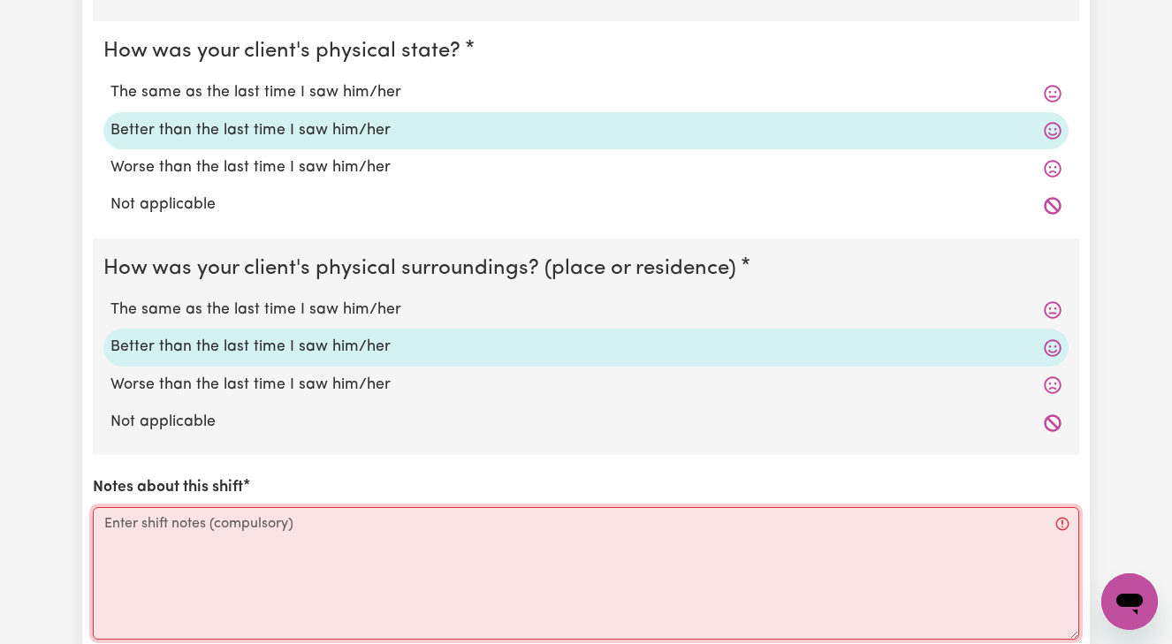
click at [131, 511] on textarea "Notes about this shift" at bounding box center [586, 573] width 986 height 133
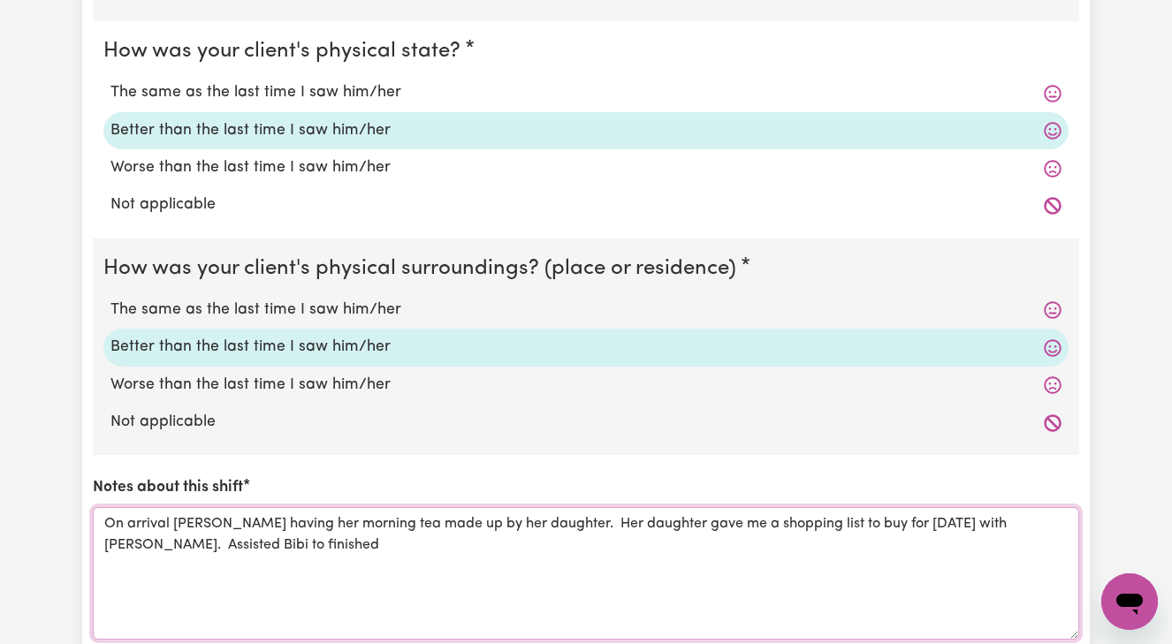
scroll to position [1681, 0]
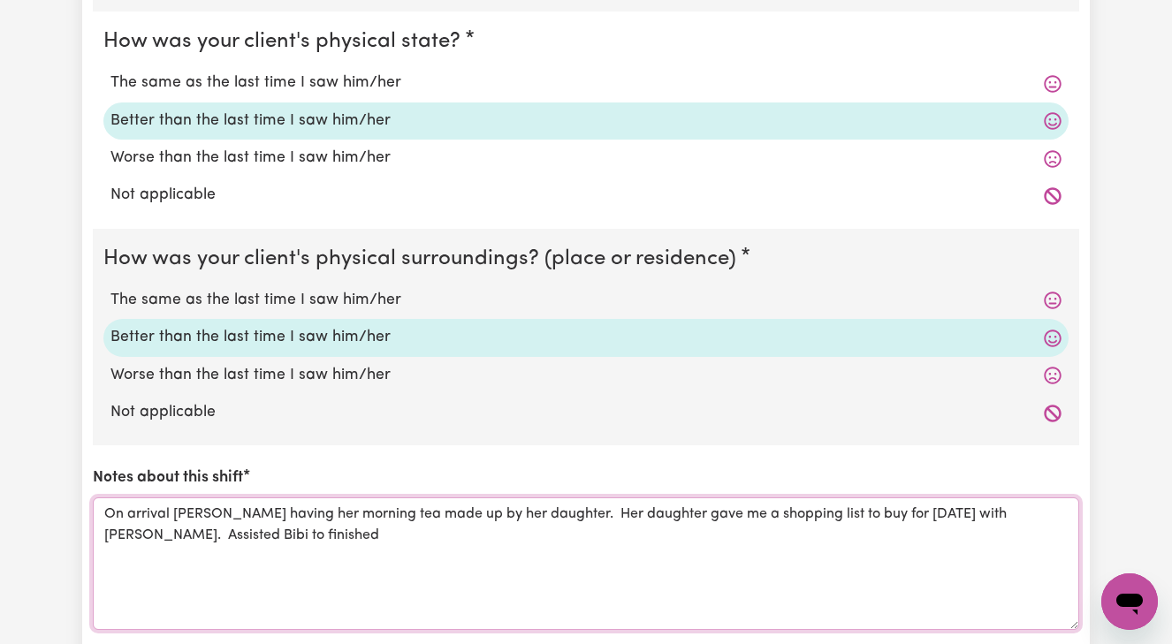
click at [952, 502] on textarea "On arrival [PERSON_NAME] having her morning tea made up by her daughter. Her da…" at bounding box center [586, 563] width 986 height 133
click at [968, 502] on textarea "On arrival [PERSON_NAME] having her morning tea made up by her daughter. Her da…" at bounding box center [586, 563] width 986 height 133
click at [1060, 505] on textarea "On arrival [PERSON_NAME] having her morning tea made up by her daughter. Her da…" at bounding box center [586, 563] width 986 height 133
click at [163, 518] on textarea "On arrival [PERSON_NAME] having her morning tea made up by her daughter. Her da…" at bounding box center [586, 563] width 986 height 133
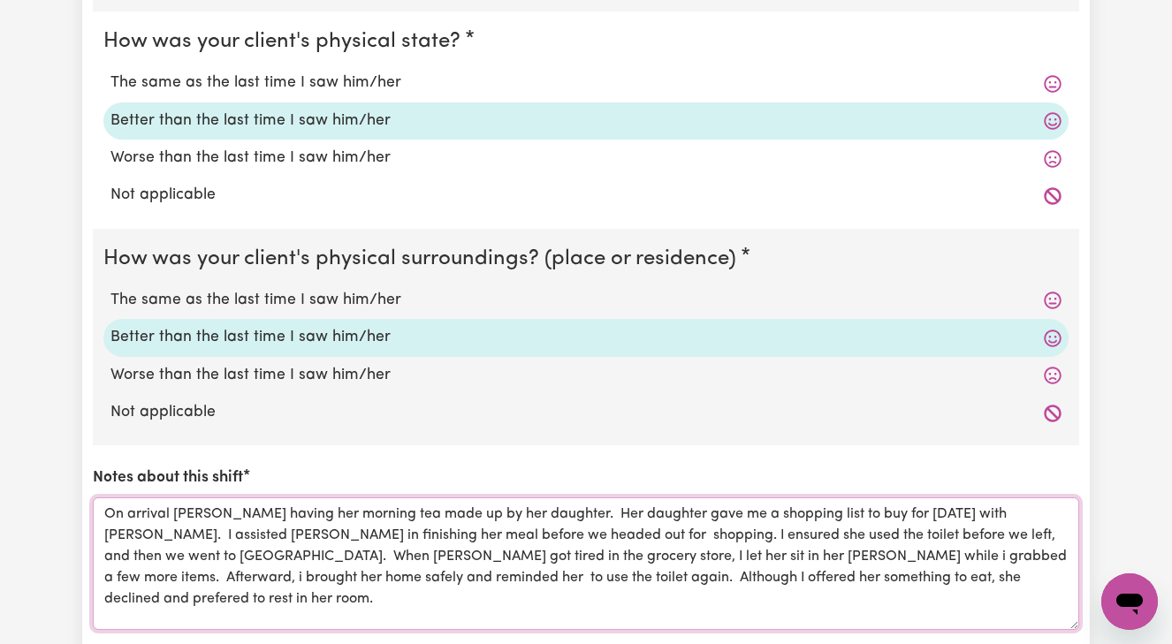
click at [665, 562] on textarea "On arrival [PERSON_NAME] having her morning tea made up by her daughter. Her da…" at bounding box center [586, 563] width 986 height 133
click at [850, 558] on textarea "On arrival [PERSON_NAME] having her morning tea made up by her daughter. Her da…" at bounding box center [586, 563] width 986 height 133
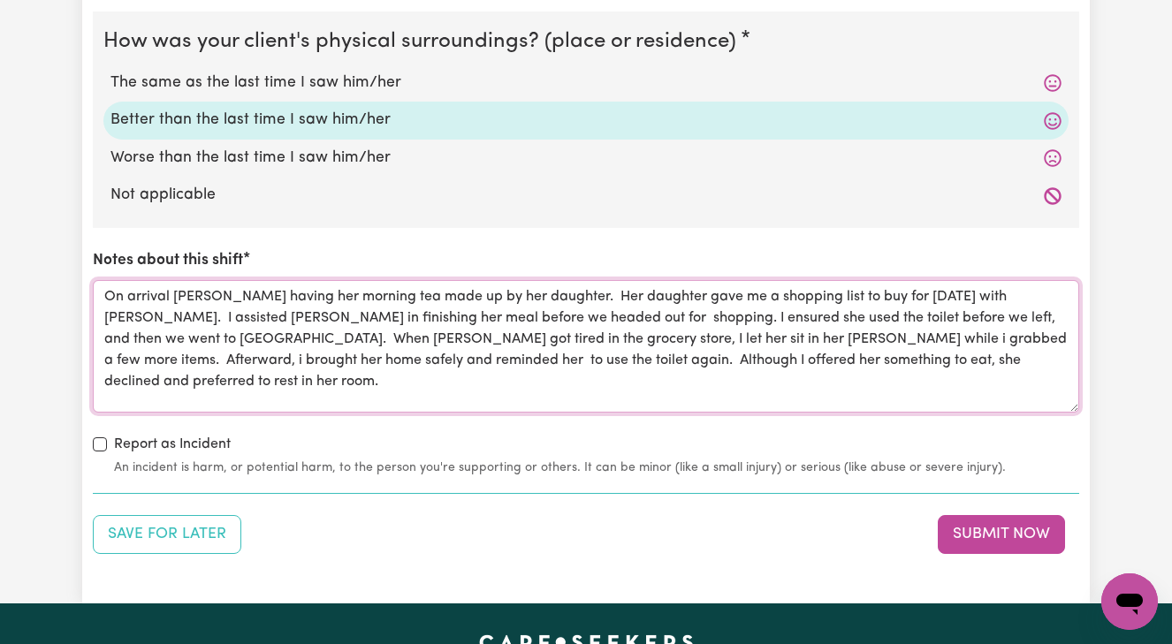
scroll to position [1886, 0]
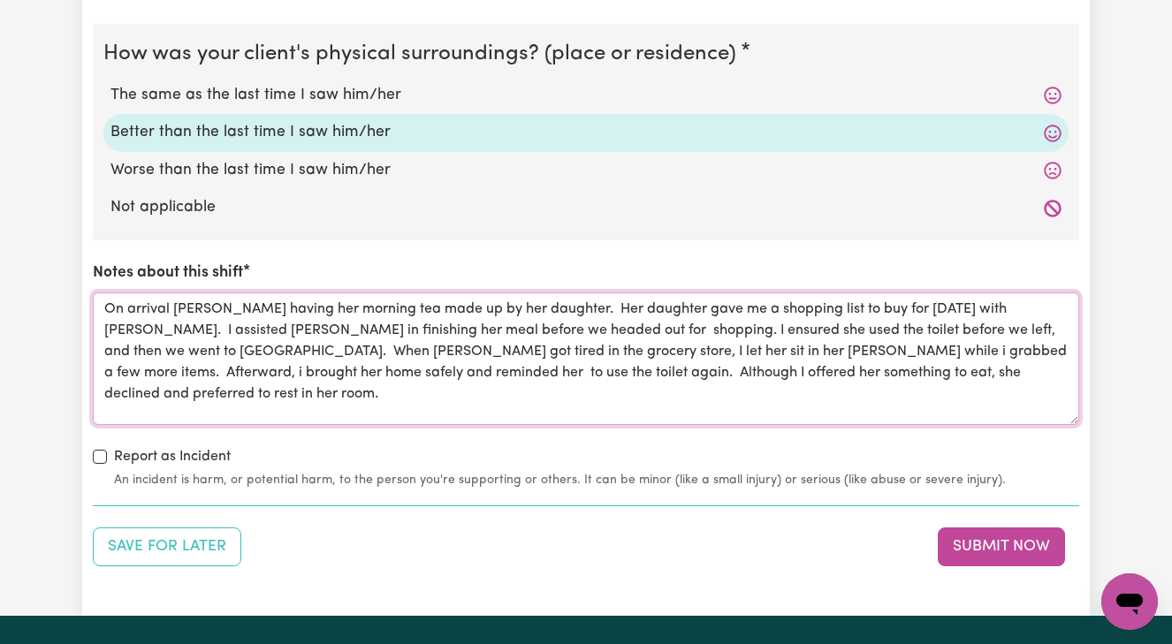
click at [783, 358] on textarea "On arrival [PERSON_NAME] having her morning tea made up by her daughter. Her da…" at bounding box center [586, 358] width 986 height 133
type textarea "On arrival [PERSON_NAME] having her morning tea made up by her daughter. Her da…"
click at [990, 537] on button "Submit Now" at bounding box center [1000, 546] width 127 height 39
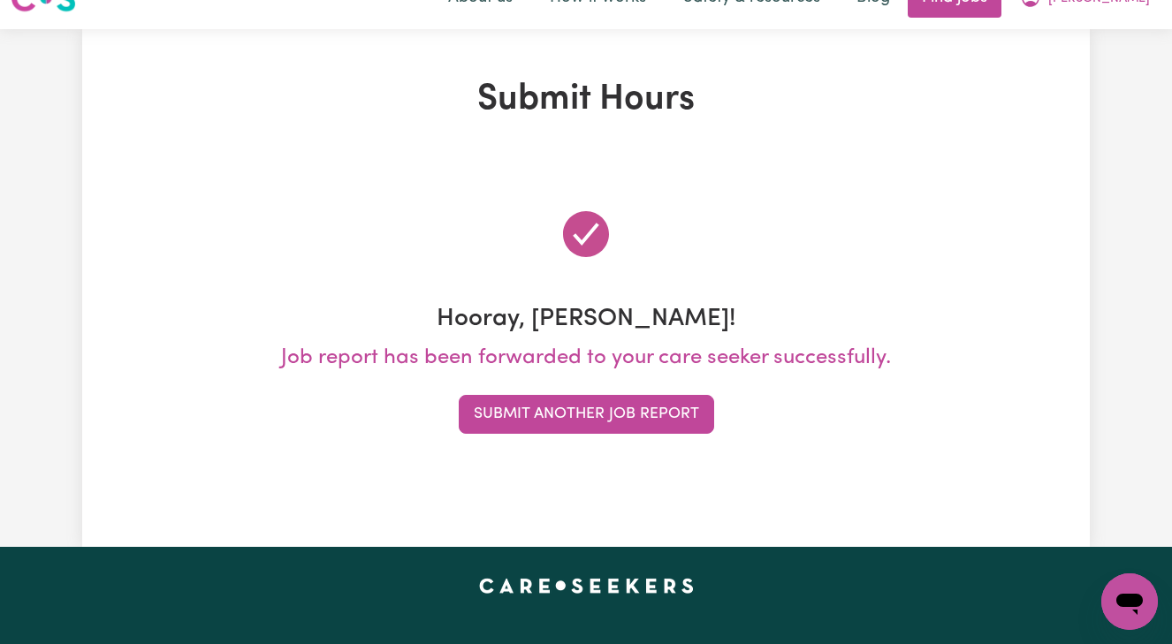
scroll to position [0, 0]
